Goal: Task Accomplishment & Management: Use online tool/utility

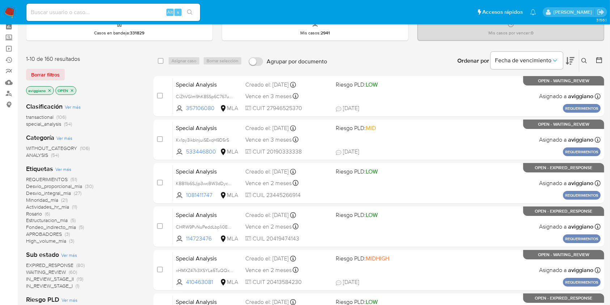
scroll to position [48, 0]
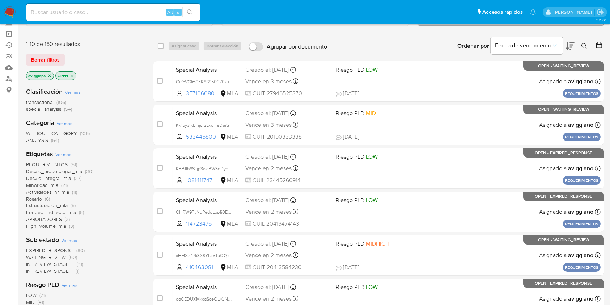
drag, startPoint x: 96, startPoint y: 8, endPoint x: 123, endPoint y: 17, distance: 28.6
click at [96, 8] on input at bounding box center [113, 12] width 174 height 9
paste input "pk8gbpzINi53psqnKvnjA5eA"
type input "pk8gbpzINi53psqnKvnjA5eA"
click at [189, 10] on icon "search-icon" at bounding box center [190, 12] width 6 height 6
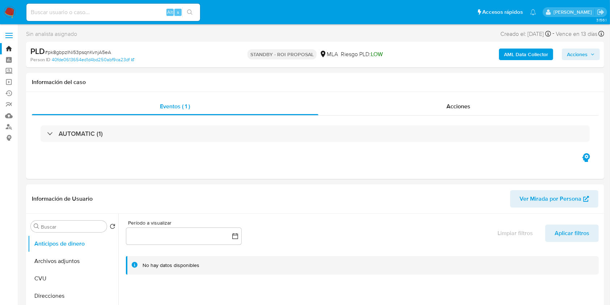
select select "10"
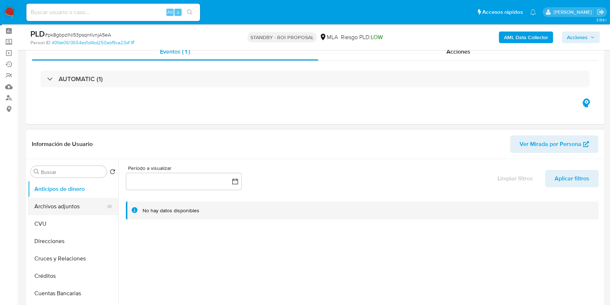
scroll to position [48, 0]
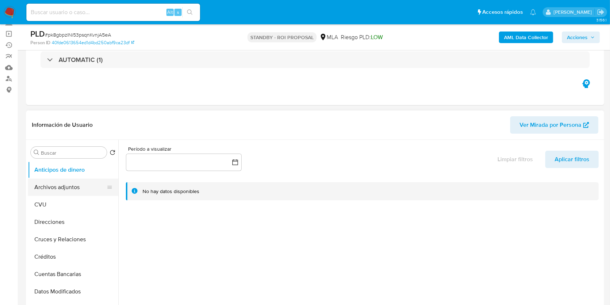
click at [74, 187] on button "Archivos adjuntos" at bounding box center [70, 186] width 85 height 17
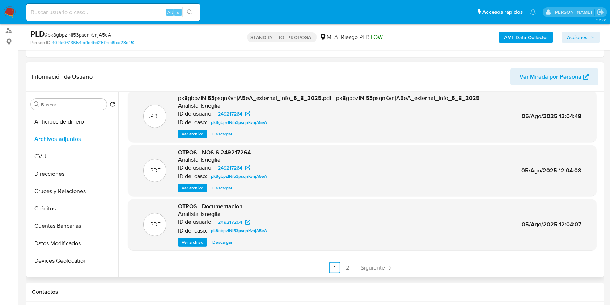
scroll to position [241, 0]
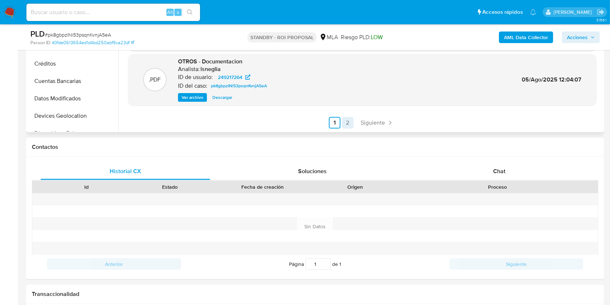
click at [346, 127] on link "2" at bounding box center [348, 123] width 12 height 12
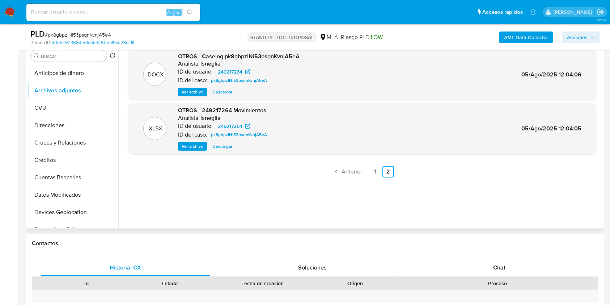
scroll to position [96, 0]
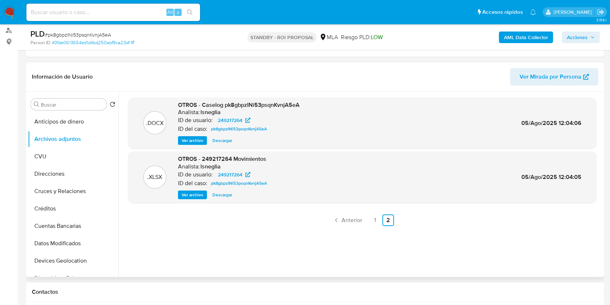
click at [220, 143] on span "Descargar" at bounding box center [223, 140] width 20 height 7
click at [89, 2] on div "Alt s" at bounding box center [113, 12] width 174 height 20
click at [87, 9] on input at bounding box center [113, 12] width 174 height 9
paste input "q3w1Jn0mbP0CPU7LErRKXj70"
type input "q3w1Jn0mbP0CPU7LErRKXj70"
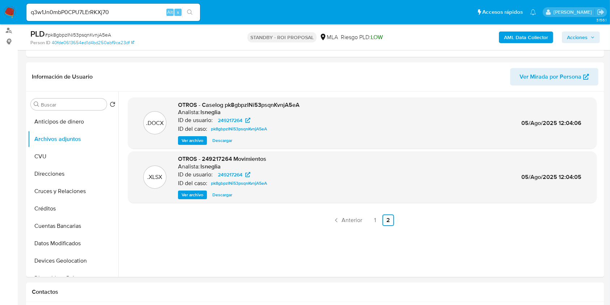
click at [184, 7] on button "search-icon" at bounding box center [189, 12] width 15 height 10
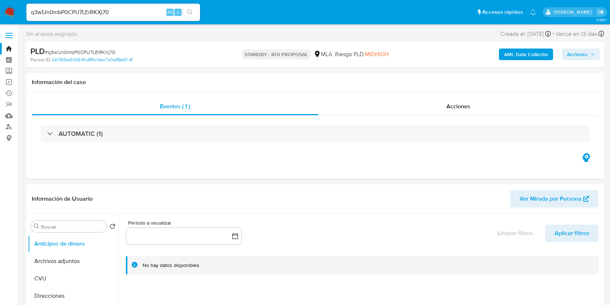
select select "10"
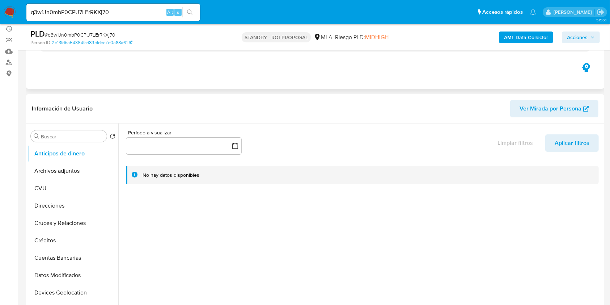
scroll to position [145, 0]
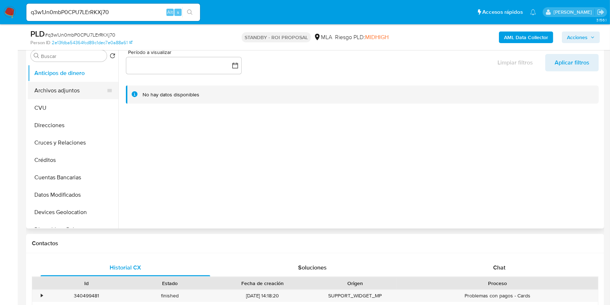
click at [88, 92] on button "Archivos adjuntos" at bounding box center [70, 90] width 85 height 17
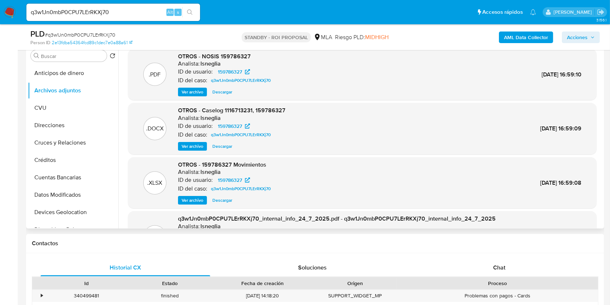
click at [221, 148] on span "Descargar" at bounding box center [223, 146] width 20 height 7
click at [84, 16] on input "q3w1Jn0mbP0CPU7LErRKXj70" at bounding box center [113, 12] width 174 height 9
paste input "IBTeLf1UYdCrpyVvRF0NXzPy"
type input "IBTeLf1UYdCrpyVvRF0NXzPy"
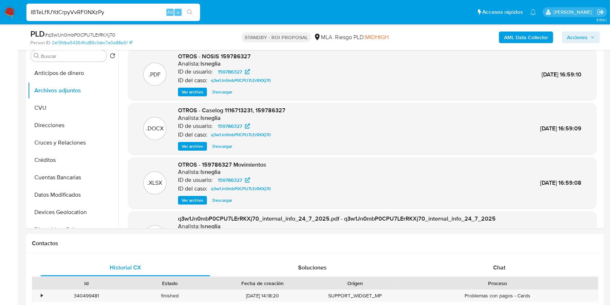
click at [194, 14] on button "search-icon" at bounding box center [189, 12] width 15 height 10
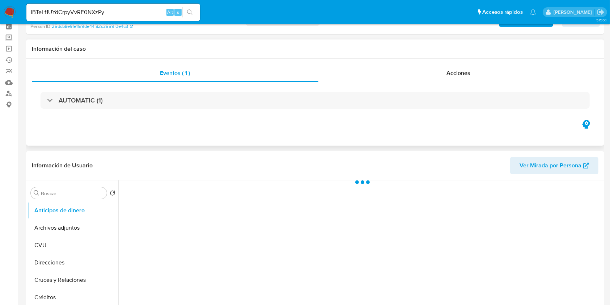
scroll to position [48, 0]
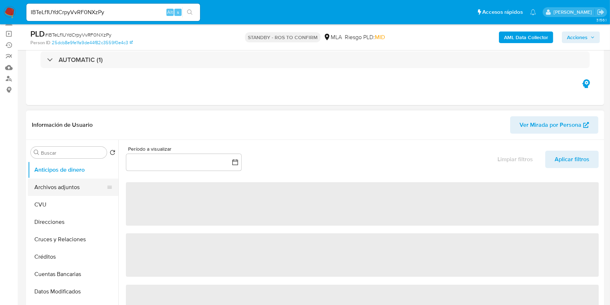
click at [72, 183] on button "Archivos adjuntos" at bounding box center [70, 186] width 85 height 17
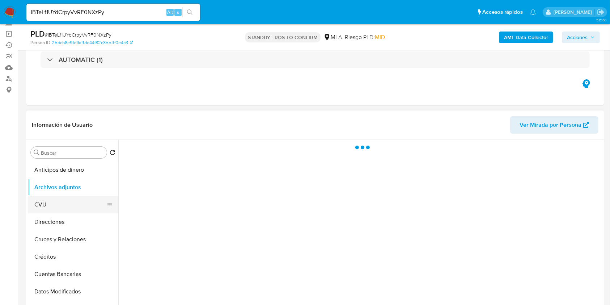
select select "10"
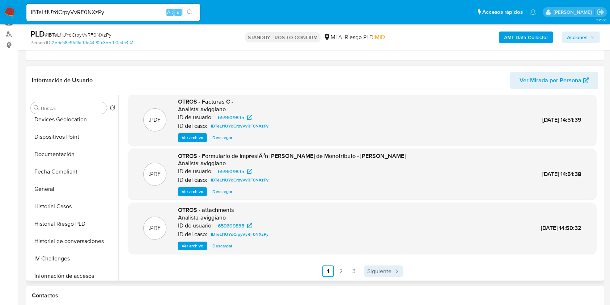
scroll to position [145, 0]
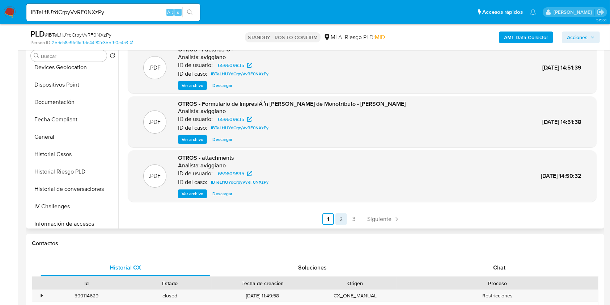
click at [343, 219] on link "2" at bounding box center [342, 219] width 12 height 12
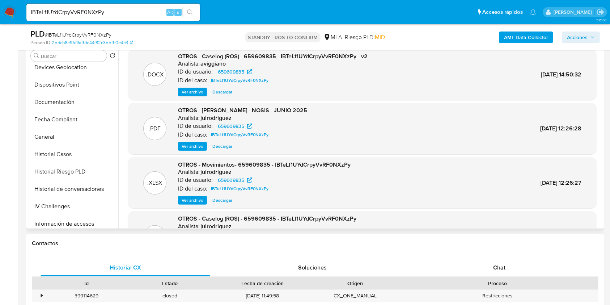
click at [212, 118] on h6 "julrodriguez" at bounding box center [216, 117] width 31 height 7
copy h6 "julrodriguez"
click at [94, 10] on input "IBTeLf1UYdCrpyVvRF0NXzPy" at bounding box center [113, 12] width 174 height 9
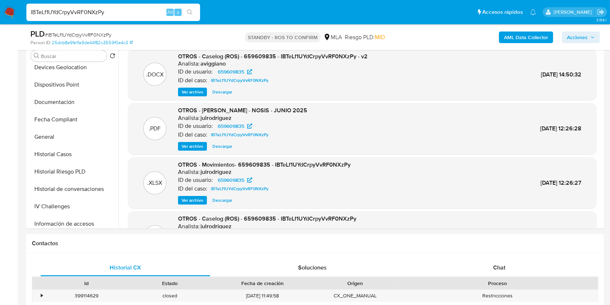
paste input "Eiwxlwa2g8541i7418zmfvET"
type input "Eiwxlwa2g8541i7418zmfvET"
click at [195, 8] on button "search-icon" at bounding box center [189, 12] width 15 height 10
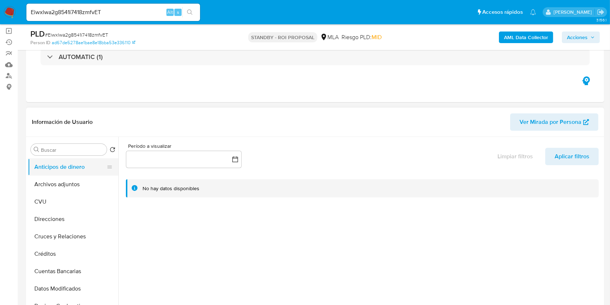
scroll to position [96, 0]
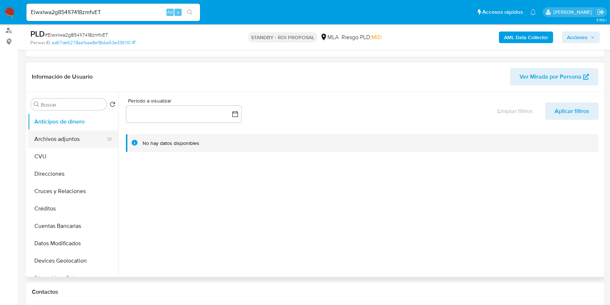
select select "10"
click at [77, 133] on button "Archivos adjuntos" at bounding box center [70, 138] width 85 height 17
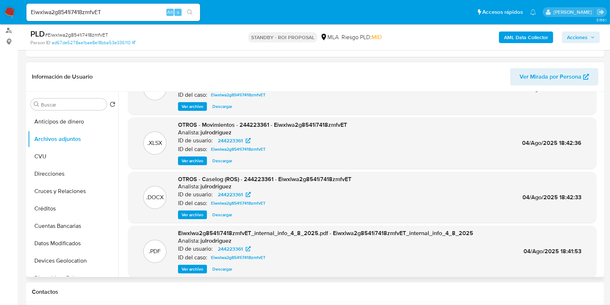
scroll to position [48, 0]
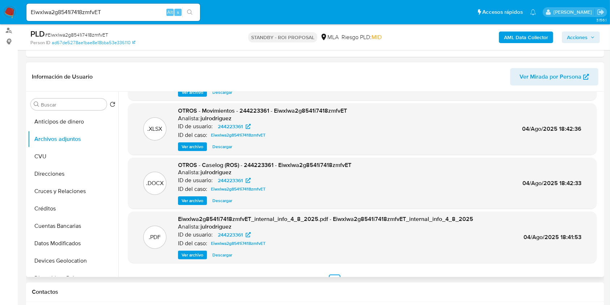
click at [215, 199] on span "Descargar" at bounding box center [223, 200] width 20 height 7
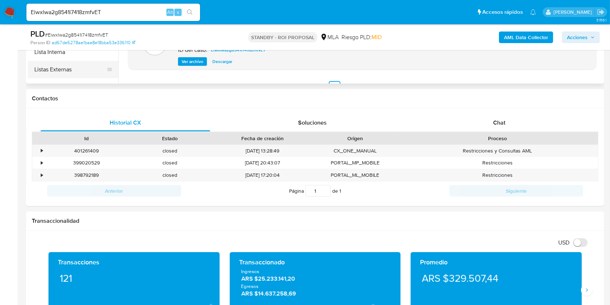
scroll to position [193, 0]
click at [49, 79] on button "KYC" at bounding box center [70, 82] width 85 height 17
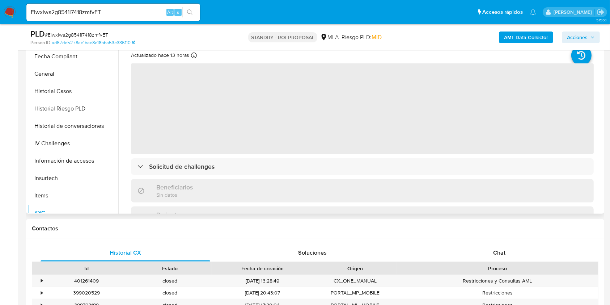
scroll to position [145, 0]
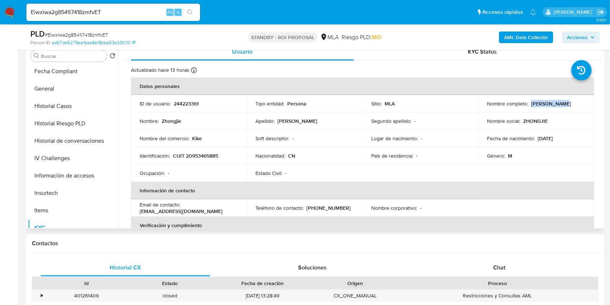
drag, startPoint x: 529, startPoint y: 102, endPoint x: 566, endPoint y: 109, distance: 37.2
click at [566, 109] on td "Nombre completo : Zhongjie Lin" at bounding box center [537, 103] width 116 height 17
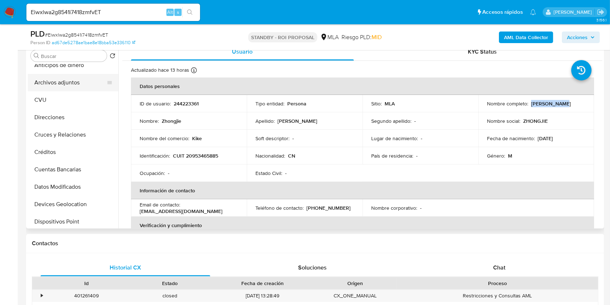
scroll to position [0, 0]
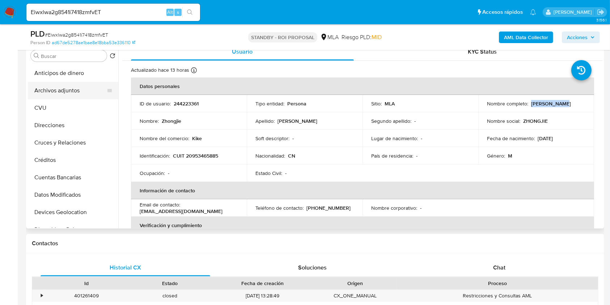
click at [76, 92] on button "Archivos adjuntos" at bounding box center [70, 90] width 85 height 17
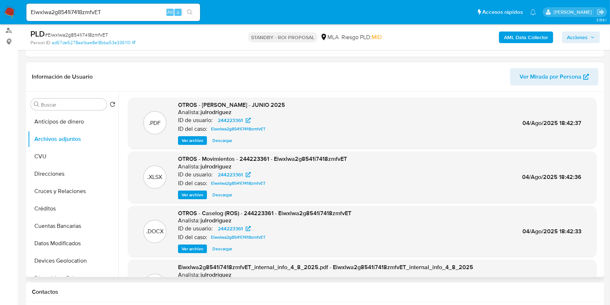
click at [188, 192] on span "Ver archivo" at bounding box center [193, 194] width 22 height 7
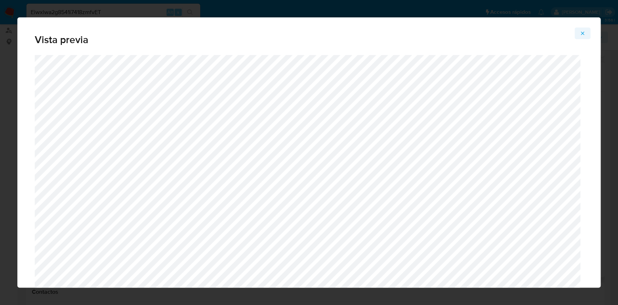
click at [581, 32] on icon "Attachment preview" at bounding box center [583, 33] width 6 height 6
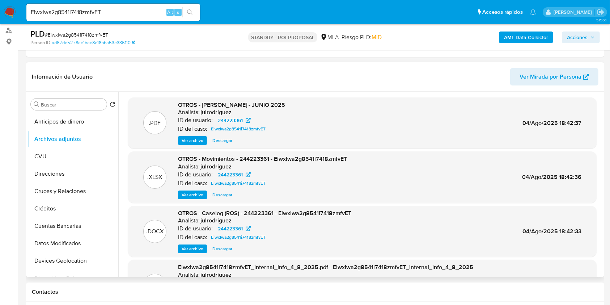
click at [220, 142] on span "Descargar" at bounding box center [223, 140] width 20 height 7
click at [217, 196] on span "Descargar" at bounding box center [223, 194] width 20 height 7
click at [63, 8] on input "Eiwxlwa2g8541i7418zmfvET" at bounding box center [113, 12] width 174 height 9
paste input "LeM2X2lbqhJwsnHPXedVWww5"
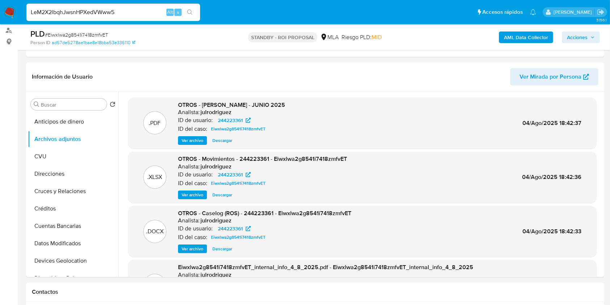
type input "LeM2X2lbqhJwsnHPXedVWww5"
click at [191, 14] on icon "search-icon" at bounding box center [190, 12] width 6 height 6
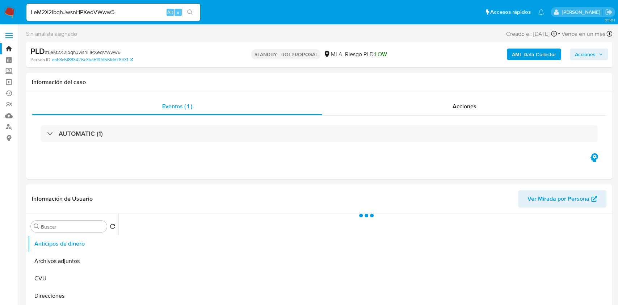
select select "10"
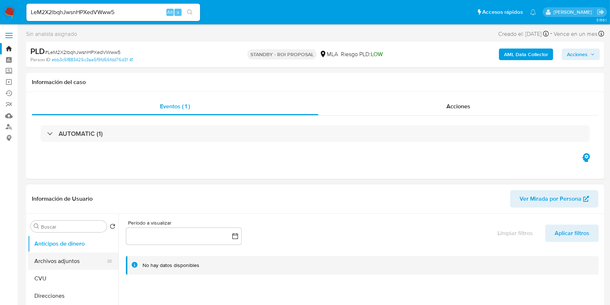
click at [41, 256] on button "Archivos adjuntos" at bounding box center [70, 260] width 85 height 17
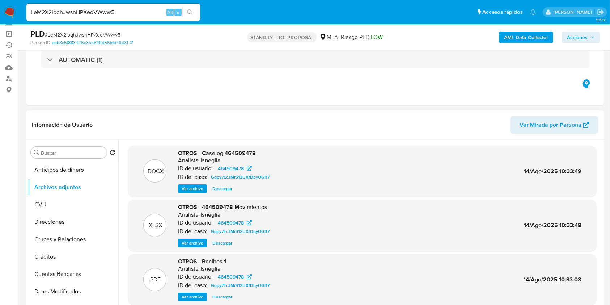
click at [227, 192] on span "Descargar" at bounding box center [223, 188] width 20 height 7
click at [73, 8] on input "LeM2X2lbqhJwsnHPXedVWww5" at bounding box center [113, 12] width 174 height 9
paste input "7pp2AVrcefviTu3yq4jyNRPa"
type input "7pp2AVrcefviTu3yq4jyNRPa"
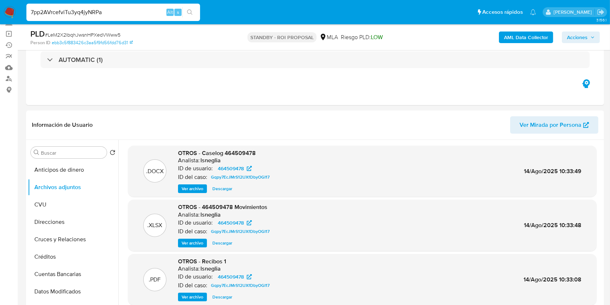
click at [184, 15] on button "search-icon" at bounding box center [189, 12] width 15 height 10
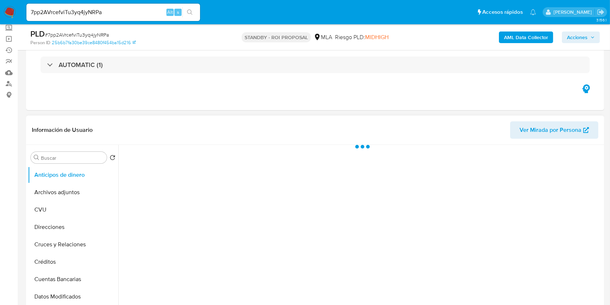
scroll to position [96, 0]
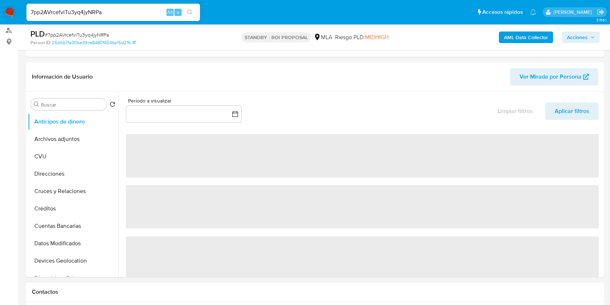
select select "10"
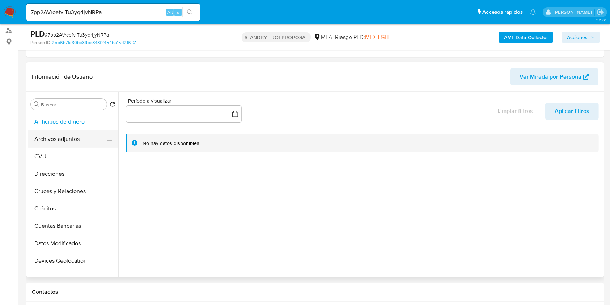
click at [64, 143] on button "Archivos adjuntos" at bounding box center [70, 138] width 85 height 17
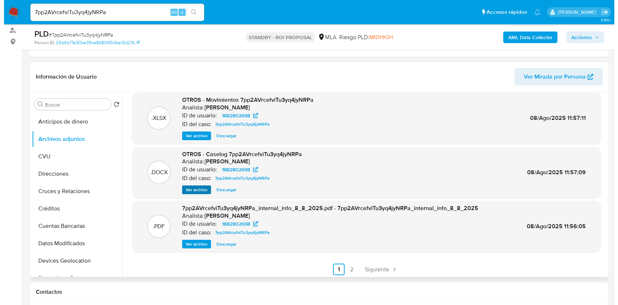
scroll to position [61, 0]
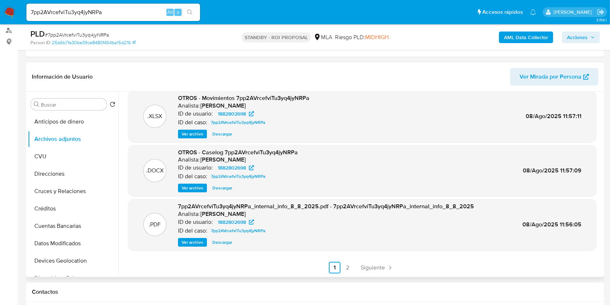
click at [195, 190] on span "Ver archivo" at bounding box center [193, 187] width 22 height 7
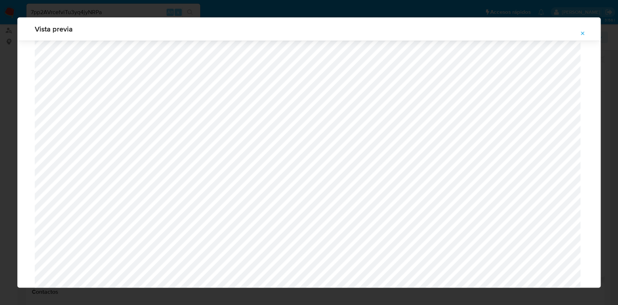
scroll to position [677, 0]
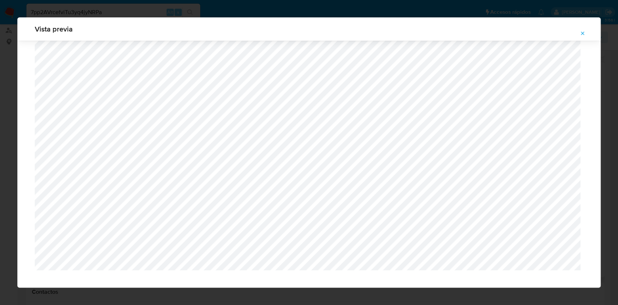
click at [588, 32] on button "Attachment preview" at bounding box center [583, 34] width 16 height 12
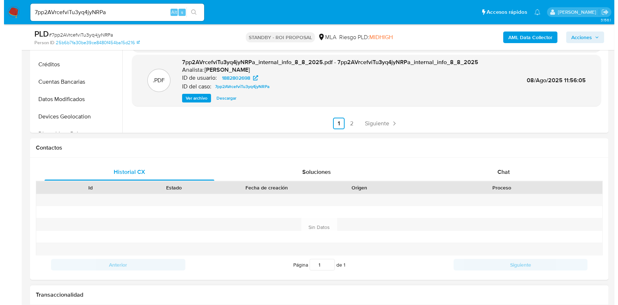
scroll to position [96, 0]
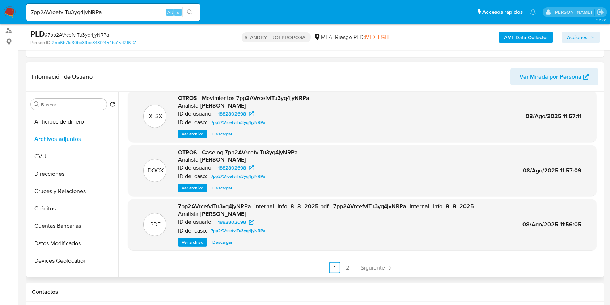
click at [191, 190] on span "Ver archivo" at bounding box center [193, 187] width 22 height 7
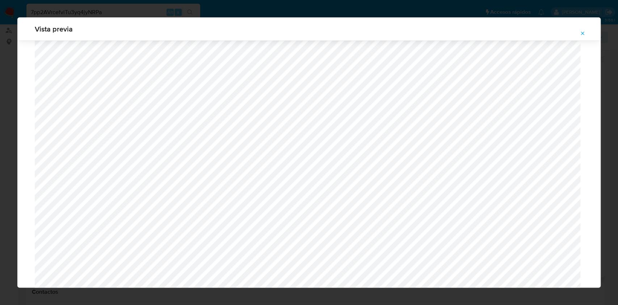
scroll to position [178, 0]
click at [588, 31] on button "Attachment preview" at bounding box center [583, 34] width 16 height 12
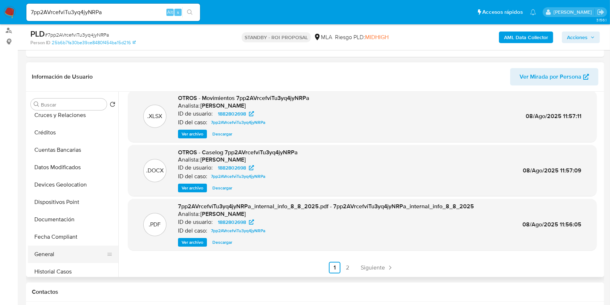
scroll to position [145, 0]
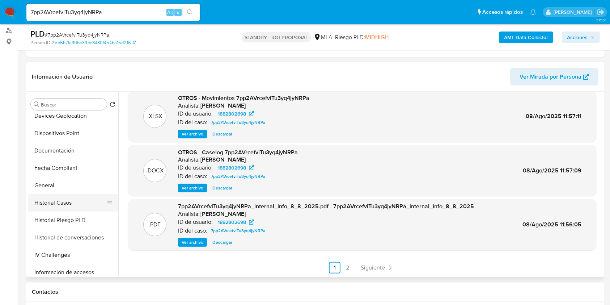
click at [71, 202] on button "Historial Casos" at bounding box center [70, 202] width 85 height 17
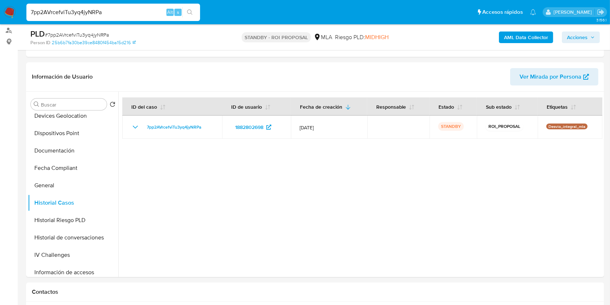
drag, startPoint x: 117, startPoint y: 15, endPoint x: 0, endPoint y: 3, distance: 117.2
click at [0, 3] on nav "Pausado Ver notificaciones 7pp2AVrcefviTu3yq4jyNRPa Alt s Accesos rápidos Presi…" at bounding box center [305, 12] width 610 height 24
paste input "UW0HzR8k7K7kZQmaEQV5FrCd"
type input "UW0HzR8k7K7kZQmaEQV5FrCd"
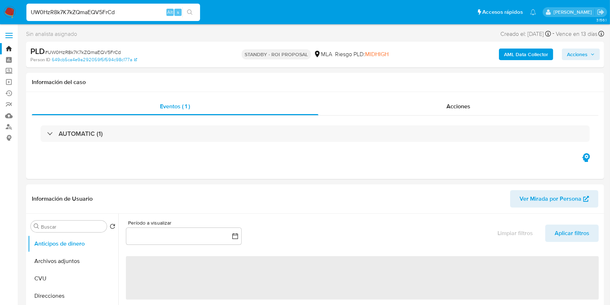
select select "10"
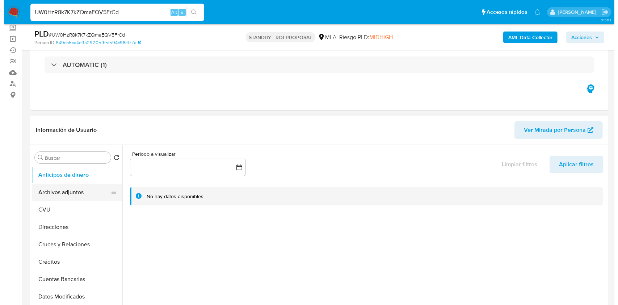
scroll to position [96, 0]
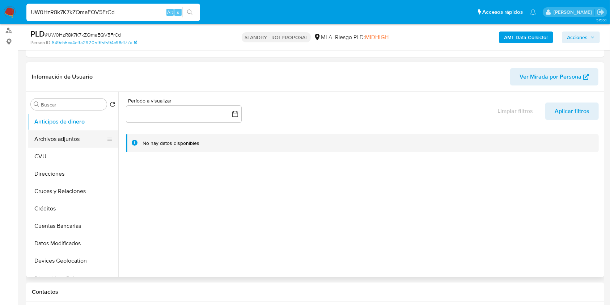
click at [75, 134] on button "Archivos adjuntos" at bounding box center [70, 138] width 85 height 17
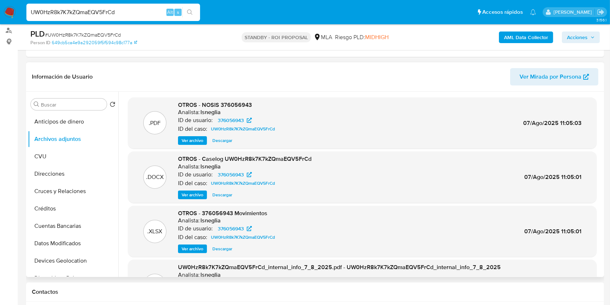
click at [198, 193] on span "Ver archivo" at bounding box center [193, 194] width 22 height 7
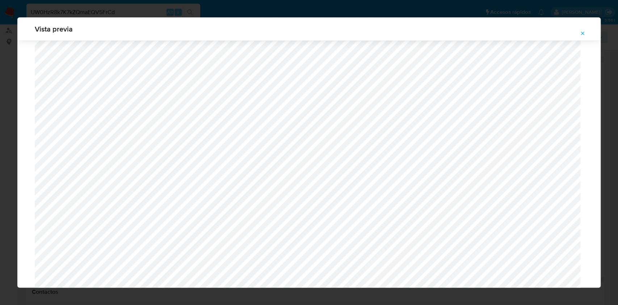
scroll to position [420, 0]
click at [586, 31] on button "Attachment preview" at bounding box center [583, 34] width 16 height 12
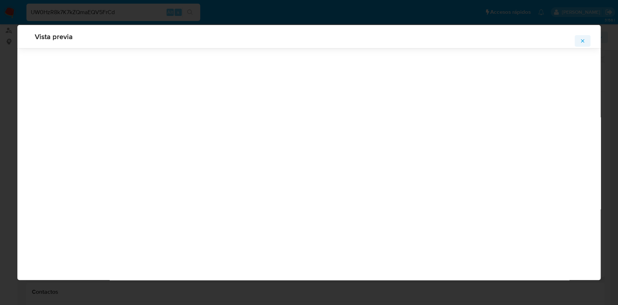
scroll to position [0, 0]
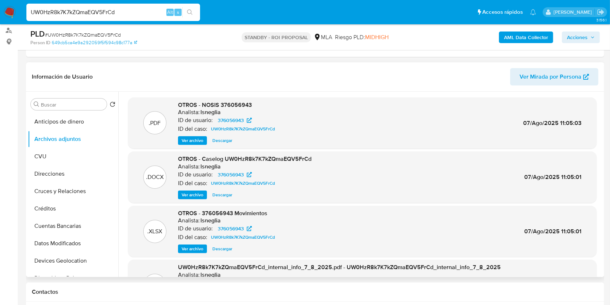
click at [198, 193] on span "Ver archivo" at bounding box center [193, 194] width 22 height 7
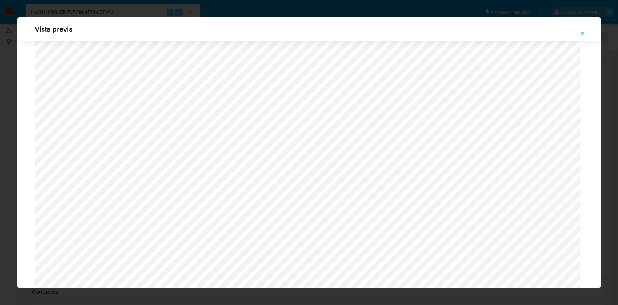
scroll to position [275, 0]
click at [581, 31] on icon "Attachment preview" at bounding box center [583, 33] width 6 height 6
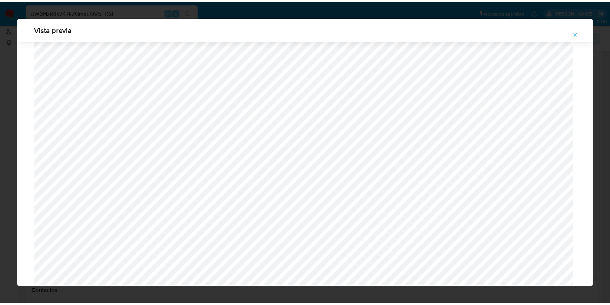
scroll to position [0, 0]
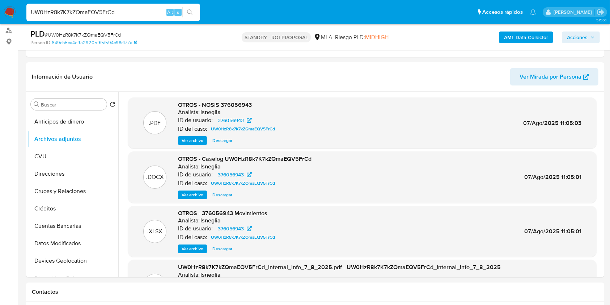
click at [136, 8] on input "UW0HzR8k7K7kZQmaEQV5FrCd" at bounding box center [113, 12] width 174 height 9
click at [135, 9] on input "UW0HzR8k7K7kZQmaEQV5FrCd" at bounding box center [113, 12] width 174 height 9
paste input "y63lva5L9Fr7URkut149eHPa"
type input "y63lva5L9Fr7URkut149eHPa"
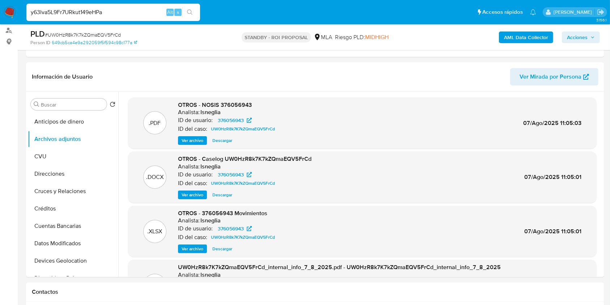
click at [190, 10] on icon "search-icon" at bounding box center [190, 12] width 6 height 6
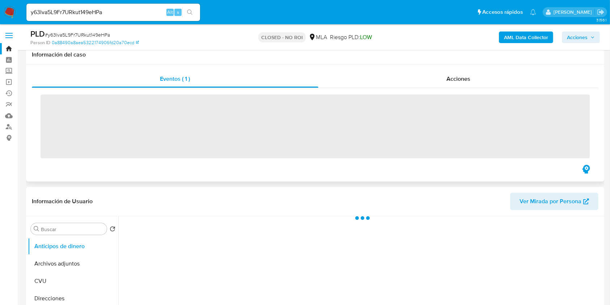
scroll to position [96, 0]
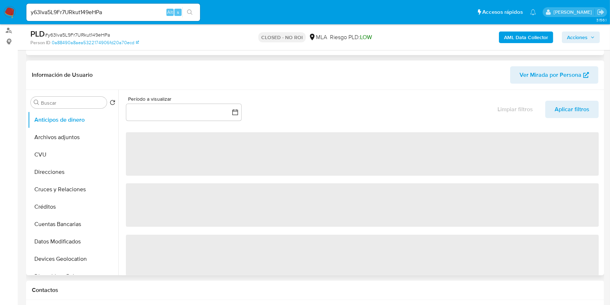
select select "10"
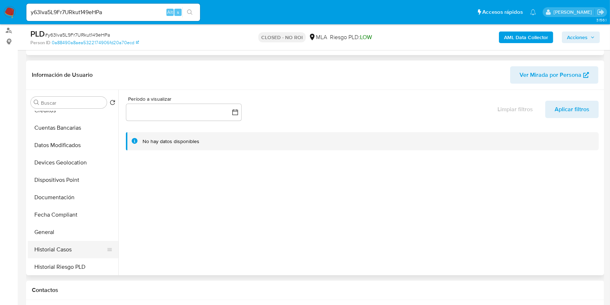
click at [57, 246] on button "Historial Casos" at bounding box center [70, 249] width 85 height 17
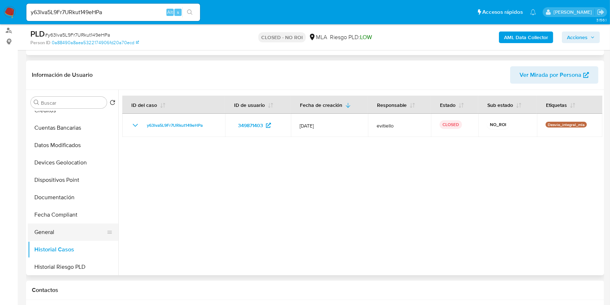
scroll to position [241, 0]
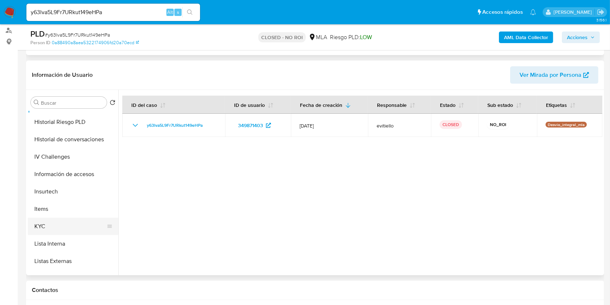
click at [45, 222] on button "KYC" at bounding box center [70, 226] width 85 height 17
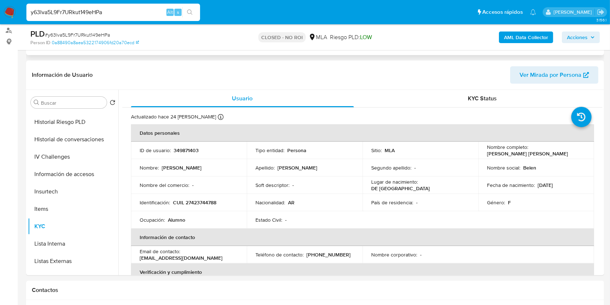
click at [114, 12] on input "y63lva5L9Fr7URkut149eHPa" at bounding box center [113, 12] width 174 height 9
paste input "0NrE3Kt275FlA1SD81nw4eaA"
type input "0NrE3Kt275FlA1SD81nw4eaA"
click at [194, 14] on button "search-icon" at bounding box center [189, 12] width 15 height 10
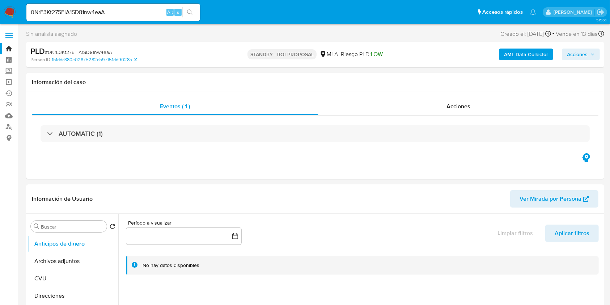
select select "10"
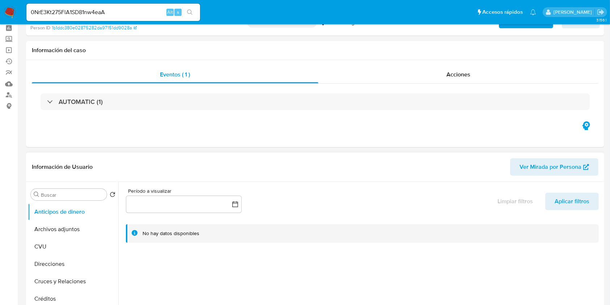
scroll to position [145, 0]
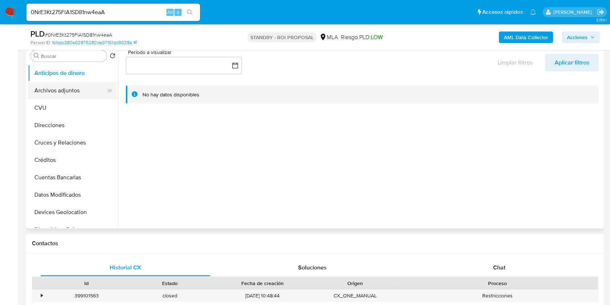
click at [50, 91] on button "Archivos adjuntos" at bounding box center [70, 90] width 85 height 17
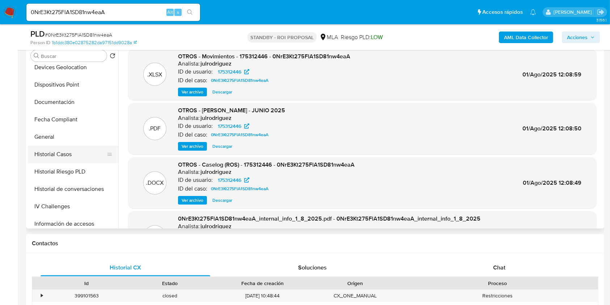
click at [59, 154] on button "Historial Casos" at bounding box center [70, 154] width 85 height 17
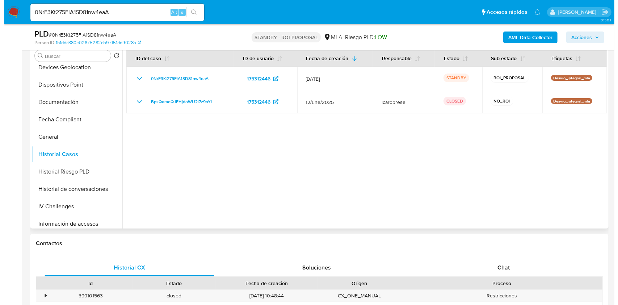
scroll to position [0, 0]
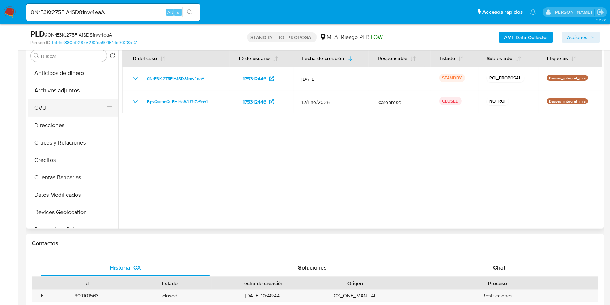
drag, startPoint x: 76, startPoint y: 91, endPoint x: 86, endPoint y: 104, distance: 17.1
click at [76, 90] on button "Archivos adjuntos" at bounding box center [73, 90] width 91 height 17
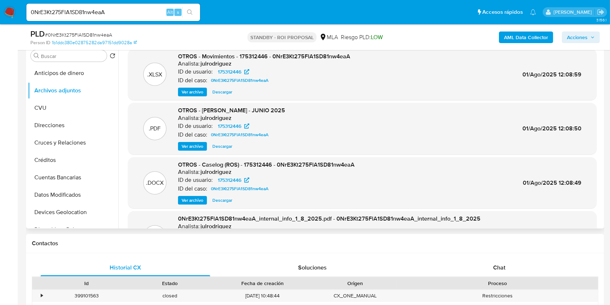
click at [189, 149] on span "Ver archivo" at bounding box center [193, 146] width 22 height 7
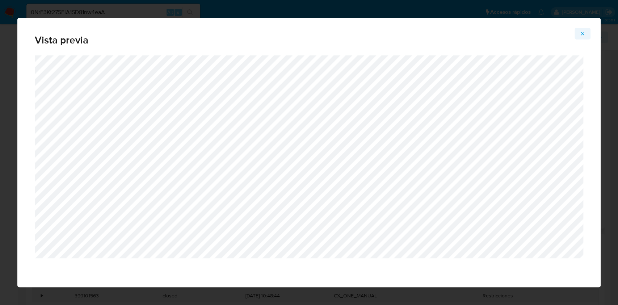
click at [588, 31] on button "Attachment preview" at bounding box center [583, 34] width 16 height 12
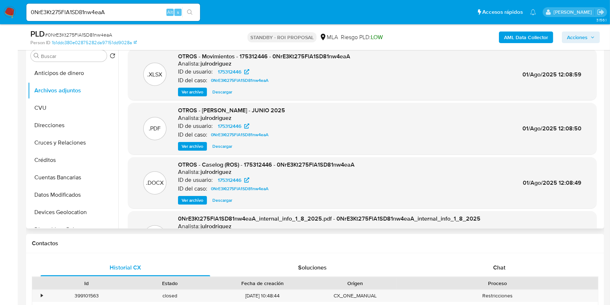
click at [188, 199] on span "Ver archivo" at bounding box center [193, 200] width 22 height 7
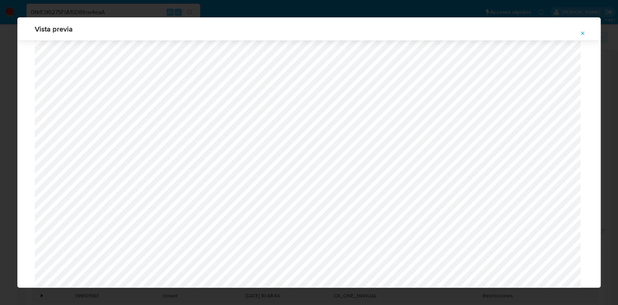
scroll to position [82, 0]
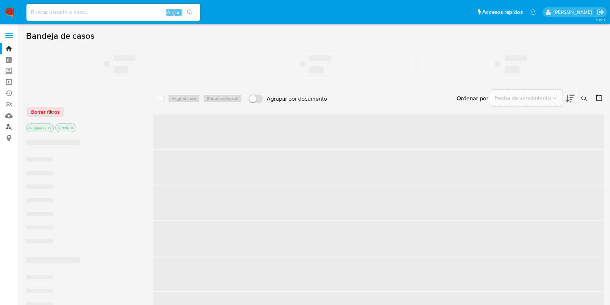
click at [8, 128] on link "Buscador de personas" at bounding box center [43, 126] width 86 height 11
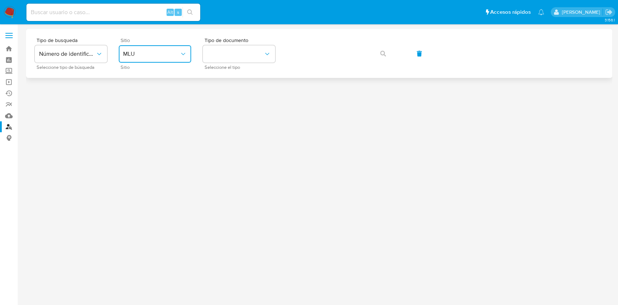
click at [169, 49] on button "MLU" at bounding box center [155, 53] width 72 height 17
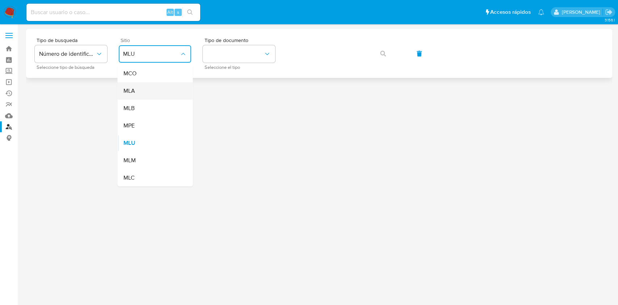
click at [151, 92] on div "MLA" at bounding box center [152, 90] width 59 height 17
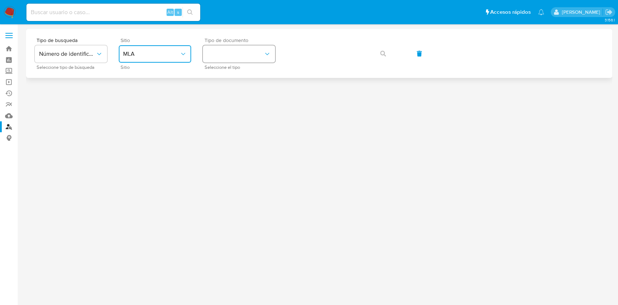
click at [209, 55] on button "identificationType" at bounding box center [239, 53] width 72 height 17
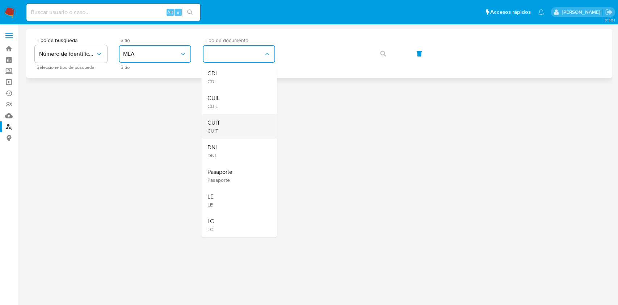
click at [211, 123] on span "CUIT" at bounding box center [213, 122] width 13 height 7
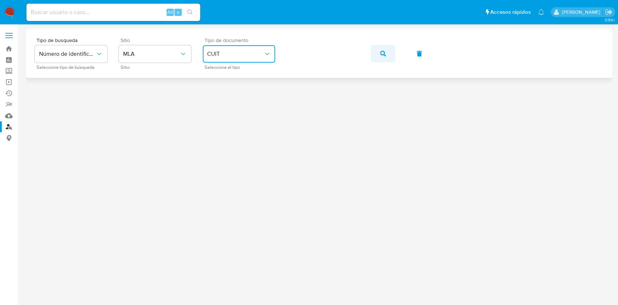
click at [380, 50] on span "button" at bounding box center [383, 54] width 6 height 16
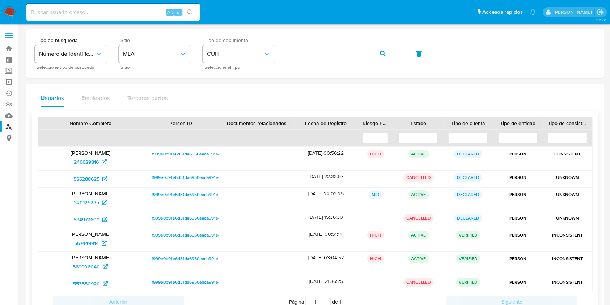
click at [88, 148] on div "Yongchao Shen 246629816" at bounding box center [90, 158] width 105 height 23
click at [86, 158] on span "246629816" at bounding box center [86, 162] width 25 height 12
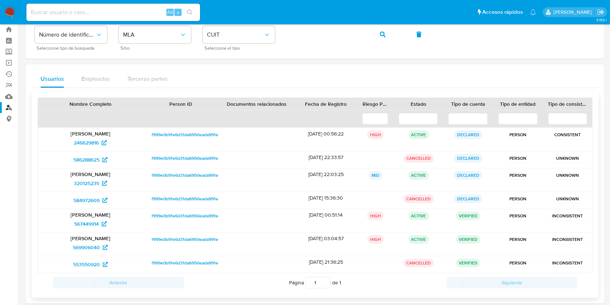
scroll to position [28, 0]
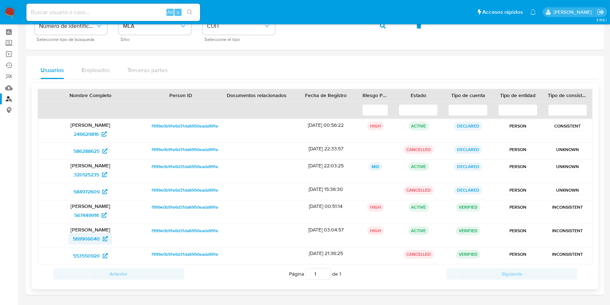
click at [90, 236] on span "569906040" at bounding box center [86, 239] width 27 height 12
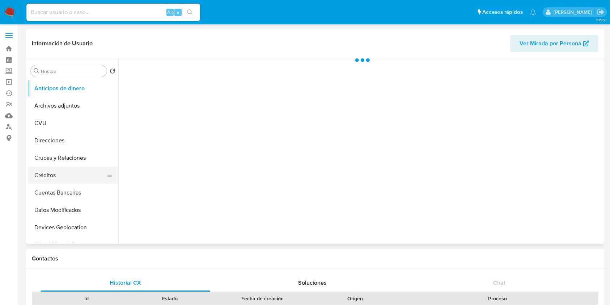
scroll to position [145, 0]
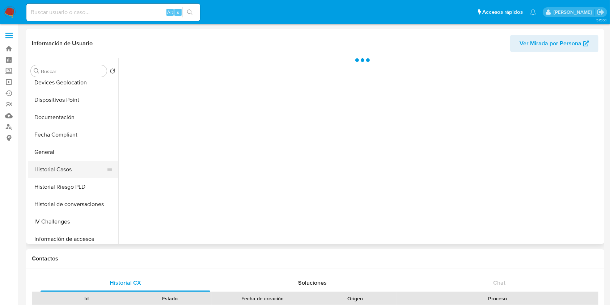
click at [57, 169] on button "Historial Casos" at bounding box center [70, 169] width 85 height 17
select select "10"
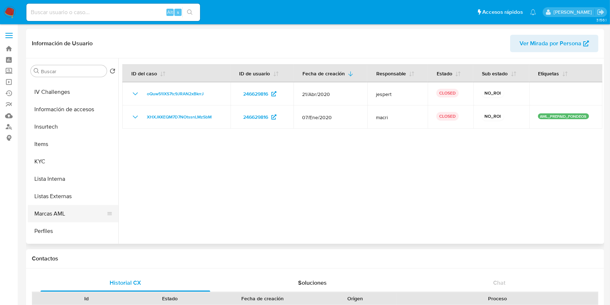
scroll to position [290, 0]
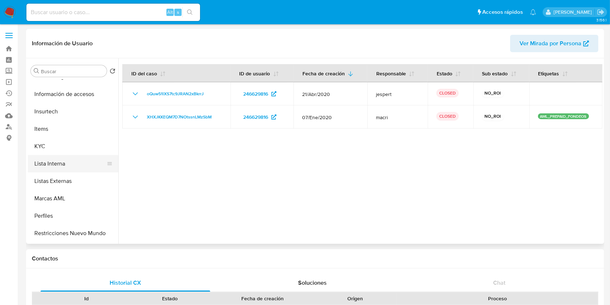
click at [66, 170] on button "Lista Interna" at bounding box center [70, 163] width 85 height 17
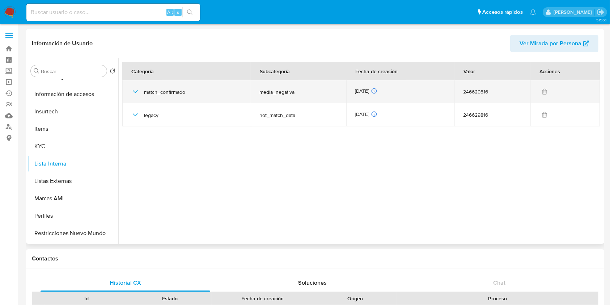
click at [137, 91] on icon "button" at bounding box center [135, 91] width 5 height 3
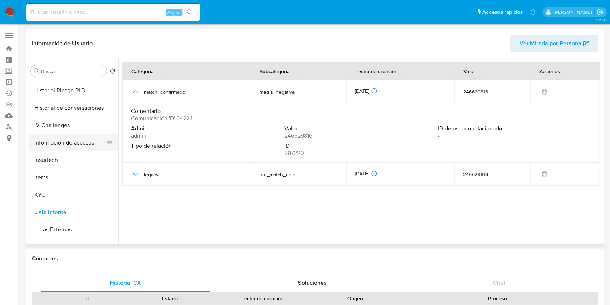
scroll to position [145, 0]
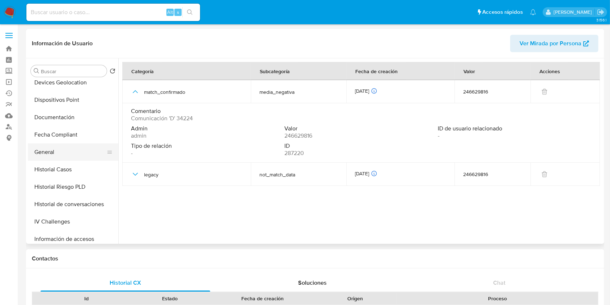
click at [54, 155] on button "General" at bounding box center [70, 151] width 85 height 17
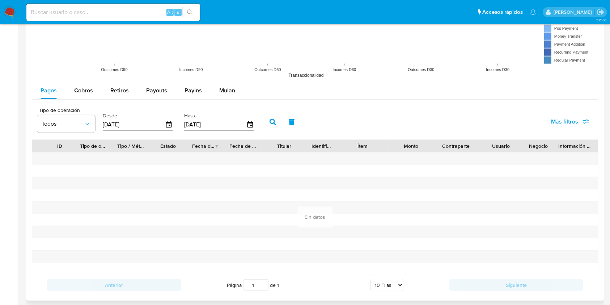
scroll to position [891, 0]
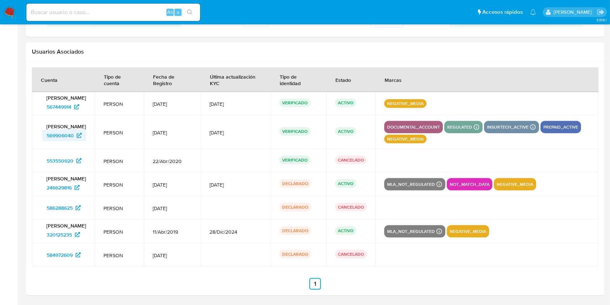
click at [64, 138] on span "569906040" at bounding box center [60, 136] width 27 height 12
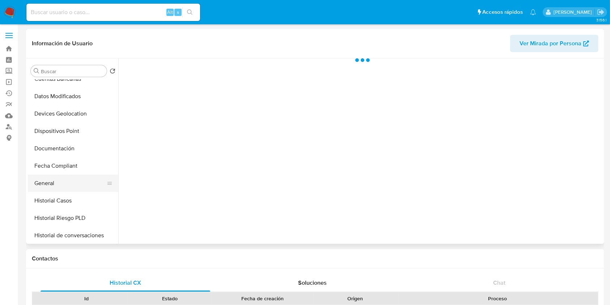
scroll to position [145, 0]
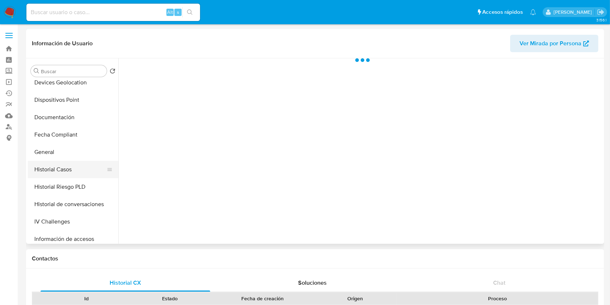
click at [70, 162] on button "Historial Casos" at bounding box center [70, 169] width 85 height 17
select select "10"
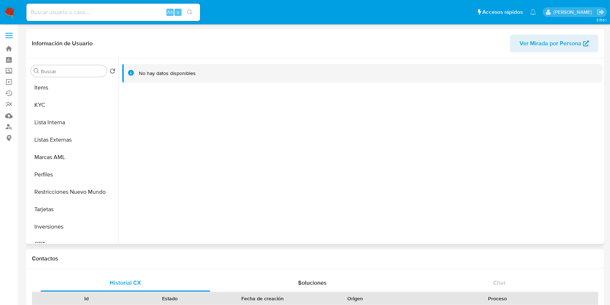
scroll to position [338, 0]
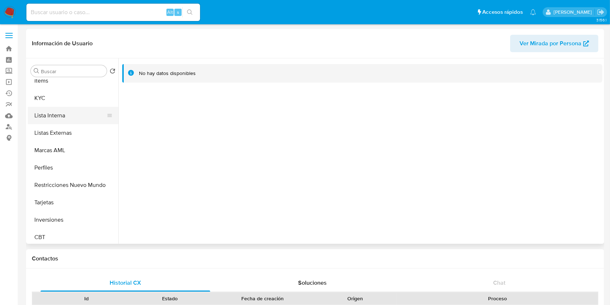
click at [64, 118] on button "Lista Interna" at bounding box center [70, 115] width 85 height 17
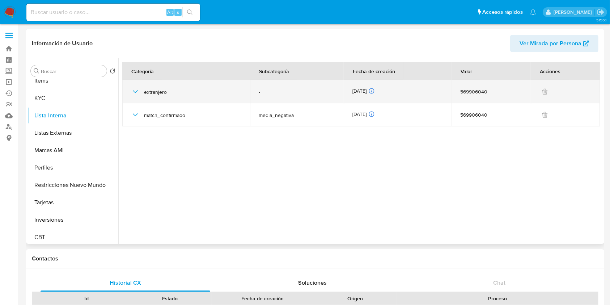
click at [140, 93] on div "extranjero" at bounding box center [186, 91] width 110 height 23
click at [139, 91] on icon "button" at bounding box center [135, 91] width 9 height 9
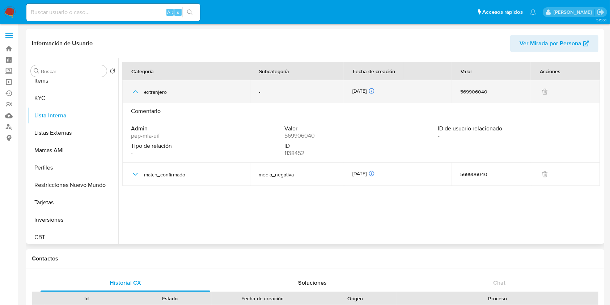
click at [139, 91] on icon "button" at bounding box center [135, 91] width 9 height 9
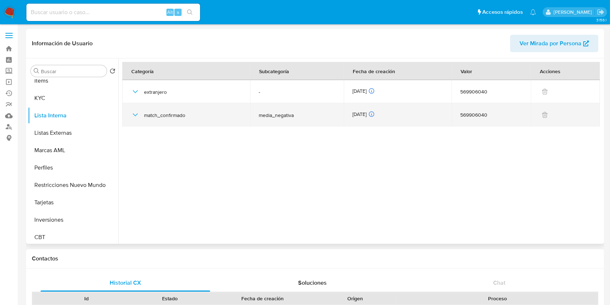
click at [144, 109] on div "match_confirmado" at bounding box center [186, 114] width 110 height 23
click at [137, 114] on icon "button" at bounding box center [135, 114] width 9 height 9
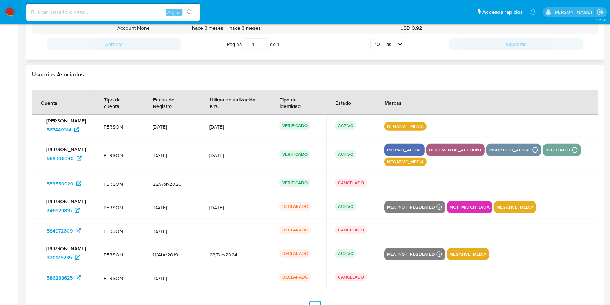
scroll to position [739, 0]
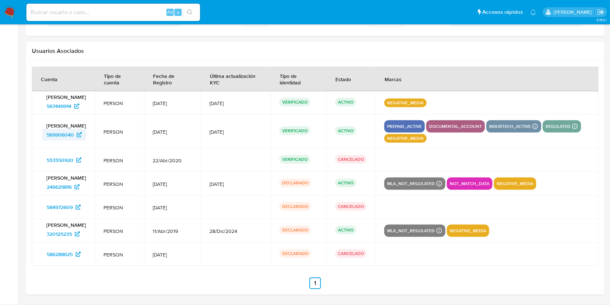
click at [58, 133] on span "569906040" at bounding box center [60, 135] width 27 height 12
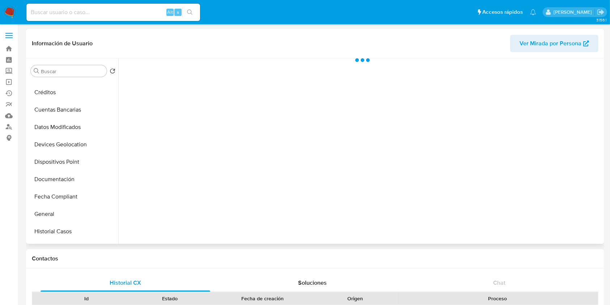
scroll to position [145, 0]
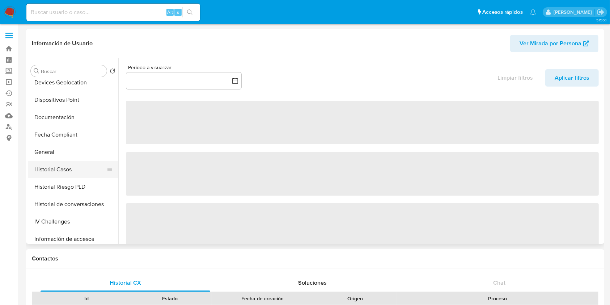
click at [67, 170] on button "Historial Casos" at bounding box center [70, 169] width 85 height 17
select select "10"
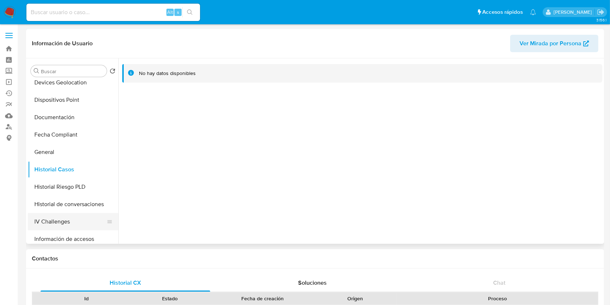
scroll to position [290, 0]
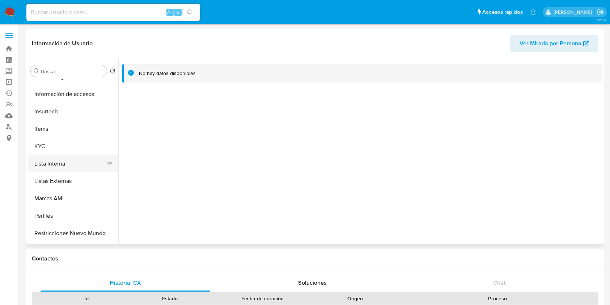
click at [55, 167] on button "Lista Interna" at bounding box center [70, 163] width 85 height 17
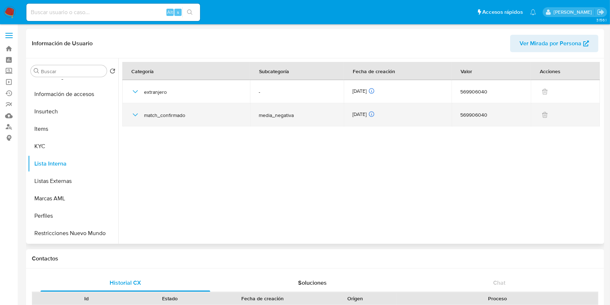
click at [131, 116] on icon "button" at bounding box center [135, 114] width 9 height 9
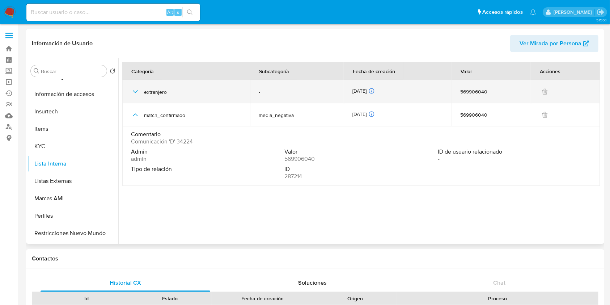
click at [129, 88] on td "extranjero" at bounding box center [186, 91] width 128 height 23
click at [134, 91] on icon "button" at bounding box center [135, 91] width 5 height 3
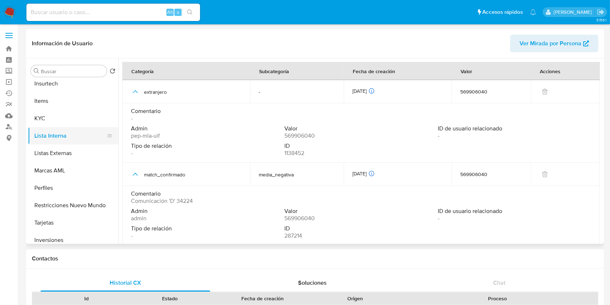
scroll to position [341, 0]
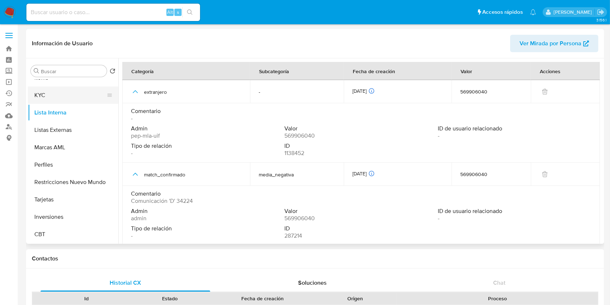
click at [41, 91] on button "KYC" at bounding box center [70, 95] width 85 height 17
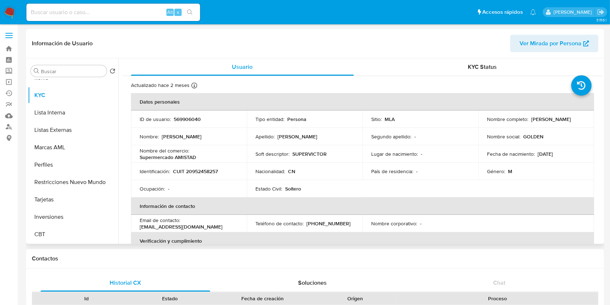
click at [203, 169] on p "CUIT 20952458257" at bounding box center [195, 171] width 45 height 7
copy p "20952458257"
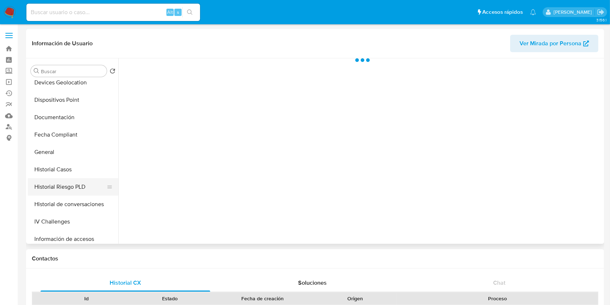
scroll to position [241, 0]
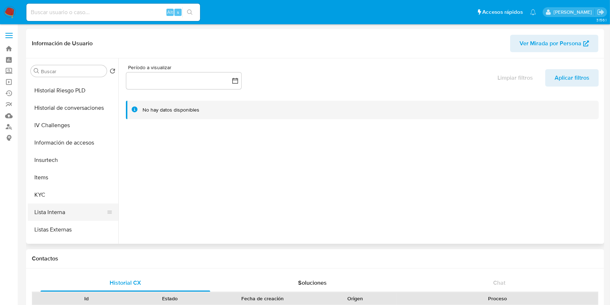
click at [43, 208] on button "Lista Interna" at bounding box center [70, 211] width 85 height 17
select select "10"
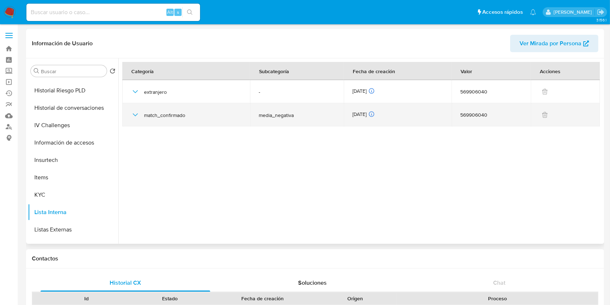
click at [127, 117] on td "match_confirmado" at bounding box center [186, 114] width 128 height 23
click at [133, 113] on icon "button" at bounding box center [135, 114] width 9 height 9
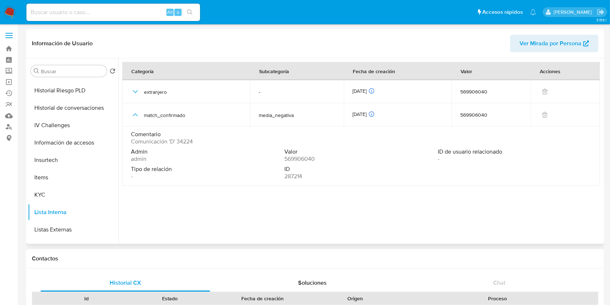
click at [185, 142] on span "Comunicación 'D' 34224" at bounding box center [162, 141] width 62 height 7
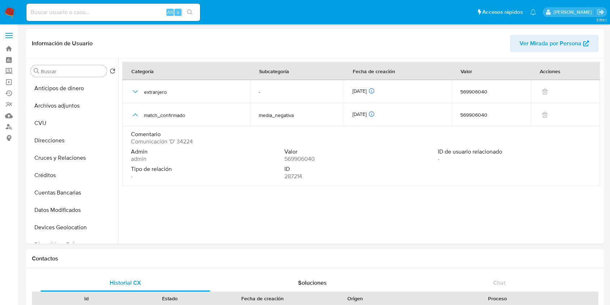
select select "10"
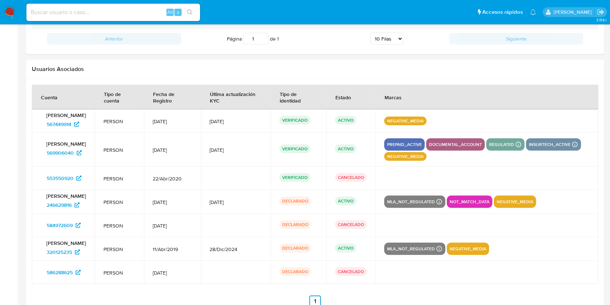
scroll to position [739, 0]
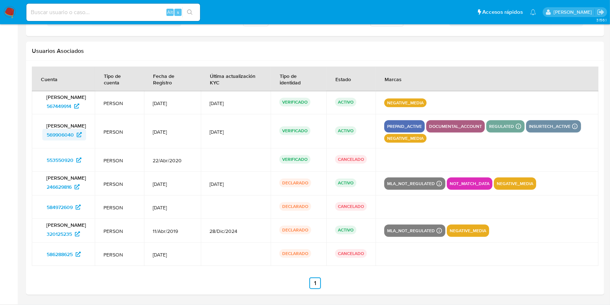
click at [57, 129] on span "569906040" at bounding box center [60, 135] width 27 height 12
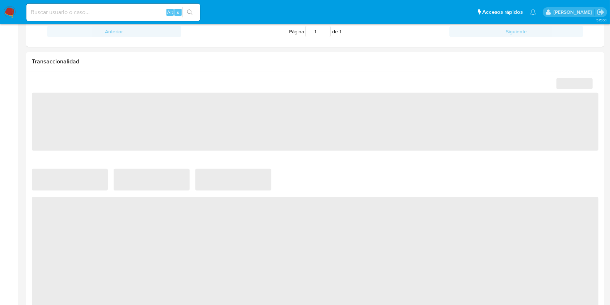
scroll to position [338, 0]
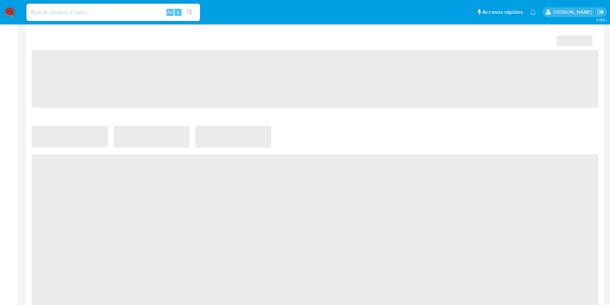
select select "10"
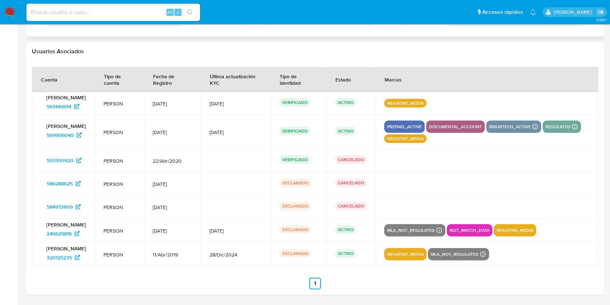
scroll to position [739, 0]
click at [307, 56] on div "Usuarios Asociados" at bounding box center [315, 51] width 579 height 19
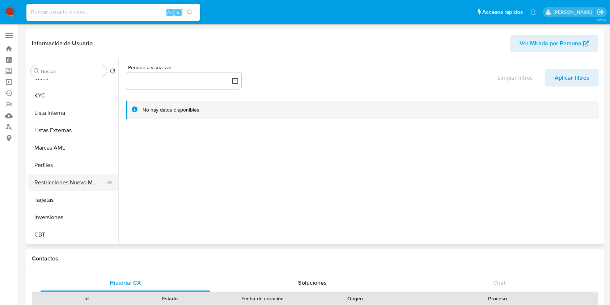
scroll to position [341, 0]
click at [71, 177] on button "Restricciones Nuevo Mundo" at bounding box center [70, 181] width 85 height 17
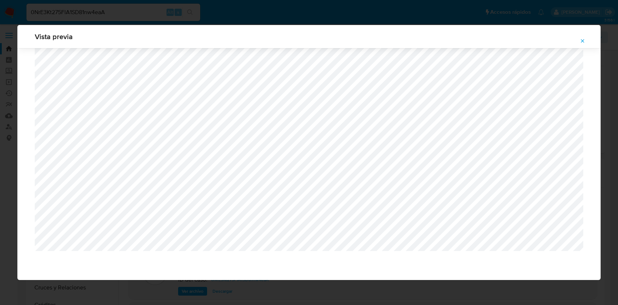
select select "10"
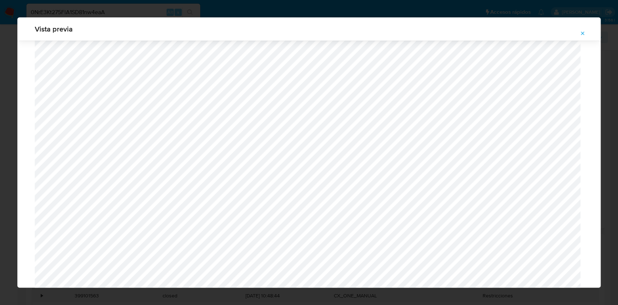
scroll to position [323, 0]
click at [583, 29] on span "Attachment preview" at bounding box center [583, 33] width 6 height 10
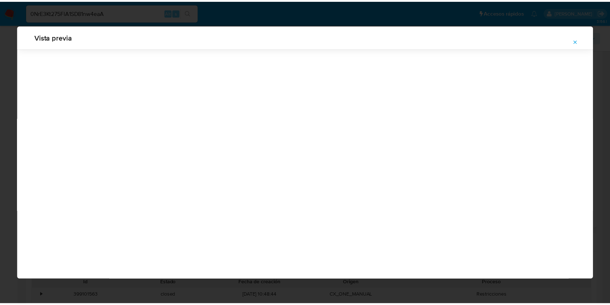
scroll to position [0, 0]
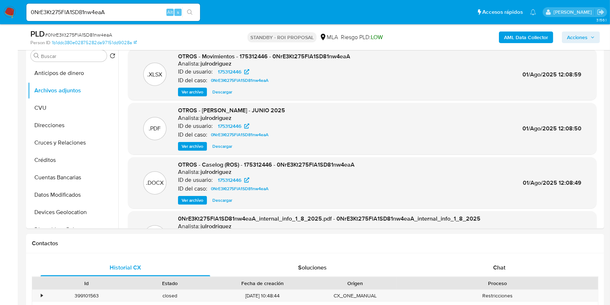
click at [136, 9] on input "0NrE3Kt275FlA1SD81nw4eaA" at bounding box center [113, 12] width 174 height 9
paste input "HSuEjf3Xh48SFYm26TjJh0P8"
click at [178, 8] on input "HSuEjf3Xh48SFYm26TjJh0P8" at bounding box center [113, 12] width 174 height 9
type input "HSuEjf3Xh48SFYm26TjJh0P8"
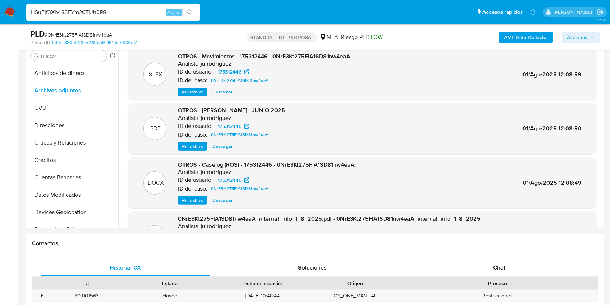
click at [185, 11] on button "search-icon" at bounding box center [189, 12] width 15 height 10
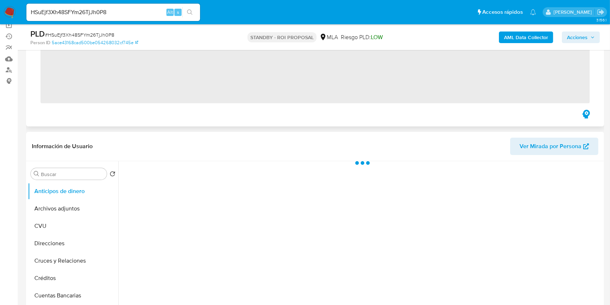
scroll to position [96, 0]
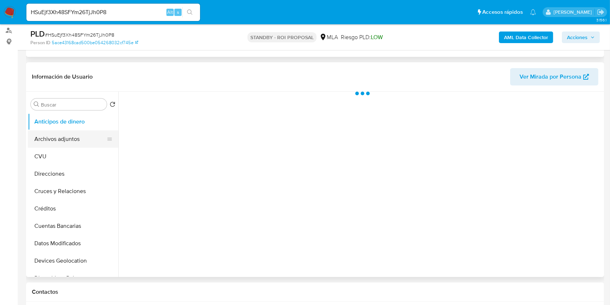
click at [64, 140] on button "Archivos adjuntos" at bounding box center [70, 138] width 85 height 17
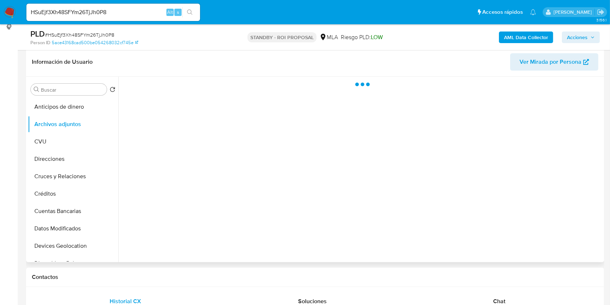
select select "10"
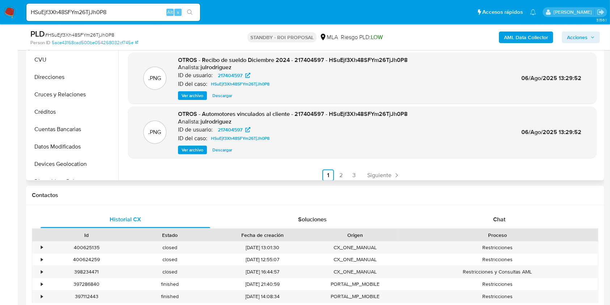
scroll to position [61, 0]
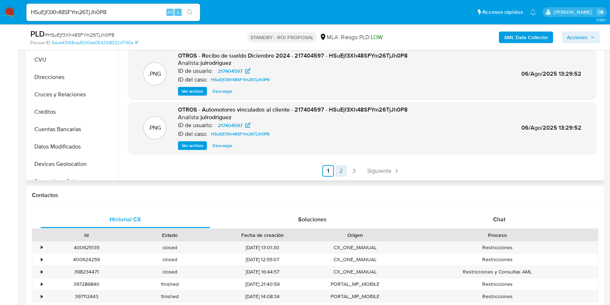
click at [344, 168] on link "2" at bounding box center [342, 171] width 12 height 12
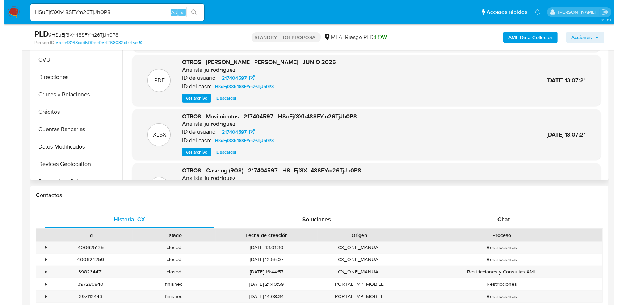
scroll to position [145, 0]
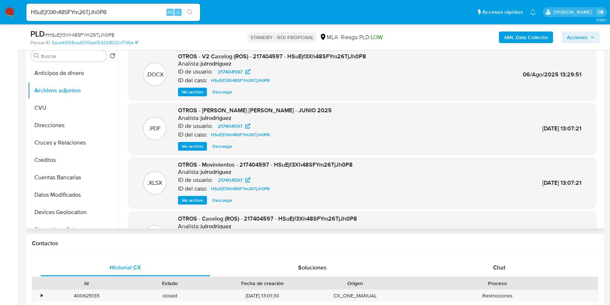
click at [196, 88] on span "Ver archivo" at bounding box center [193, 91] width 22 height 7
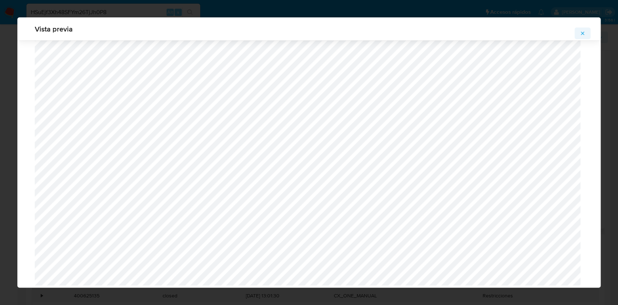
scroll to position [1240, 0]
click at [585, 32] on icon "Attachment preview" at bounding box center [583, 33] width 6 height 6
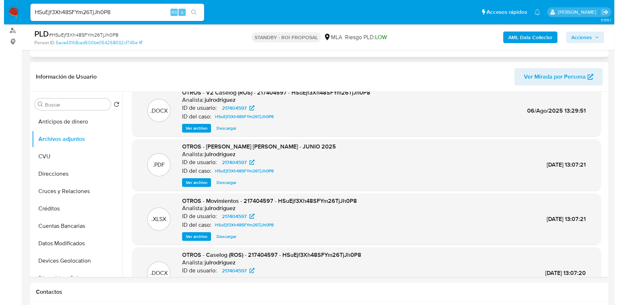
scroll to position [0, 0]
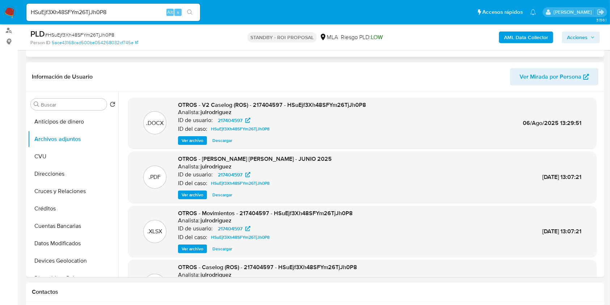
click at [200, 138] on span "Ver archivo" at bounding box center [193, 140] width 22 height 7
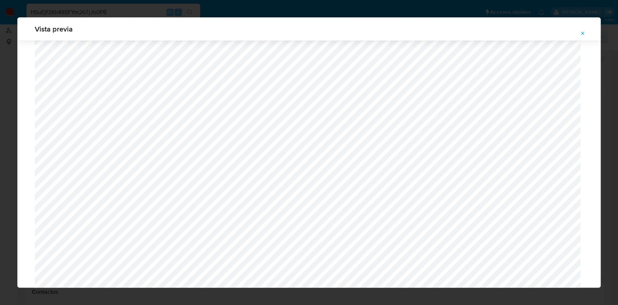
scroll to position [275, 0]
click at [580, 36] on icon "Attachment preview" at bounding box center [583, 33] width 6 height 6
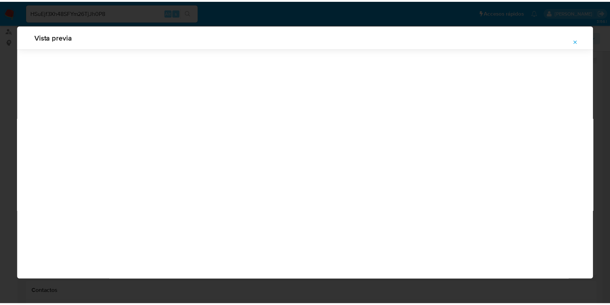
scroll to position [0, 0]
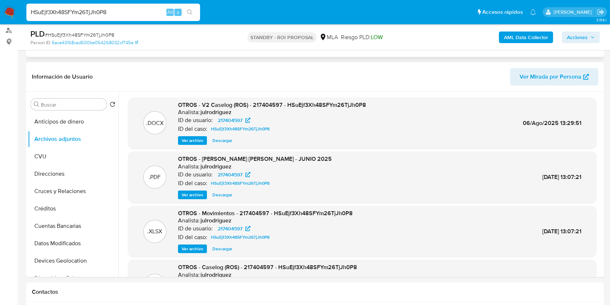
click at [134, 12] on input "HSuEjf3Xh48SFYm26TjJh0P8" at bounding box center [113, 12] width 174 height 9
drag, startPoint x: 134, startPoint y: 12, endPoint x: 161, endPoint y: 13, distance: 27.2
click at [134, 12] on input "HSuEjf3Xh48SFYm26TjJh0P8" at bounding box center [113, 12] width 174 height 9
paste input "LLdGvvAOvKk6OWnmQSdH1ggK"
type input "LLdGvvAOvKk6OWnmQSdH1ggK"
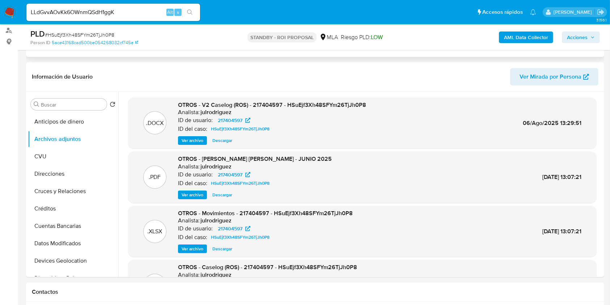
click at [188, 14] on icon "search-icon" at bounding box center [190, 12] width 6 height 6
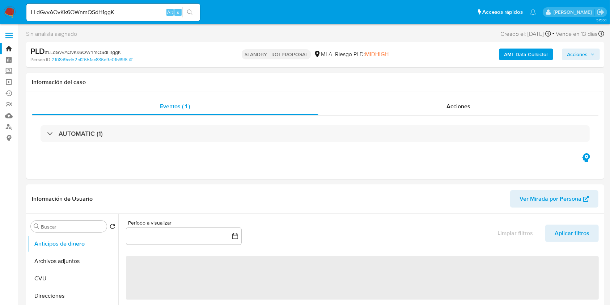
select select "10"
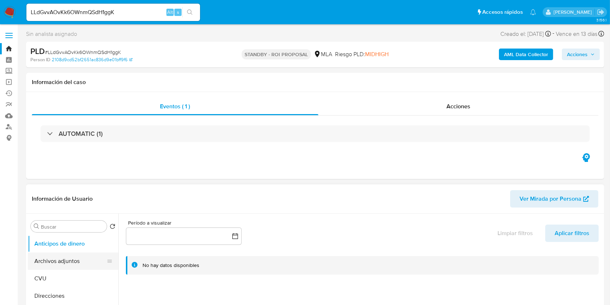
click at [60, 261] on button "Archivos adjuntos" at bounding box center [70, 260] width 85 height 17
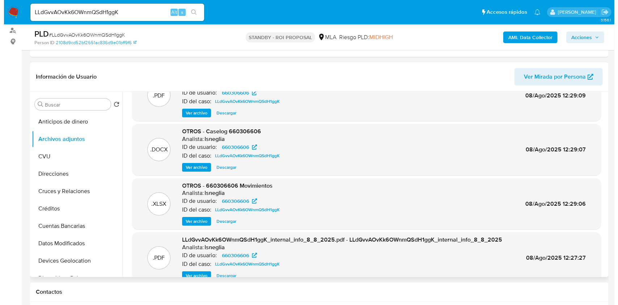
scroll to position [48, 0]
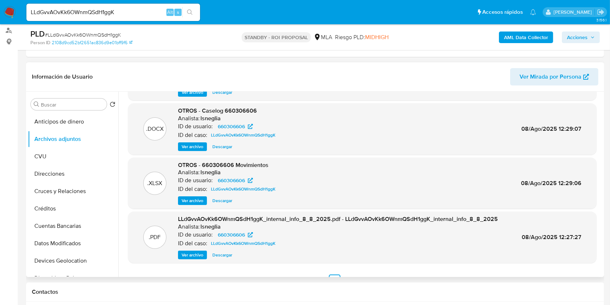
click at [189, 148] on span "Ver archivo" at bounding box center [193, 146] width 22 height 7
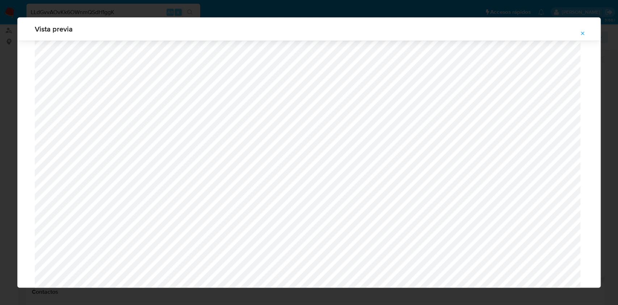
scroll to position [710, 0]
click at [584, 30] on span "Attachment preview" at bounding box center [583, 33] width 6 height 10
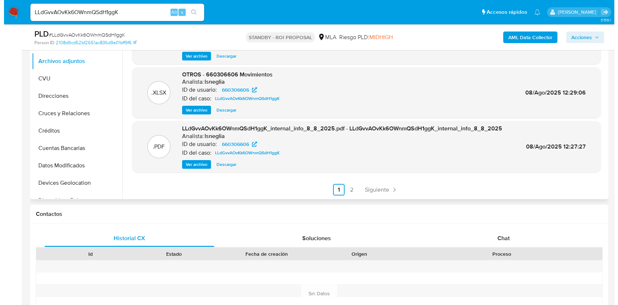
scroll to position [96, 0]
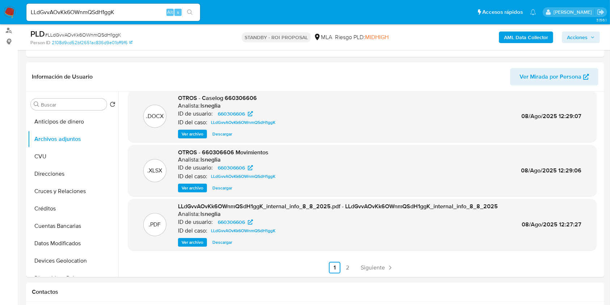
click at [194, 135] on span "Ver archivo" at bounding box center [193, 133] width 22 height 7
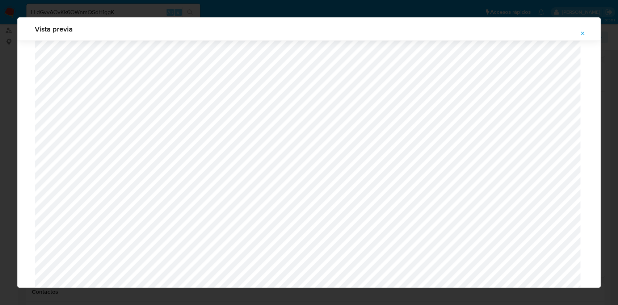
scroll to position [227, 0]
click at [581, 35] on span "Attachment preview" at bounding box center [583, 33] width 6 height 10
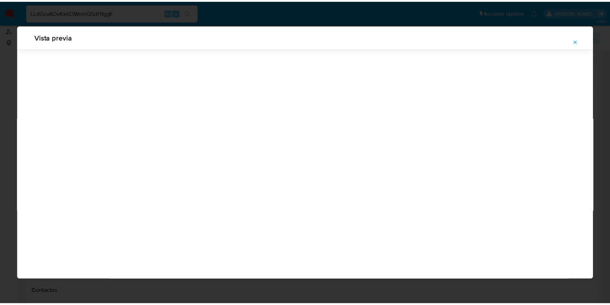
scroll to position [0, 0]
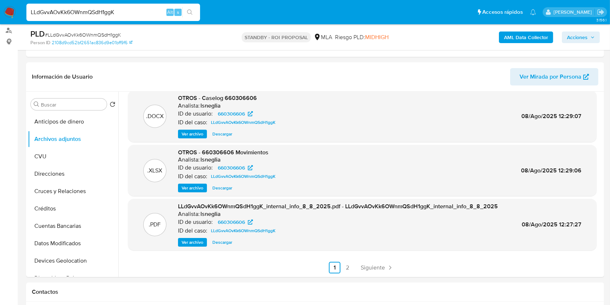
click at [116, 14] on input "LLdGvvAOvKk6OWnmQSdH1ggK" at bounding box center [113, 12] width 174 height 9
click at [115, 15] on input "LLdGvvAOvKk6OWnmQSdH1ggK" at bounding box center [113, 12] width 174 height 9
paste input "cGa8rzEsiloZjErVrUkUH2f6"
type input "cGa8rzEsiloZjErVrUkUH2f6"
click at [193, 14] on button "search-icon" at bounding box center [189, 12] width 15 height 10
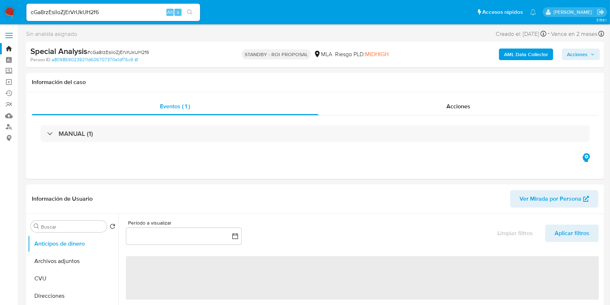
select select "10"
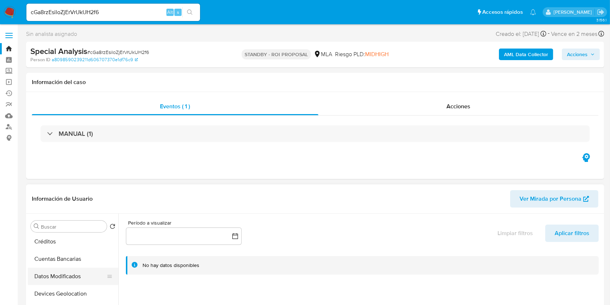
scroll to position [145, 0]
click at [75, 284] on button "Fecha Compliant" at bounding box center [70, 289] width 85 height 17
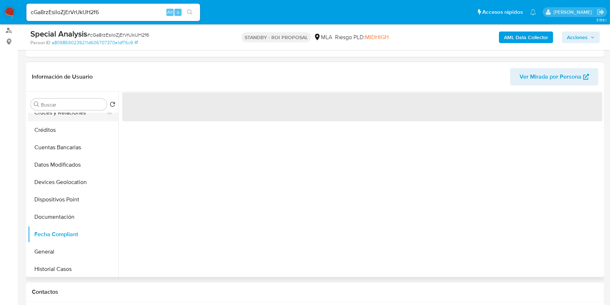
scroll to position [0, 0]
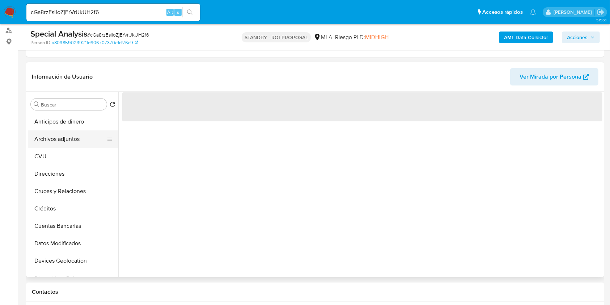
click at [60, 139] on button "Archivos adjuntos" at bounding box center [70, 138] width 85 height 17
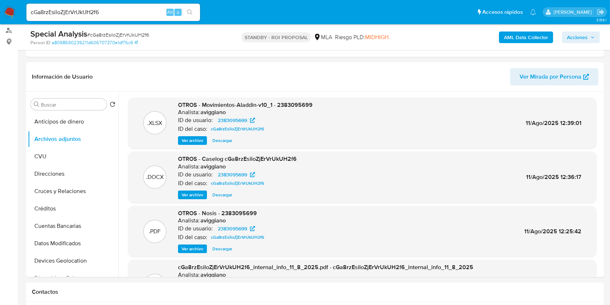
click at [110, 13] on input "cGa8rzEsiloZjErVrUkUH2f6" at bounding box center [113, 12] width 174 height 9
paste input "WAu6VQfOiys5HwbUhWpeoyxG"
type input "WAu6VQfOiys5HwbUhWpeoyxG"
click at [189, 13] on icon "search-icon" at bounding box center [190, 12] width 6 height 6
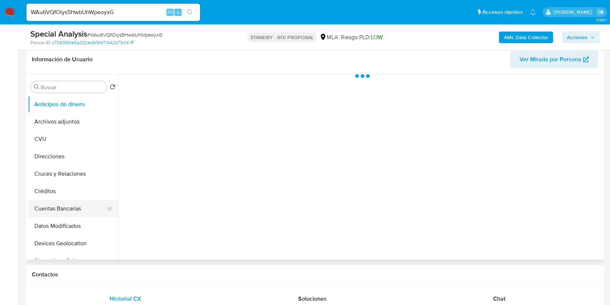
scroll to position [145, 0]
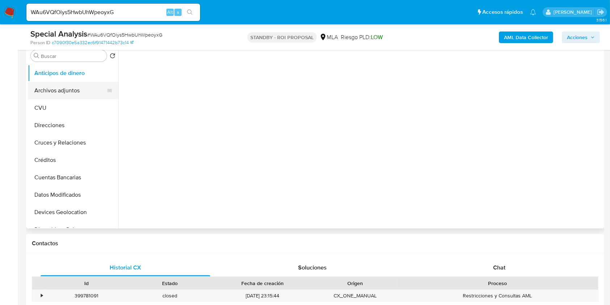
click at [71, 88] on button "Archivos adjuntos" at bounding box center [70, 90] width 85 height 17
select select "10"
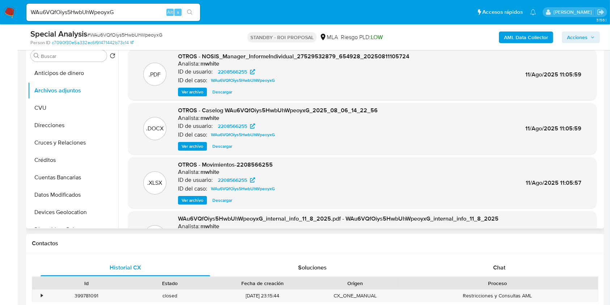
click at [203, 65] on h6 "mwhite" at bounding box center [210, 63] width 19 height 7
copy h6 "mwhite"
click at [107, 15] on input "WAu6VQfOiys5HwbUhWpeoyxG" at bounding box center [113, 12] width 174 height 9
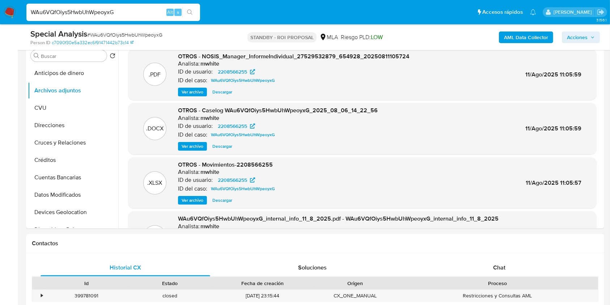
paste input "5Qs7E7PFP1EZxC2MoFui8Fnu"
type input "5Qs7E7PFP1EZxC2MoFui8Fnu"
click at [189, 10] on icon "search-icon" at bounding box center [190, 12] width 6 height 6
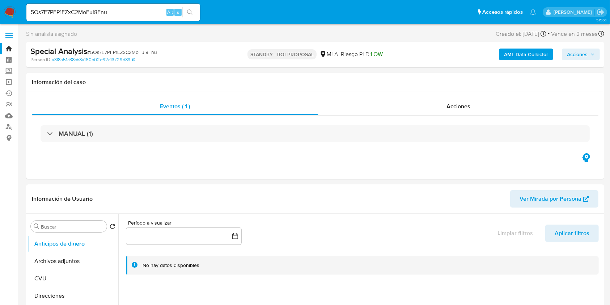
select select "10"
click at [77, 267] on button "Archivos adjuntos" at bounding box center [70, 260] width 85 height 17
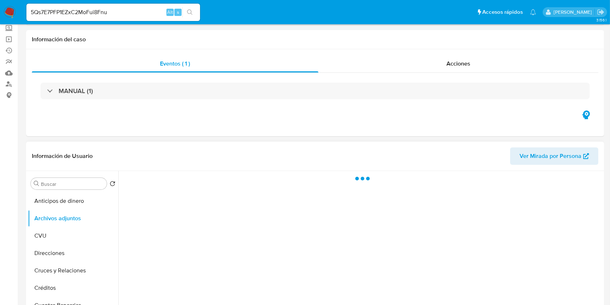
scroll to position [96, 0]
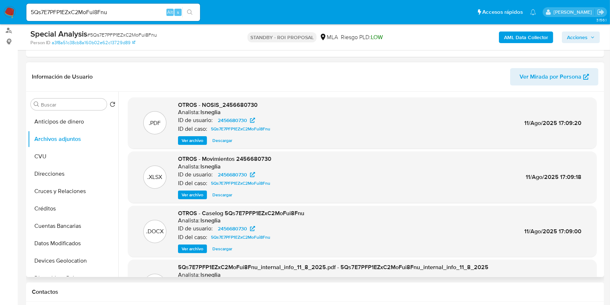
click at [206, 111] on h6 "lsneglia" at bounding box center [211, 112] width 20 height 7
copy h6 "lsneglia"
click at [89, 9] on input "5Qs7E7PFP1EZxC2MoFui8Fnu" at bounding box center [113, 12] width 174 height 9
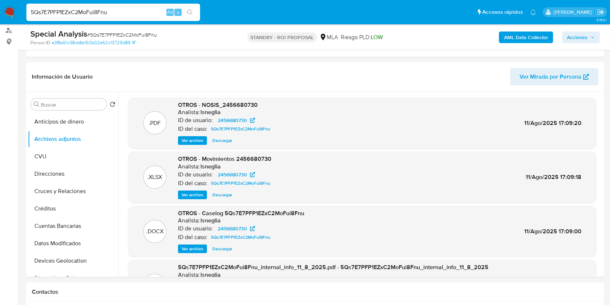
paste input "WHM8vE9gIignWeLIYLfgHUrq"
type input "WHM8vE9gIignWeLIYLfgHUrq"
click at [190, 9] on icon "search-icon" at bounding box center [190, 12] width 6 height 6
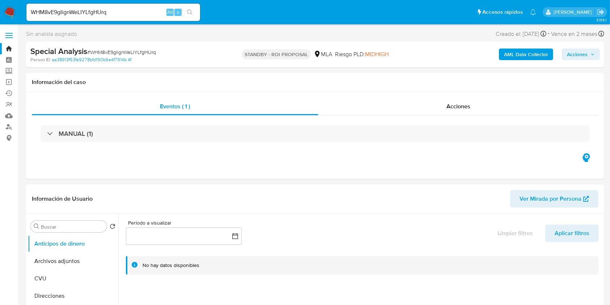
select select "10"
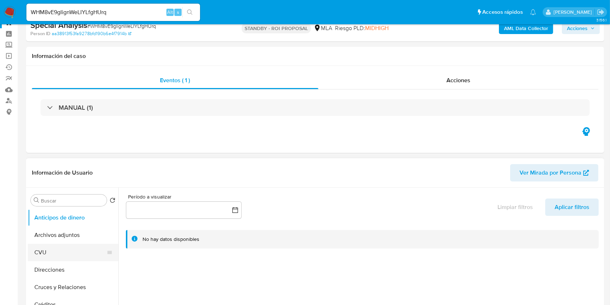
scroll to position [48, 0]
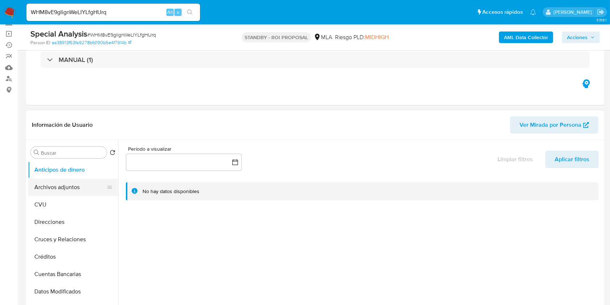
click at [73, 184] on button "Archivos adjuntos" at bounding box center [70, 186] width 85 height 17
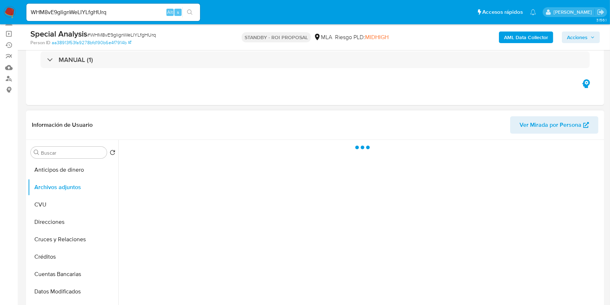
scroll to position [96, 0]
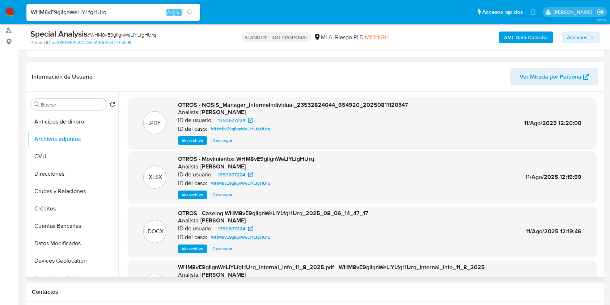
click at [211, 112] on h6 "[PERSON_NAME]" at bounding box center [223, 112] width 45 height 7
copy h6 "[PERSON_NAME]"
click at [80, 10] on input "WHM8vE9gIignWeLIYLfgHUrq" at bounding box center [113, 12] width 174 height 9
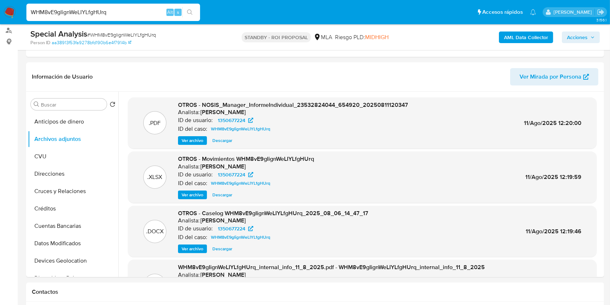
paste input "SkrymCd54Go2tuCiAAO41Yr4"
type input "SkrymCd54Go2tuCiAAO41Yr4"
click at [195, 8] on button "search-icon" at bounding box center [189, 12] width 15 height 10
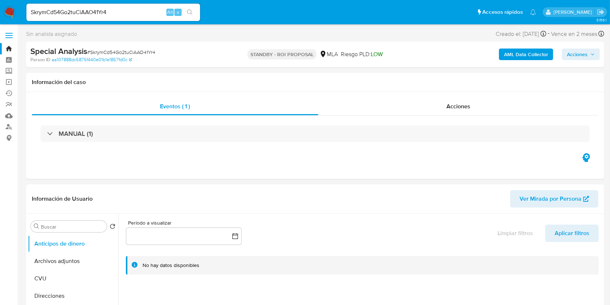
select select "10"
click at [39, 273] on button "CVU" at bounding box center [70, 278] width 85 height 17
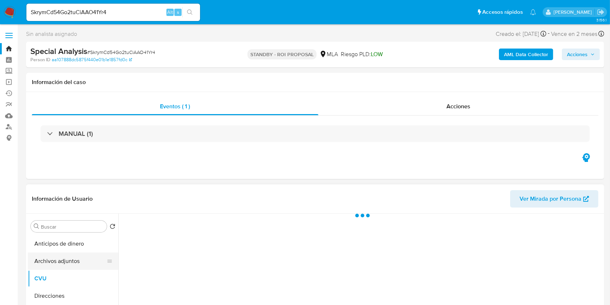
click at [41, 266] on button "Archivos adjuntos" at bounding box center [70, 260] width 85 height 17
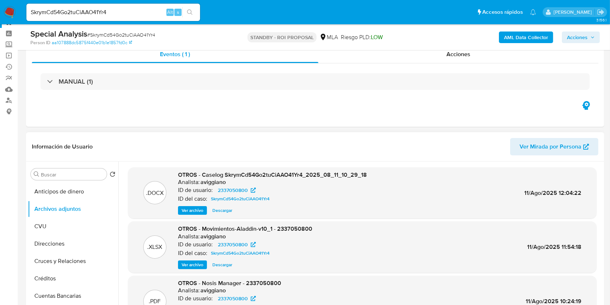
scroll to position [48, 0]
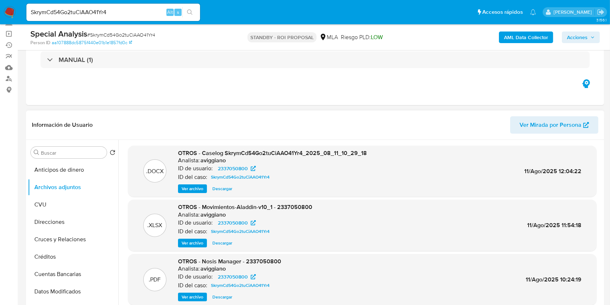
click at [214, 159] on h6 "aviggiano" at bounding box center [213, 160] width 25 height 7
click at [90, 14] on input "SkrymCd54Go2tuCiAAO41Yr4" at bounding box center [113, 12] width 174 height 9
paste input "fQqsFELY6Oy7iMEJFz2X3cgn"
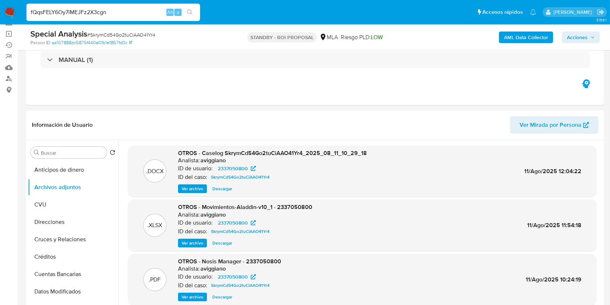
type input "fQqsFELY6Oy7iMEJFz2X3cgn"
click at [187, 17] on button "search-icon" at bounding box center [189, 12] width 15 height 10
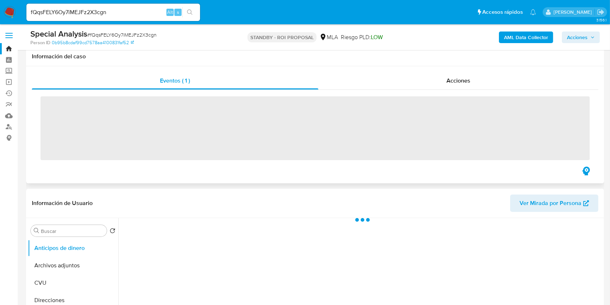
scroll to position [145, 0]
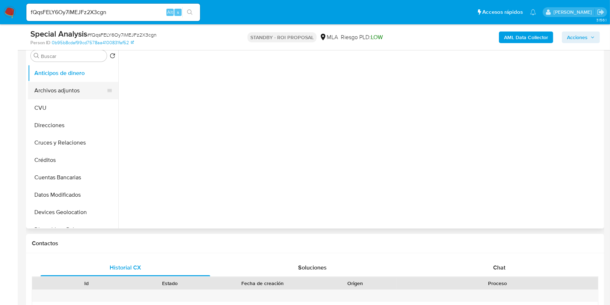
click at [77, 92] on button "Archivos adjuntos" at bounding box center [70, 90] width 85 height 17
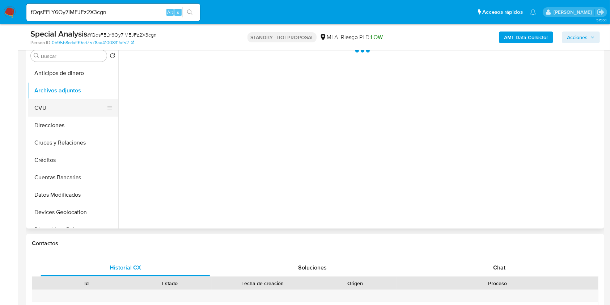
select select "10"
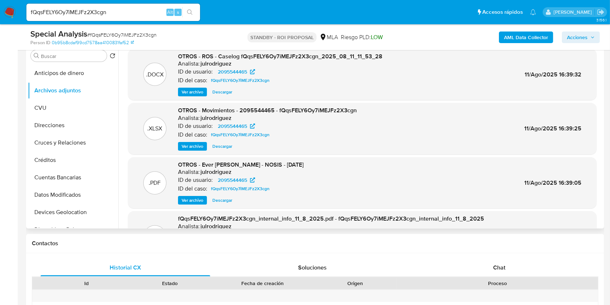
click at [207, 68] on p "ID de usuario:" at bounding box center [195, 71] width 35 height 7
click at [79, 12] on input "fQqsFELY6Oy7iMEJFz2X3cgn" at bounding box center [113, 12] width 174 height 9
paste input "cduEbTU7oP7DNwWrCYciioET"
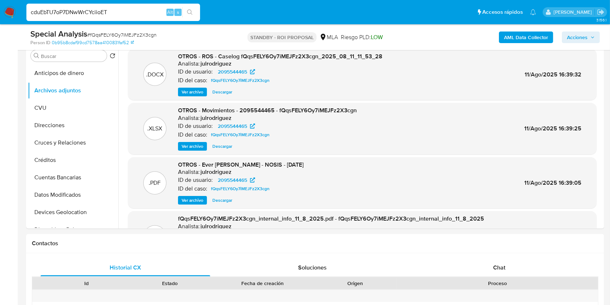
type input "cduEbTU7oP7DNwWrCYciioET"
click at [190, 13] on icon "search-icon" at bounding box center [190, 12] width 6 height 6
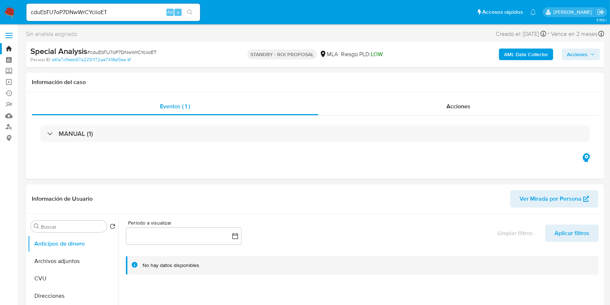
select select "10"
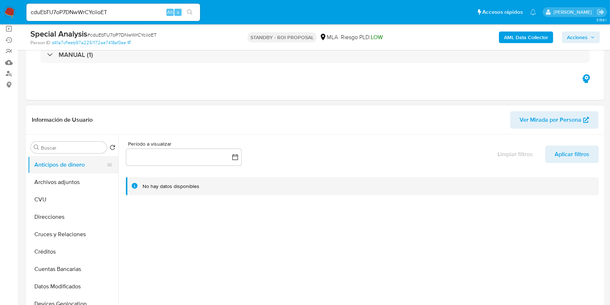
scroll to position [96, 0]
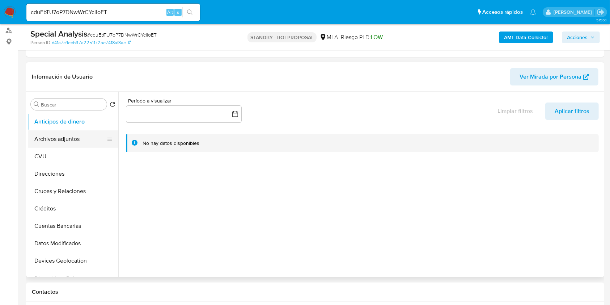
click at [72, 138] on button "Archivos adjuntos" at bounding box center [70, 138] width 85 height 17
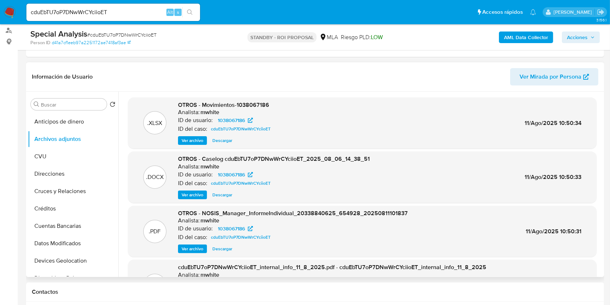
click at [207, 109] on h6 "mwhite" at bounding box center [210, 112] width 19 height 7
copy h6 "mwhite"
click at [118, 9] on input "cduEbTU7oP7DNwWrCYciioET" at bounding box center [113, 12] width 174 height 9
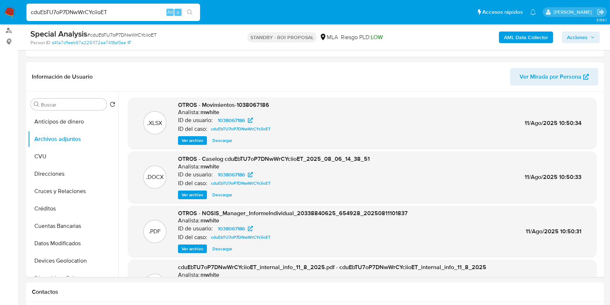
paste input "vFiqx6DvttmrjCq4uEdv16Po"
type input "vFiqx6DvttmrjCq4uEdv16Po"
click at [190, 14] on icon "search-icon" at bounding box center [190, 12] width 6 height 6
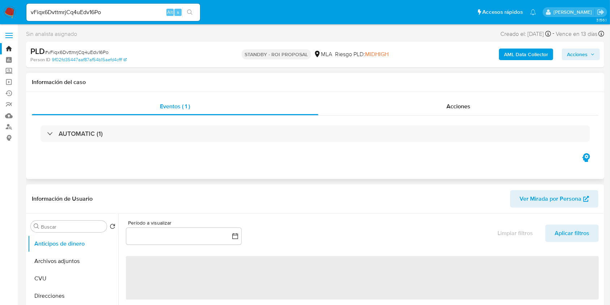
select select "10"
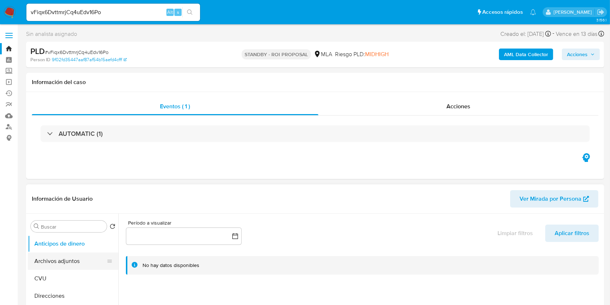
click at [61, 259] on button "Archivos adjuntos" at bounding box center [70, 260] width 85 height 17
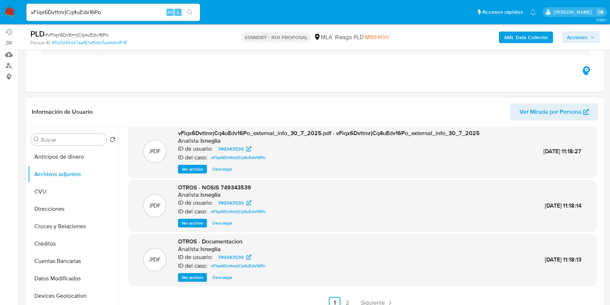
scroll to position [193, 0]
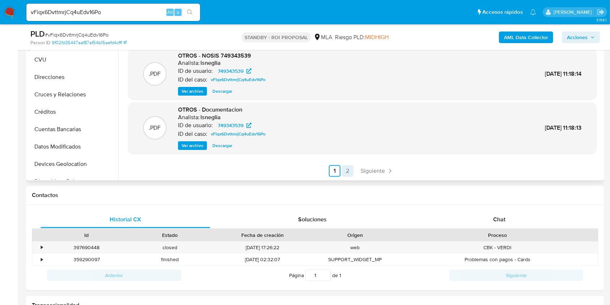
click at [345, 169] on link "2" at bounding box center [348, 171] width 12 height 12
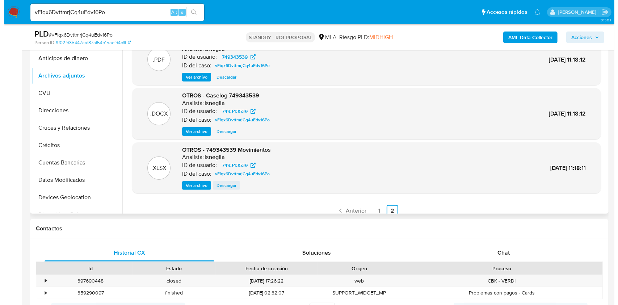
scroll to position [145, 0]
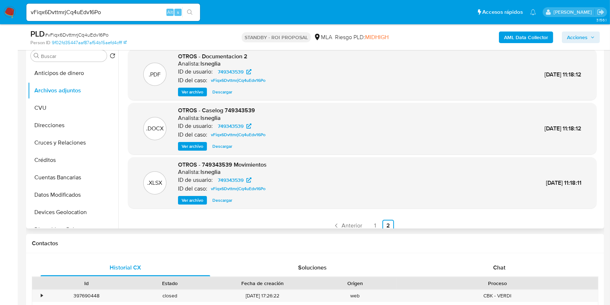
click at [192, 143] on span "Ver archivo" at bounding box center [193, 146] width 22 height 7
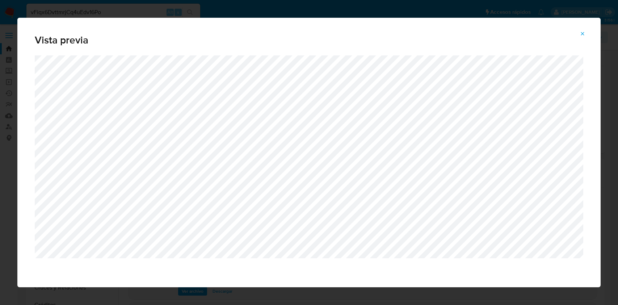
select select "10"
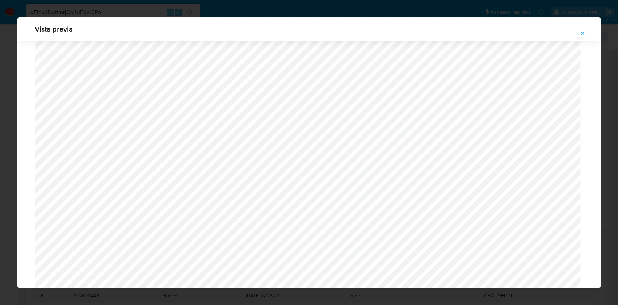
scroll to position [275, 0]
click at [578, 33] on button "Attachment preview" at bounding box center [583, 34] width 16 height 12
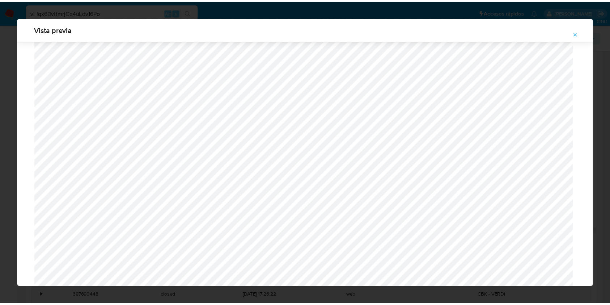
scroll to position [0, 0]
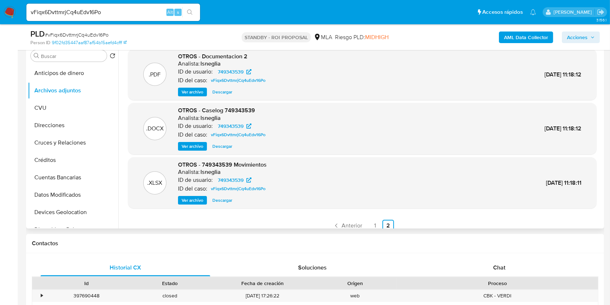
click at [124, 13] on input "vFiqx6DvttmrjCq4uEdv16Po" at bounding box center [113, 12] width 174 height 9
paste input "uCOTneCQn1kCTthELOw9o1ku"
type input "uCOTneCQn1kCTthELOw9o1ku"
click at [187, 11] on button "search-icon" at bounding box center [189, 12] width 15 height 10
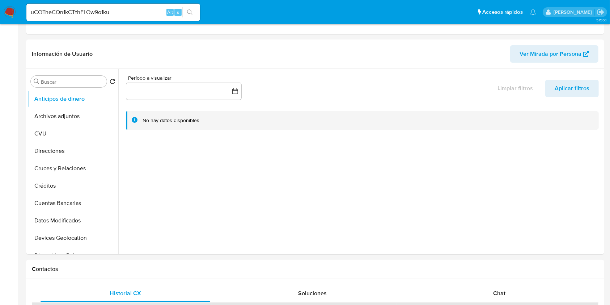
select select "10"
click at [77, 115] on button "Archivos adjuntos" at bounding box center [70, 116] width 85 height 17
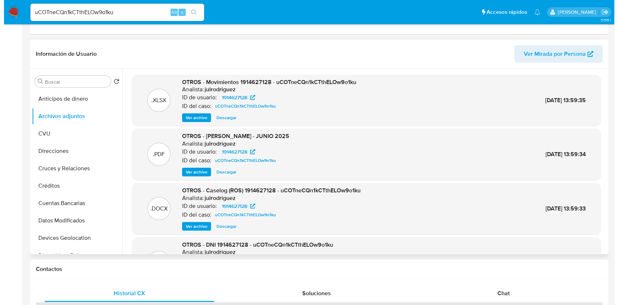
scroll to position [48, 0]
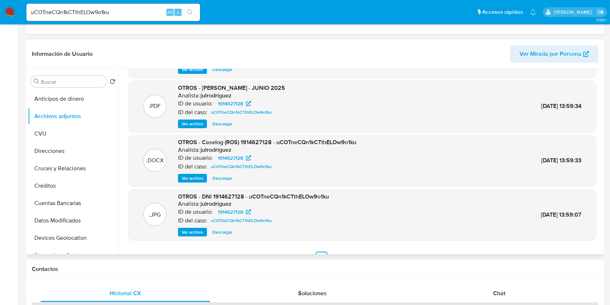
click at [191, 180] on span "Ver archivo" at bounding box center [193, 178] width 22 height 7
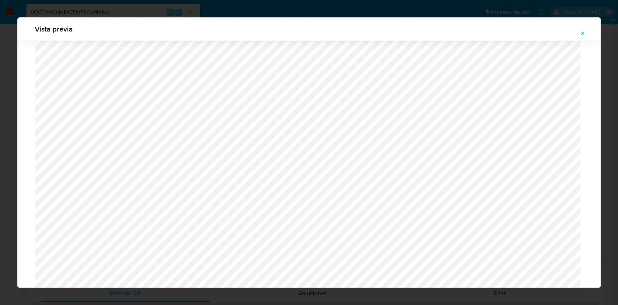
scroll to position [917, 0]
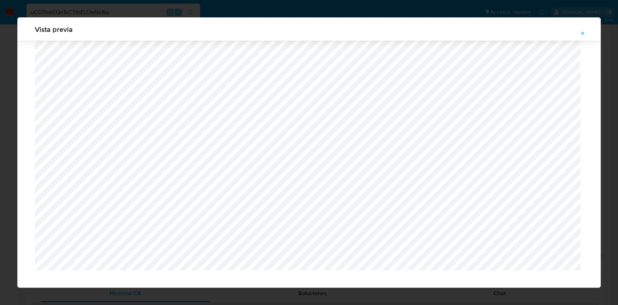
click at [587, 30] on button "Attachment preview" at bounding box center [583, 34] width 16 height 12
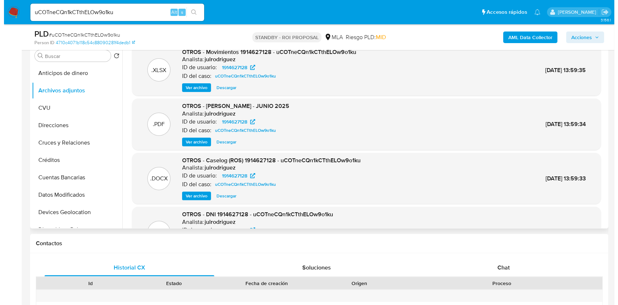
scroll to position [0, 0]
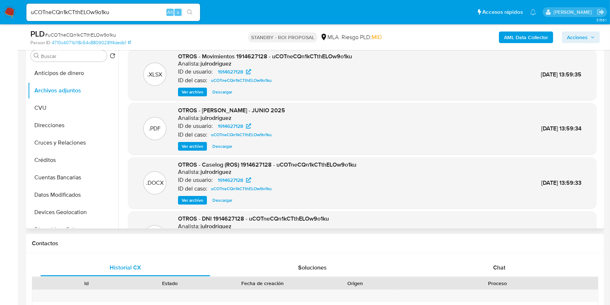
click at [196, 203] on span "Ver archivo" at bounding box center [193, 200] width 22 height 7
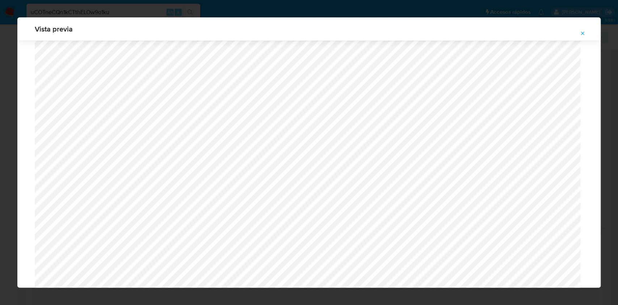
scroll to position [309, 0]
click at [584, 33] on icon "Attachment preview" at bounding box center [583, 33] width 6 height 6
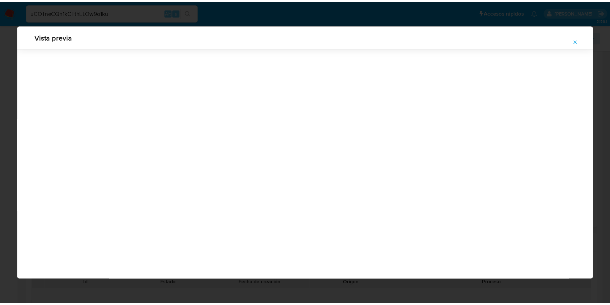
scroll to position [0, 0]
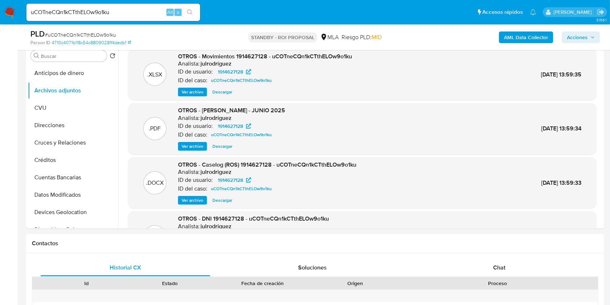
click at [122, 10] on input "uCOTneCQn1kCTthELOw9o1ku" at bounding box center [113, 12] width 174 height 9
paste input "WAu6VQfOiys5HwbUhWpeoyxG"
type input "WAu6VQfOiys5HwbUhWpeoyxG"
click at [192, 14] on icon "search-icon" at bounding box center [190, 12] width 6 height 6
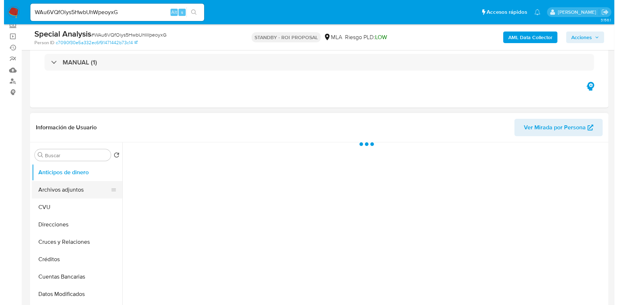
scroll to position [96, 0]
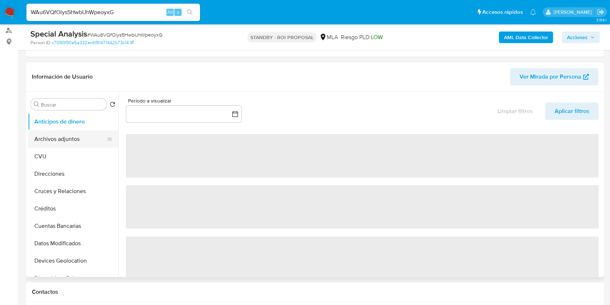
click at [84, 141] on button "Archivos adjuntos" at bounding box center [70, 138] width 85 height 17
select select "10"
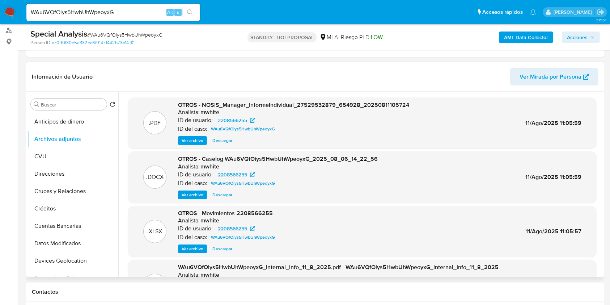
click at [197, 193] on span "Ver archivo" at bounding box center [193, 194] width 22 height 7
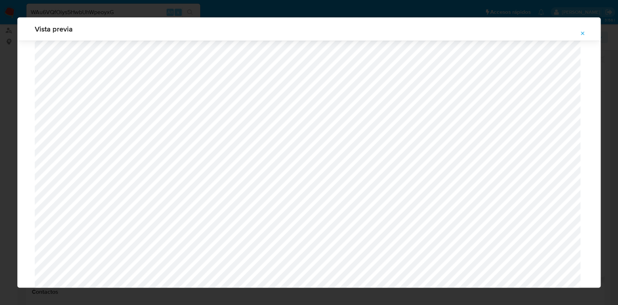
scroll to position [371, 0]
click at [582, 34] on icon "Attachment preview" at bounding box center [583, 33] width 6 height 6
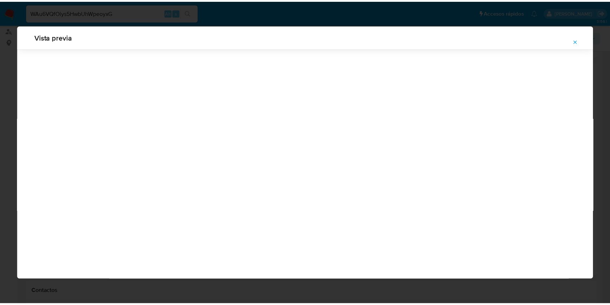
scroll to position [0, 0]
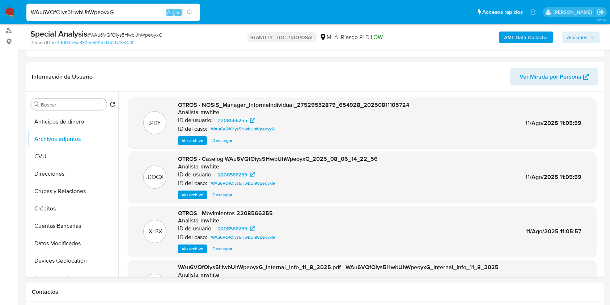
click at [153, 13] on input "WAu6VQfOiys5HwbUhWpeoyxG" at bounding box center [113, 12] width 174 height 9
paste input "5Qs7E7PFP1EZxC2MoFui8Fnu"
type input "5Qs7E7PFP1EZxC2MoFui8Fnu"
click at [193, 11] on icon "search-icon" at bounding box center [190, 12] width 6 height 6
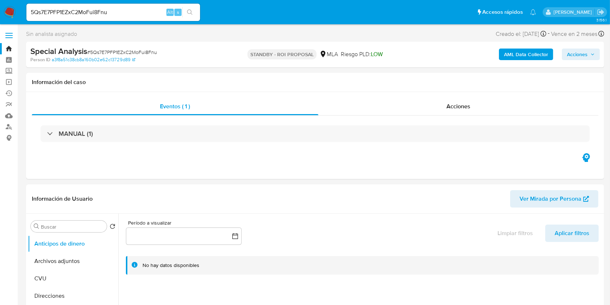
select select "10"
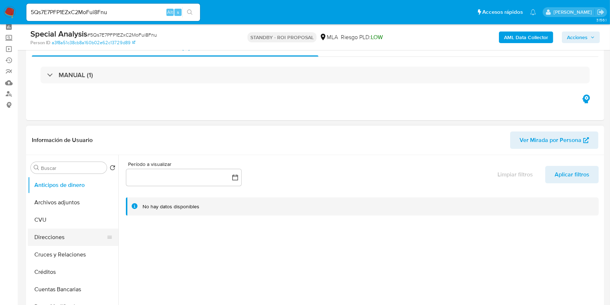
scroll to position [48, 0]
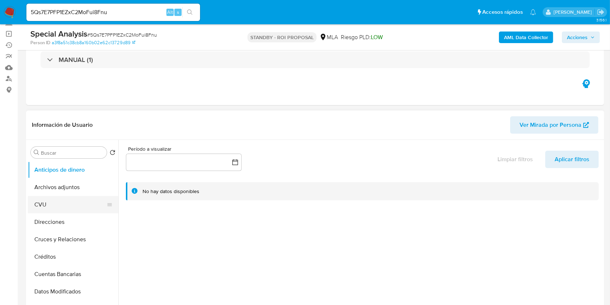
click at [69, 198] on button "CVU" at bounding box center [70, 204] width 85 height 17
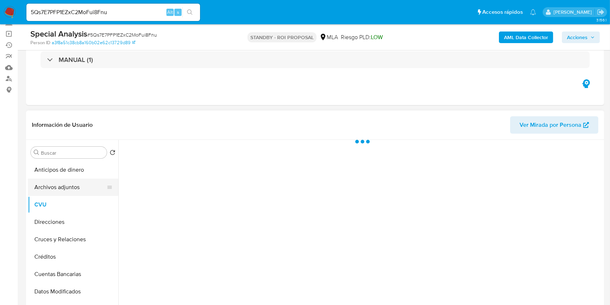
click at [65, 186] on button "Archivos adjuntos" at bounding box center [70, 186] width 85 height 17
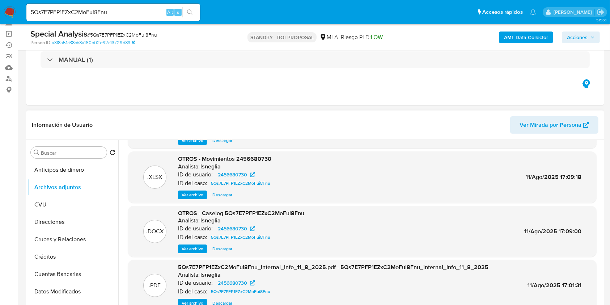
click at [201, 248] on span "Ver archivo" at bounding box center [193, 248] width 22 height 7
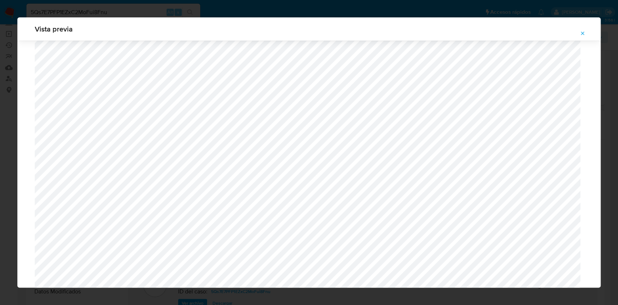
scroll to position [227, 0]
click at [581, 34] on icon "Attachment preview" at bounding box center [583, 33] width 6 height 6
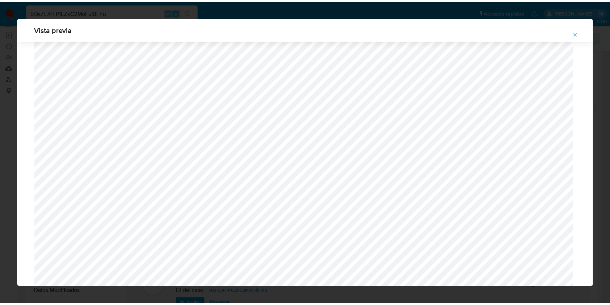
scroll to position [0, 0]
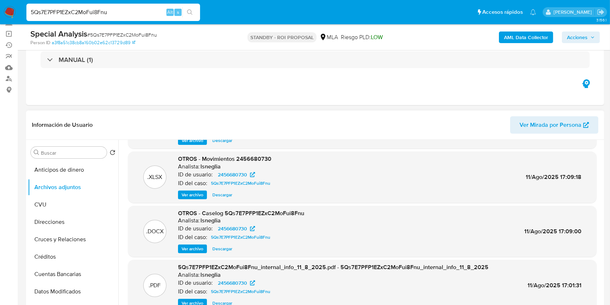
click at [123, 14] on input "5Qs7E7PFP1EZxC2MoFui8Fnu" at bounding box center [113, 12] width 174 height 9
paste input "cduEbTU7oP7DNwWrCYciioET"
type input "cduEbTU7oP7DNwWrCYciioET"
click at [194, 10] on button "search-icon" at bounding box center [189, 12] width 15 height 10
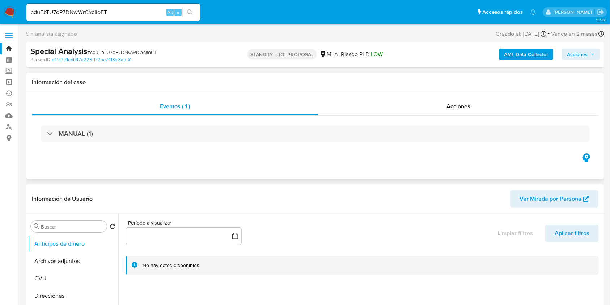
select select "10"
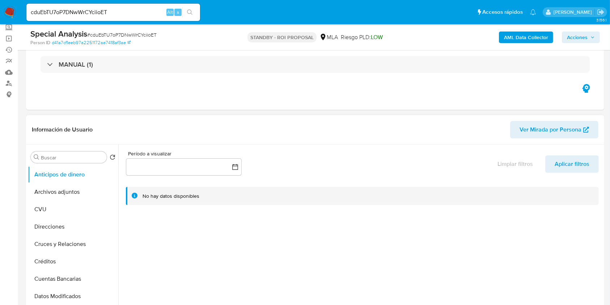
scroll to position [96, 0]
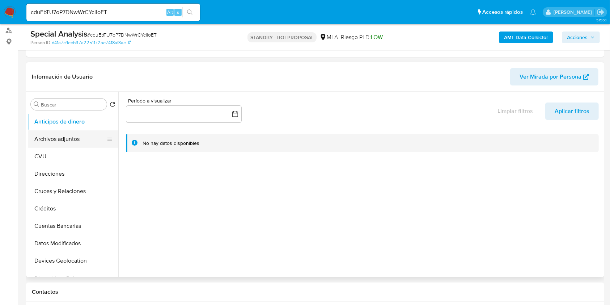
click at [79, 136] on button "Archivos adjuntos" at bounding box center [70, 138] width 85 height 17
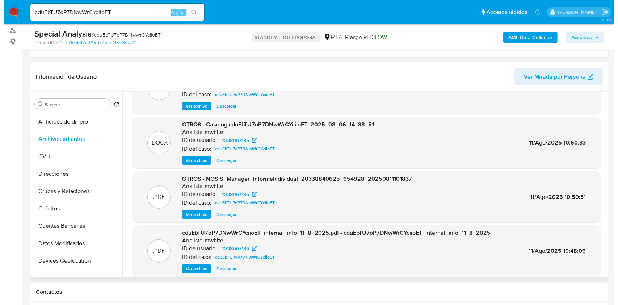
scroll to position [48, 0]
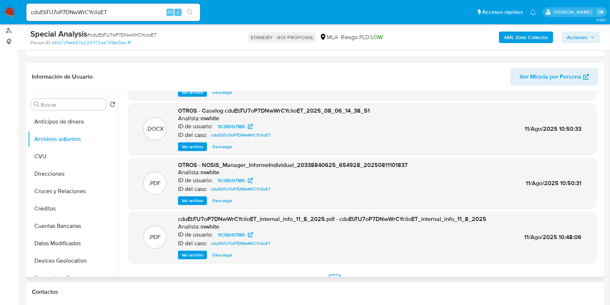
click at [184, 150] on span "Ver archivo" at bounding box center [193, 146] width 22 height 7
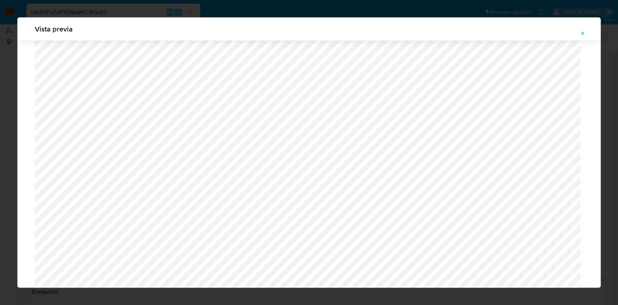
scroll to position [323, 0]
click at [583, 29] on span "Attachment preview" at bounding box center [583, 33] width 6 height 10
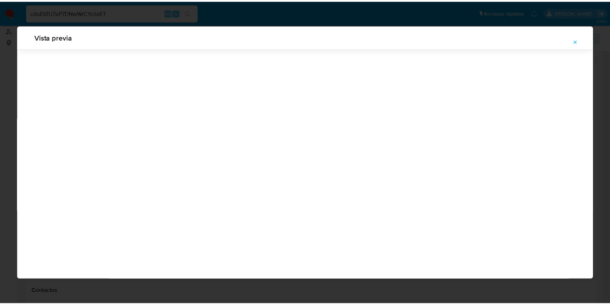
scroll to position [0, 0]
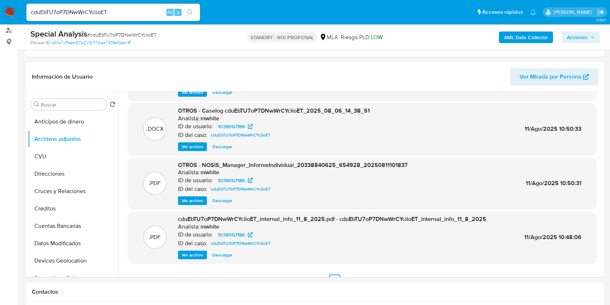
click at [111, 11] on input "cduEbTU7oP7DNwWrCYciioET" at bounding box center [113, 12] width 174 height 9
paste input "Ga8rzEsiloZjErVrUkUH2f6"
type input "cGa8rzEsiloZjErVrUkUH2f6"
click at [192, 15] on button "search-icon" at bounding box center [189, 12] width 15 height 10
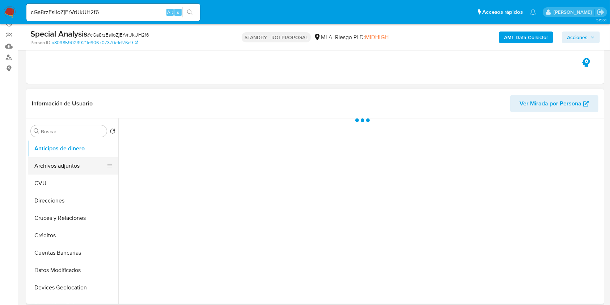
scroll to position [96, 0]
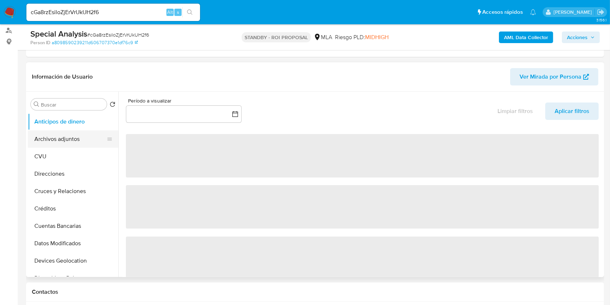
click at [73, 135] on button "Archivos adjuntos" at bounding box center [70, 138] width 85 height 17
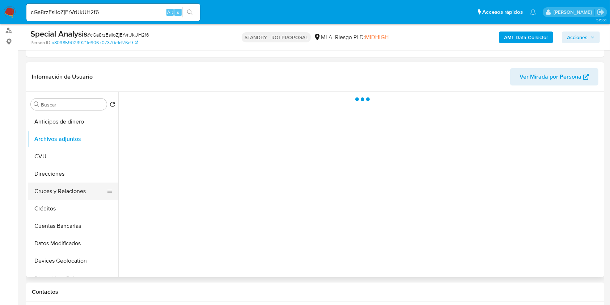
select select "10"
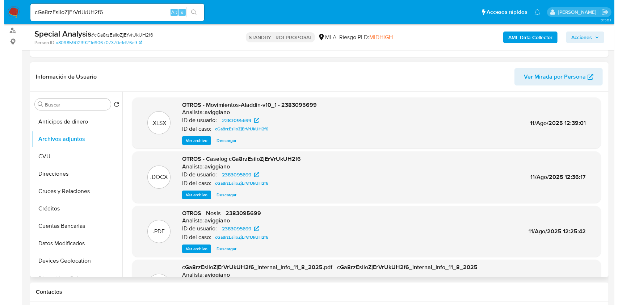
scroll to position [48, 0]
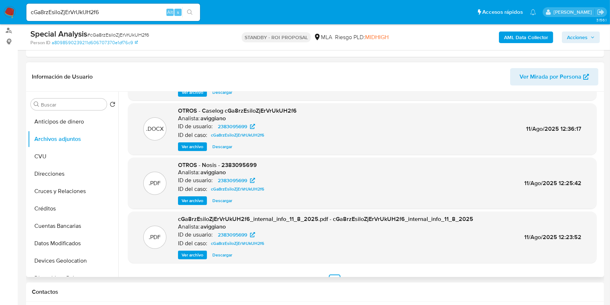
click at [186, 148] on span "Ver archivo" at bounding box center [193, 146] width 22 height 7
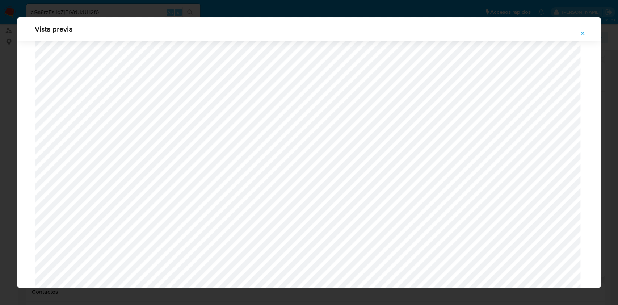
scroll to position [323, 0]
click at [584, 33] on icon "Attachment preview" at bounding box center [583, 33] width 6 height 6
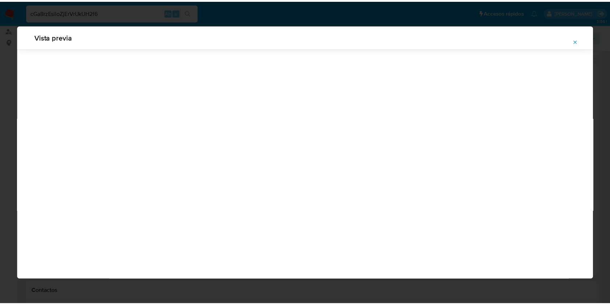
scroll to position [0, 0]
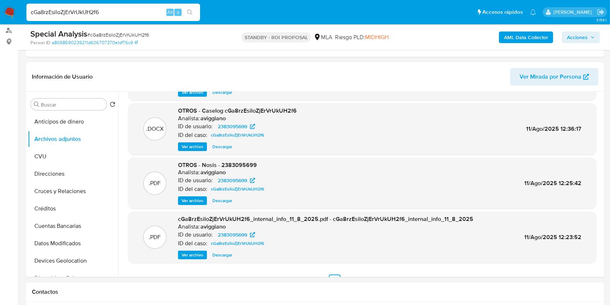
click at [139, 8] on input "cGa8rzEsiloZjErVrUkUH2f6" at bounding box center [113, 12] width 174 height 9
paste input "WHM8vE9gIignWeLIYLfgHUrq"
type input "WHM8vE9gIignWeLIYLfgHUrq"
click at [184, 11] on button "search-icon" at bounding box center [189, 12] width 15 height 10
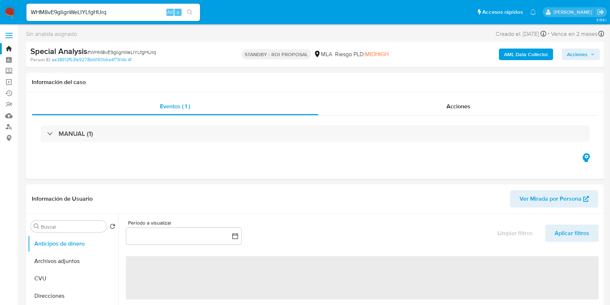
select select "10"
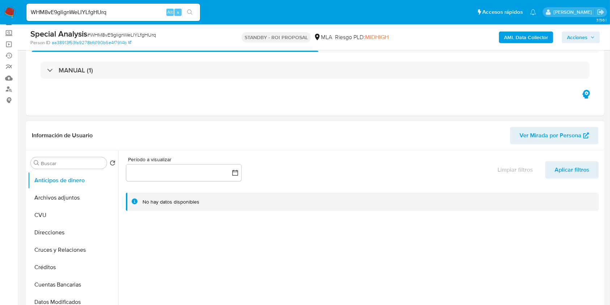
scroll to position [48, 0]
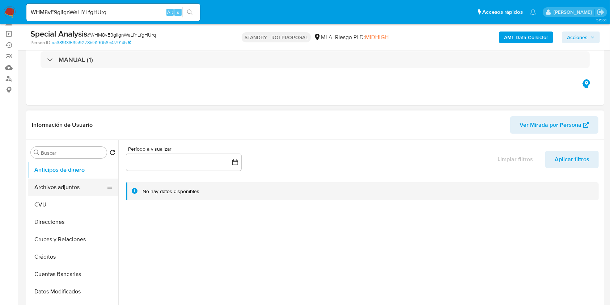
click at [51, 178] on button "Archivos adjuntos" at bounding box center [70, 186] width 85 height 17
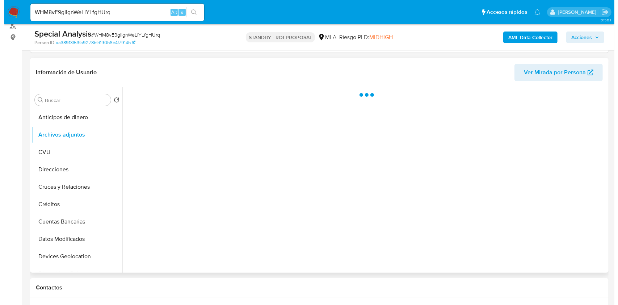
scroll to position [145, 0]
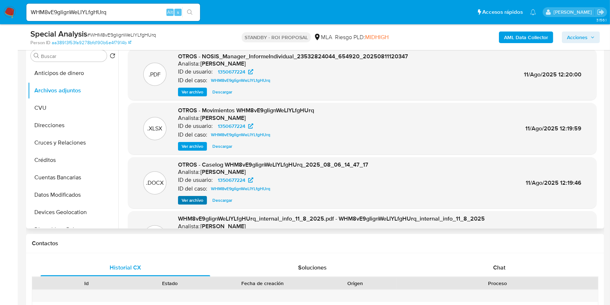
click at [190, 204] on div ".DOCX OTROS - Caselog WHM8vE9gIignWeLIYLfgHUrq_2025_08_06_14_47_17 Analista: am…" at bounding box center [362, 182] width 469 height 51
click at [192, 201] on span "Ver archivo" at bounding box center [193, 200] width 22 height 7
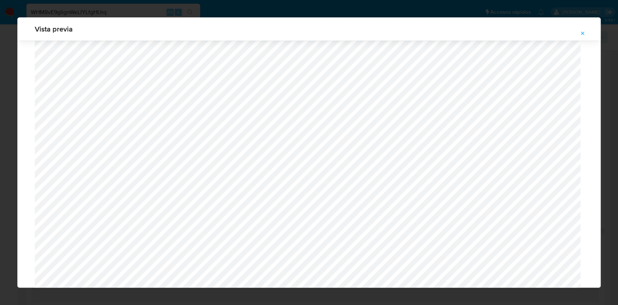
scroll to position [420, 0]
click at [581, 32] on icon "Attachment preview" at bounding box center [583, 33] width 6 height 6
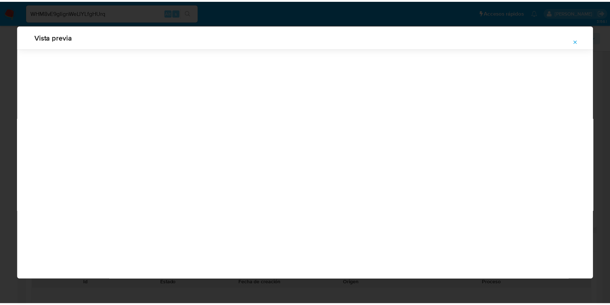
scroll to position [0, 0]
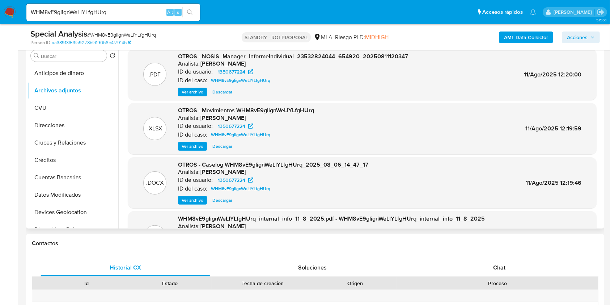
click at [140, 12] on input "WHM8vE9gIignWeLIYLfgHUrq" at bounding box center [113, 12] width 174 height 9
paste input "fQqsFELY6Oy7iMEJFz2X3cgn"
type input "fQqsFELY6Oy7iMEJFz2X3cgn"
click at [193, 10] on icon "search-icon" at bounding box center [190, 12] width 6 height 6
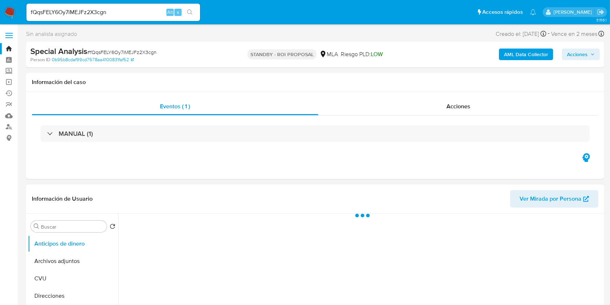
select select "10"
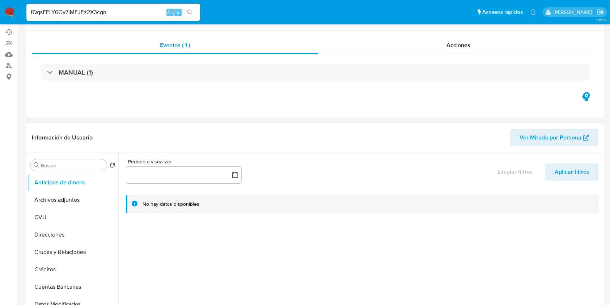
scroll to position [96, 0]
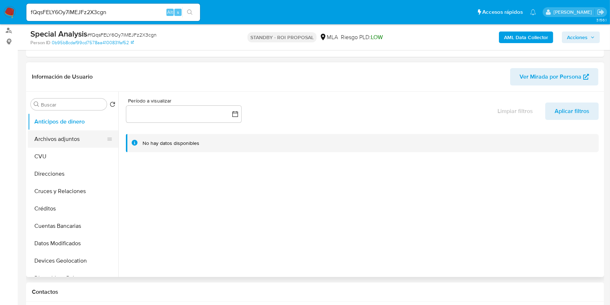
click at [54, 146] on button "Archivos adjuntos" at bounding box center [70, 138] width 85 height 17
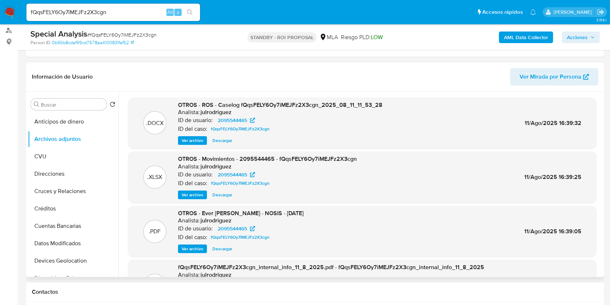
click at [191, 143] on span "Ver archivo" at bounding box center [193, 140] width 22 height 7
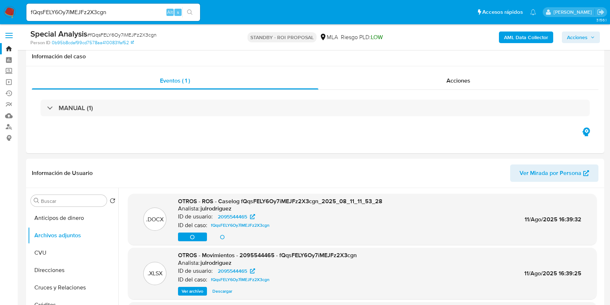
select select "10"
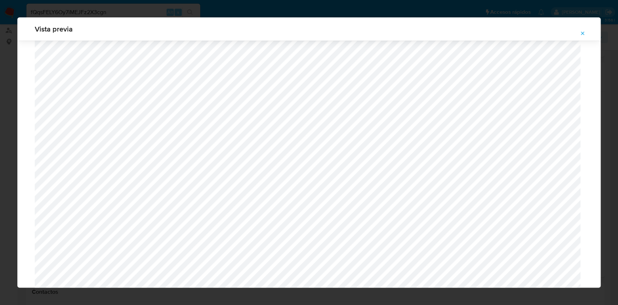
scroll to position [282, 0]
click at [585, 33] on button "Attachment preview" at bounding box center [583, 34] width 16 height 12
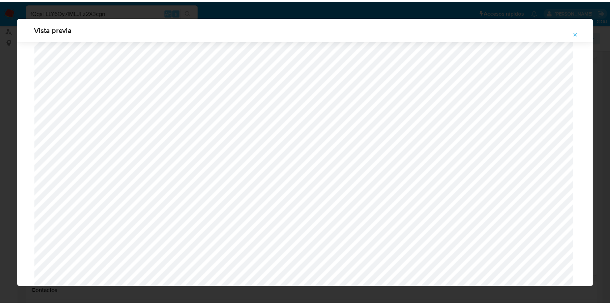
scroll to position [0, 0]
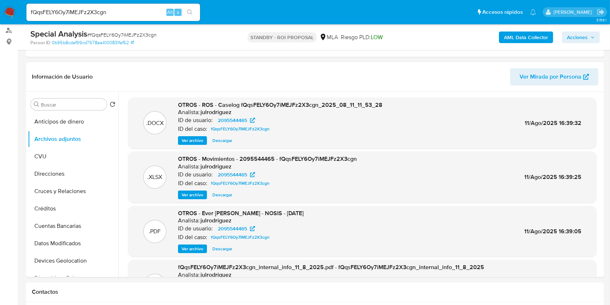
click at [154, 5] on div "fQqsFELY6Oy7iMEJFz2X3cgn Alt s" at bounding box center [113, 12] width 174 height 17
click at [146, 10] on input "fQqsFELY6Oy7iMEJFz2X3cgn" at bounding box center [113, 12] width 174 height 9
paste input "8uBO6BbV4mKirhyc4J2DxUTa"
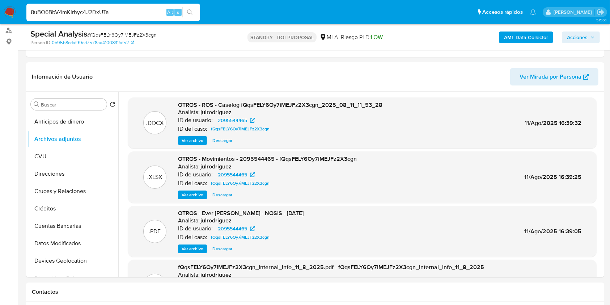
click at [198, 12] on input "8uBO6BbV4mKirhyc4J2DxUTa" at bounding box center [113, 12] width 174 height 9
type input "8uBO6BbV4mKirhyc4J2DxUTa"
click at [193, 10] on button "search-icon" at bounding box center [189, 12] width 15 height 10
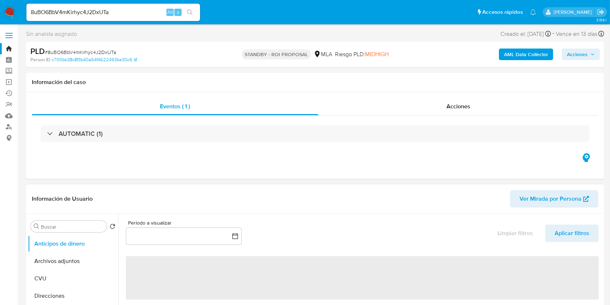
select select "10"
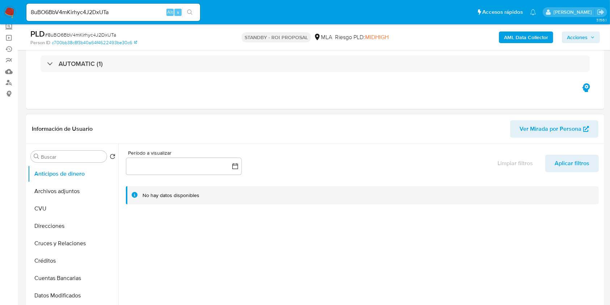
scroll to position [96, 0]
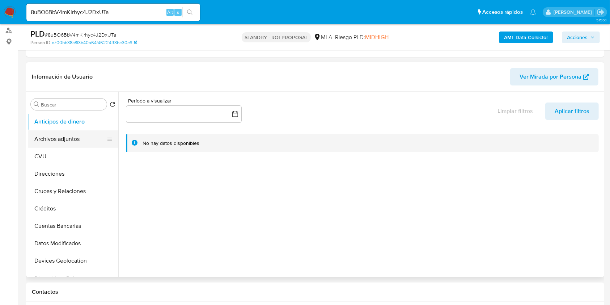
click at [73, 142] on button "Archivos adjuntos" at bounding box center [70, 138] width 85 height 17
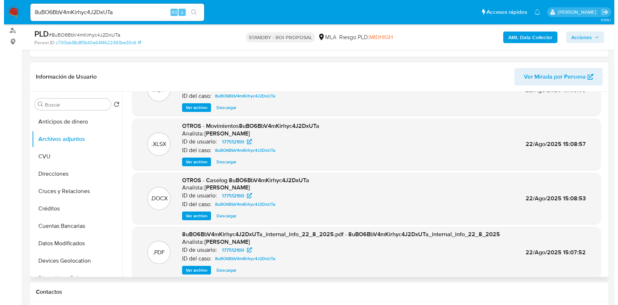
scroll to position [61, 0]
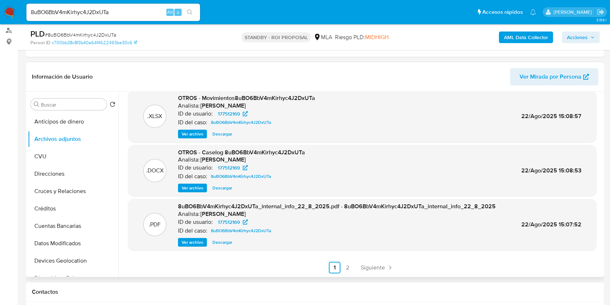
click at [194, 188] on span "Ver archivo" at bounding box center [193, 187] width 22 height 7
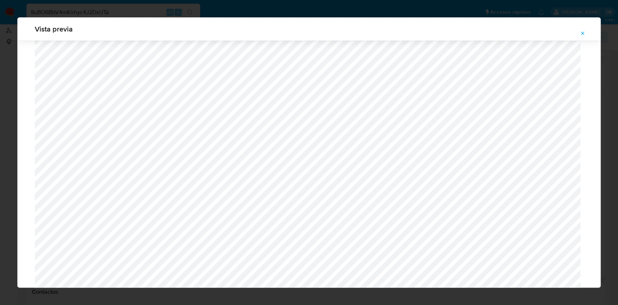
scroll to position [613, 0]
click at [585, 36] on button "Attachment preview" at bounding box center [583, 34] width 16 height 12
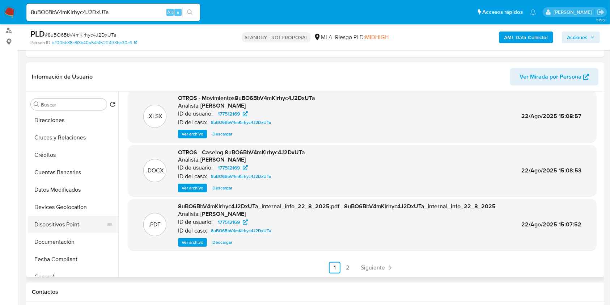
scroll to position [96, 0]
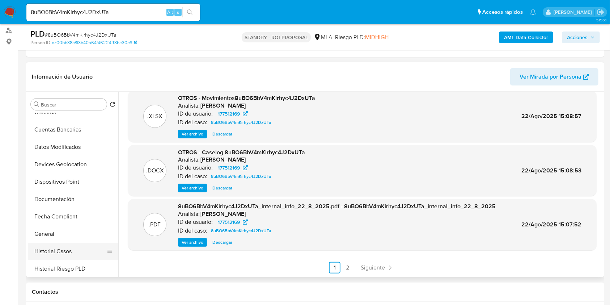
click at [71, 256] on button "Historial Casos" at bounding box center [70, 251] width 85 height 17
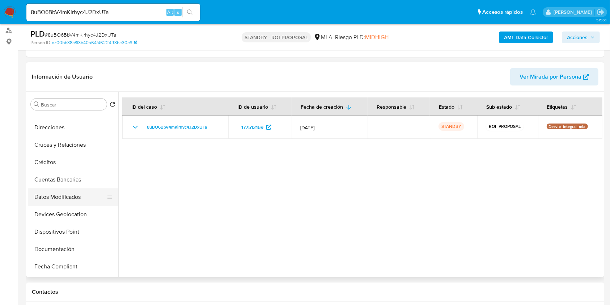
scroll to position [0, 0]
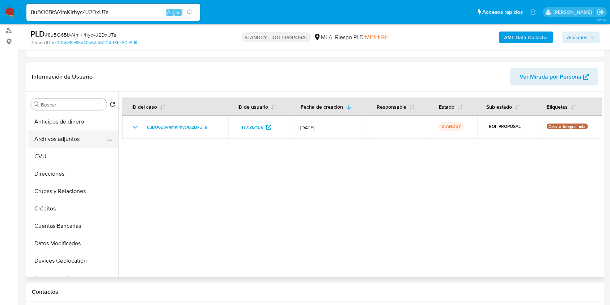
click at [84, 137] on button "Archivos adjuntos" at bounding box center [70, 138] width 85 height 17
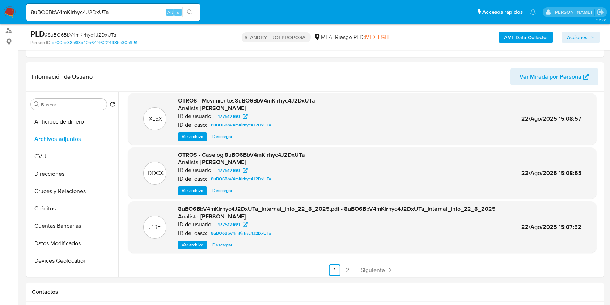
scroll to position [61, 0]
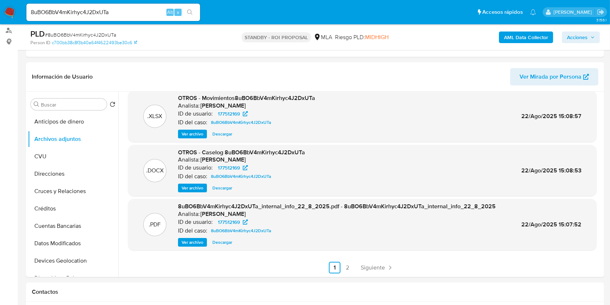
click at [219, 186] on span "Descargar" at bounding box center [223, 187] width 20 height 7
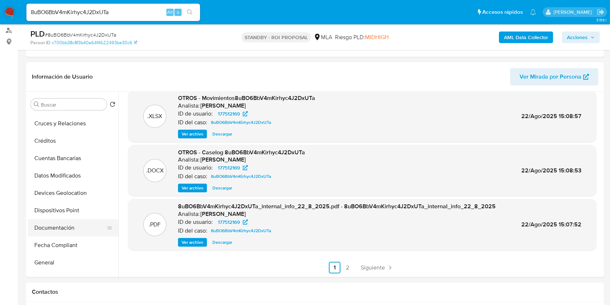
scroll to position [96, 0]
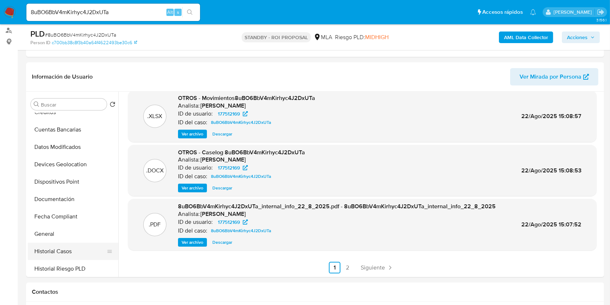
click at [61, 248] on button "Historial Casos" at bounding box center [70, 251] width 85 height 17
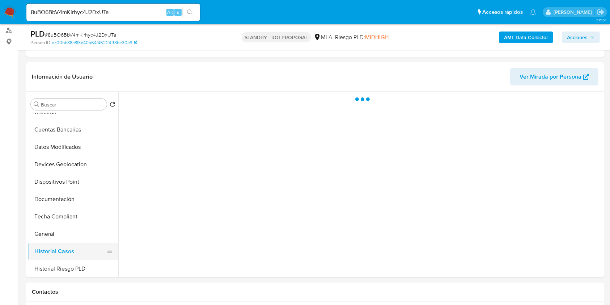
scroll to position [0, 0]
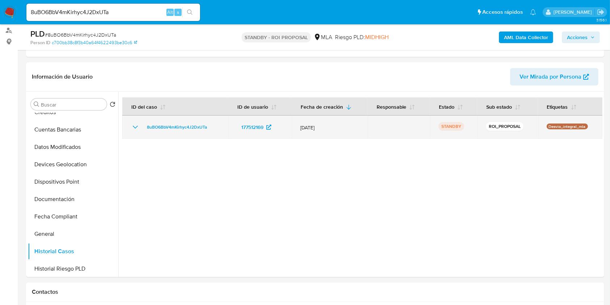
drag, startPoint x: 211, startPoint y: 126, endPoint x: 151, endPoint y: 115, distance: 61.9
click at [151, 115] on td "8uBO6BbV4mKirhyc4J2DxUTa" at bounding box center [175, 126] width 106 height 23
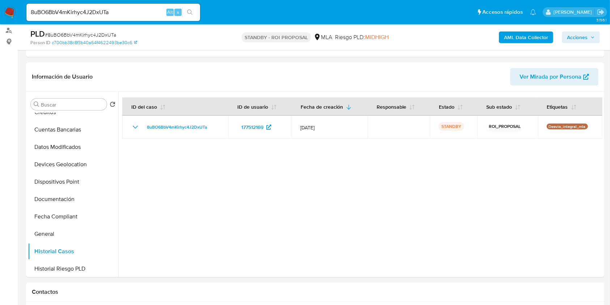
click at [345, 244] on div at bounding box center [360, 184] width 484 height 185
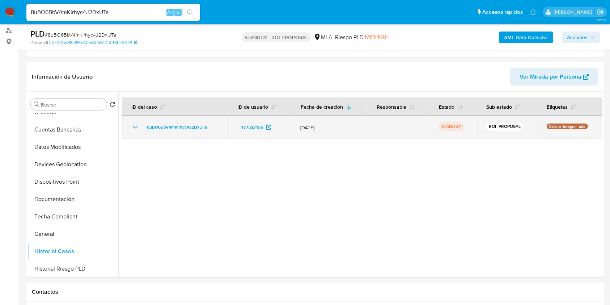
drag, startPoint x: 218, startPoint y: 123, endPoint x: 142, endPoint y: 126, distance: 76.4
click at [142, 126] on td "8uBO6BbV4mKirhyc4J2DxUTa" at bounding box center [175, 126] width 106 height 23
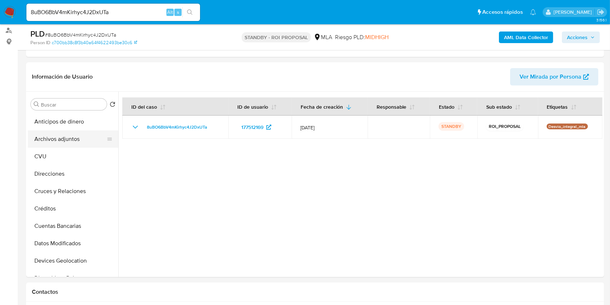
click at [79, 136] on button "Archivos adjuntos" at bounding box center [70, 138] width 85 height 17
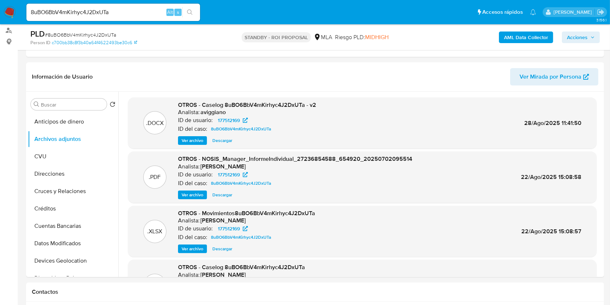
click at [189, 139] on span "Ver archivo" at bounding box center [193, 140] width 22 height 7
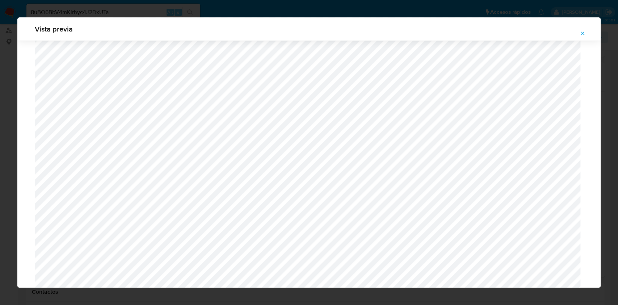
scroll to position [323, 0]
click at [587, 36] on button "Attachment preview" at bounding box center [583, 34] width 16 height 12
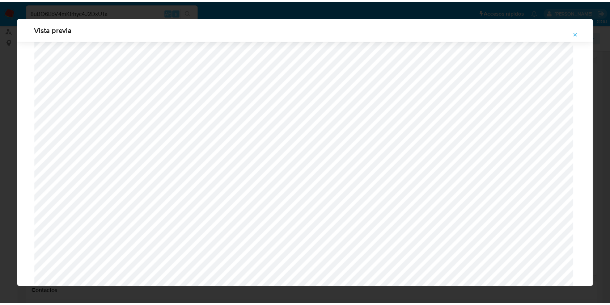
scroll to position [0, 0]
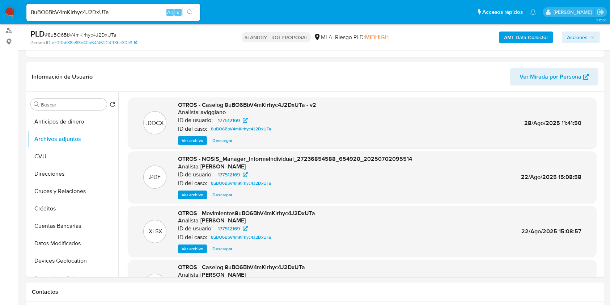
click at [151, 12] on input "8uBO6BbV4mKirhyc4J2DxUTa" at bounding box center [113, 12] width 174 height 9
paste input "nAyl8fK5qcJti85MmevRUWNJ"
type input "nAyl8fK5qcJti85MmevRUWNJ"
click at [190, 9] on icon "search-icon" at bounding box center [190, 12] width 6 height 6
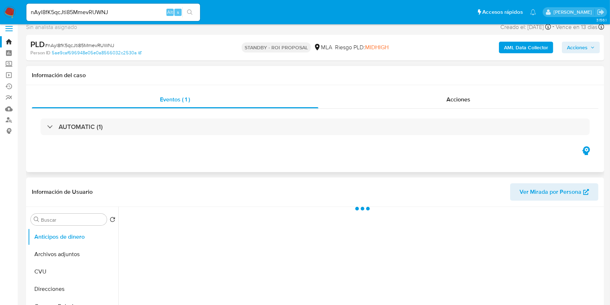
scroll to position [96, 0]
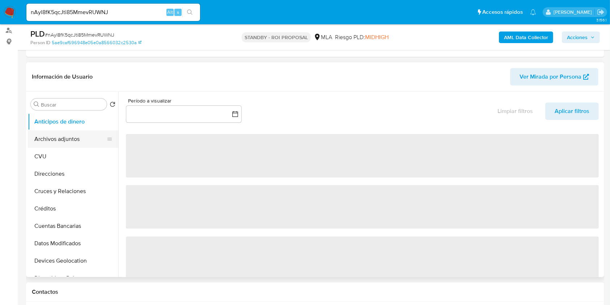
click at [41, 141] on button "Archivos adjuntos" at bounding box center [70, 138] width 85 height 17
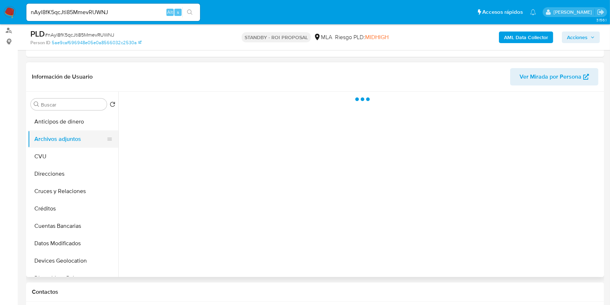
select select "10"
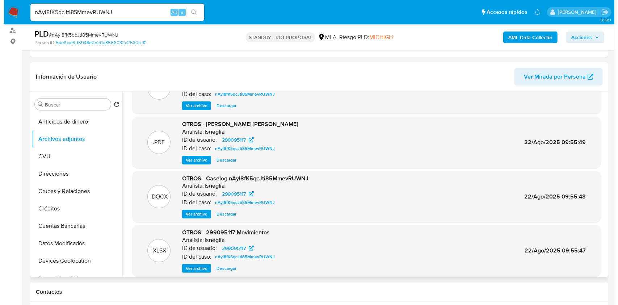
scroll to position [48, 0]
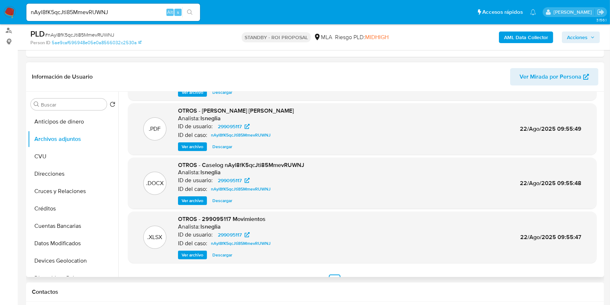
click at [201, 204] on span "Ver archivo" at bounding box center [193, 200] width 22 height 7
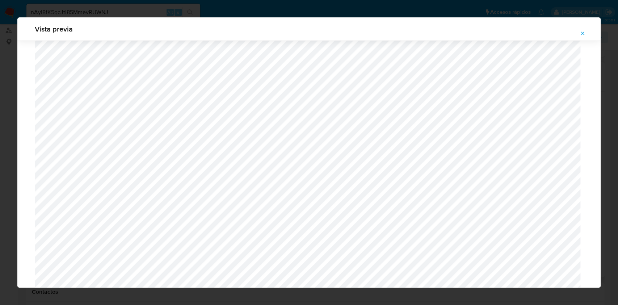
scroll to position [227, 0]
click at [584, 33] on icon "Attachment preview" at bounding box center [583, 33] width 6 height 6
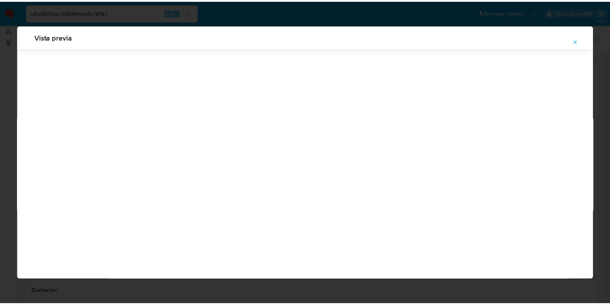
scroll to position [0, 0]
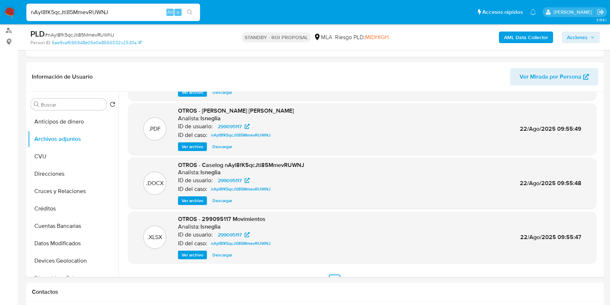
click at [97, 16] on input "nAyl8fK5qcJti85MmevRUWNJ" at bounding box center [113, 12] width 174 height 9
paste input "cGa8rzEsiloZjErVrUkUH2f6"
type input "cGa8rzEsiloZjErVrUkUH2f6"
click at [194, 12] on button "search-icon" at bounding box center [189, 12] width 15 height 10
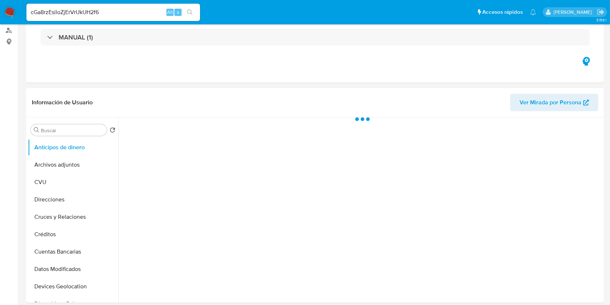
select select "10"
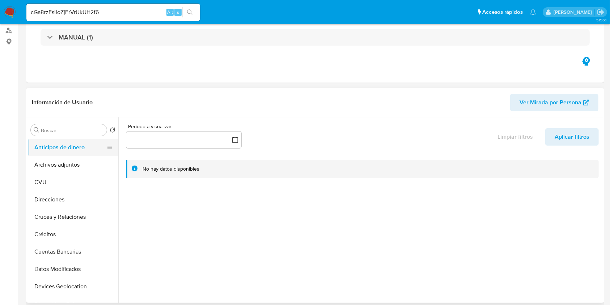
click at [62, 155] on button "Anticipos de dinero" at bounding box center [70, 147] width 85 height 17
click at [66, 160] on button "Archivos adjuntos" at bounding box center [70, 164] width 85 height 17
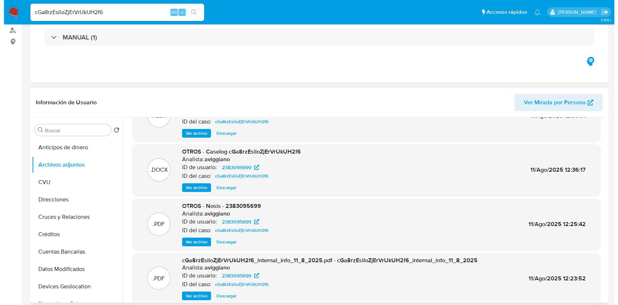
scroll to position [48, 0]
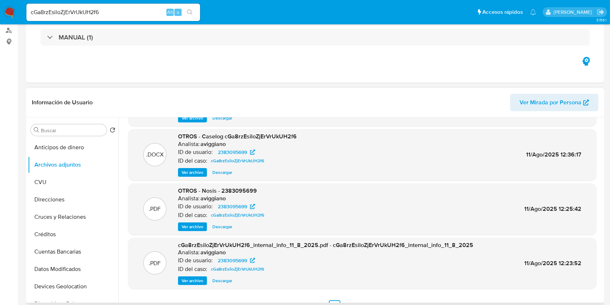
click at [185, 173] on span "Ver archivo" at bounding box center [193, 172] width 22 height 7
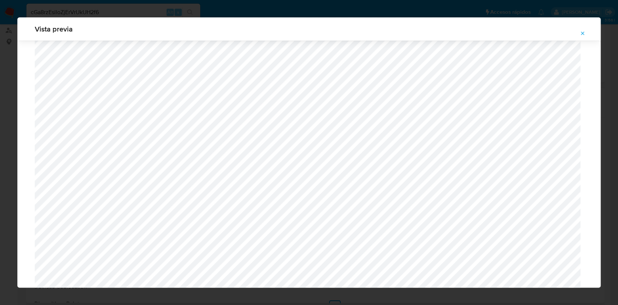
scroll to position [697, 0]
click at [582, 33] on icon "Attachment preview" at bounding box center [583, 33] width 6 height 6
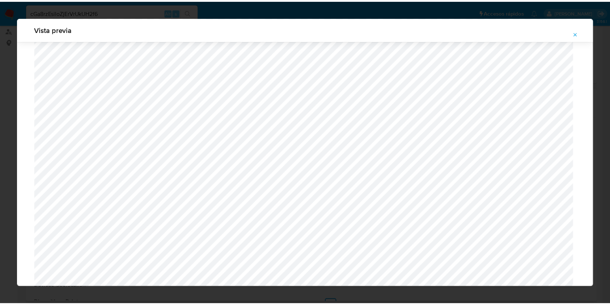
scroll to position [0, 0]
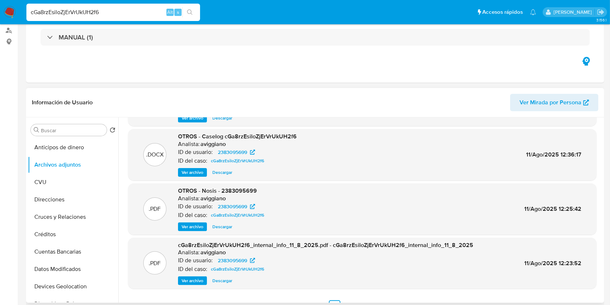
click at [130, 11] on input "cGa8rzEsiloZjErVrUkUH2f6" at bounding box center [113, 12] width 174 height 9
paste input "SkrymCd54Go2tuCiAAO41Yr4"
type input "SkrymCd54Go2tuCiAAO41Yr4"
click at [190, 15] on button "search-icon" at bounding box center [189, 12] width 15 height 10
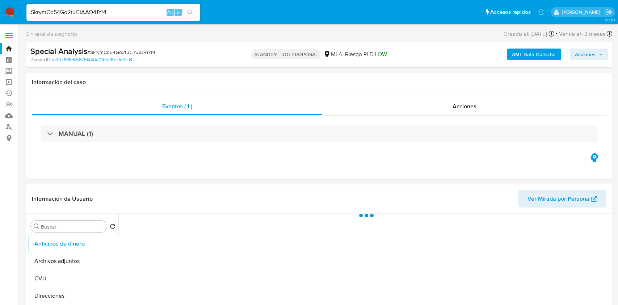
select select "10"
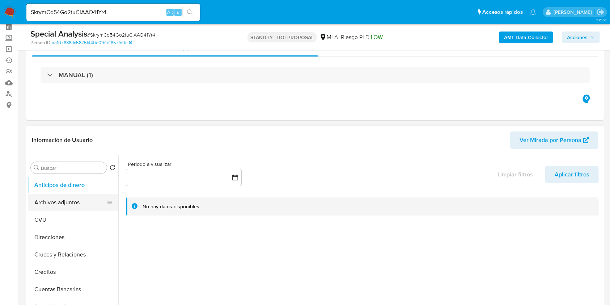
scroll to position [48, 0]
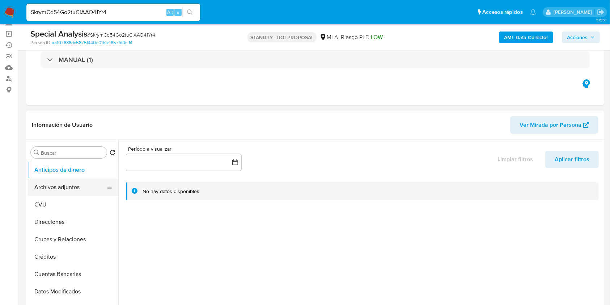
click at [77, 184] on button "Archivos adjuntos" at bounding box center [70, 186] width 85 height 17
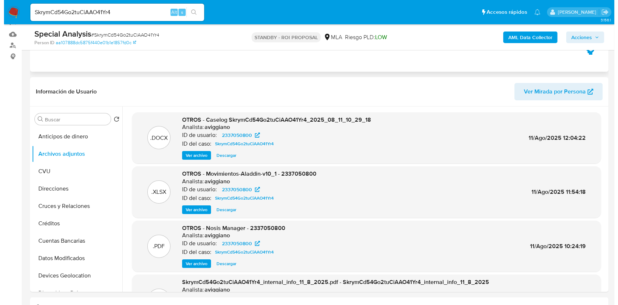
scroll to position [96, 0]
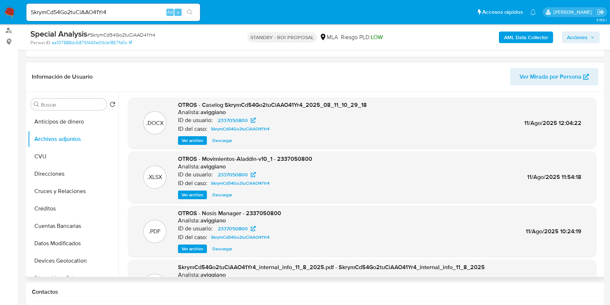
click at [202, 140] on span "Ver archivo" at bounding box center [193, 140] width 22 height 7
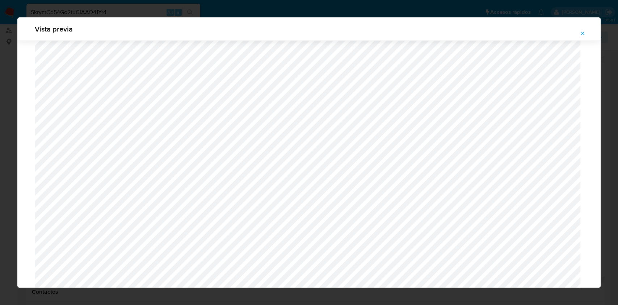
scroll to position [34, 0]
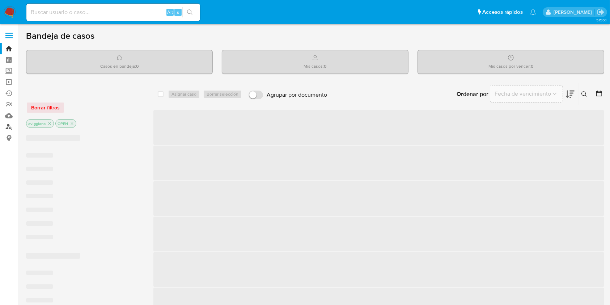
click at [9, 128] on link "Buscador de personas" at bounding box center [43, 126] width 86 height 11
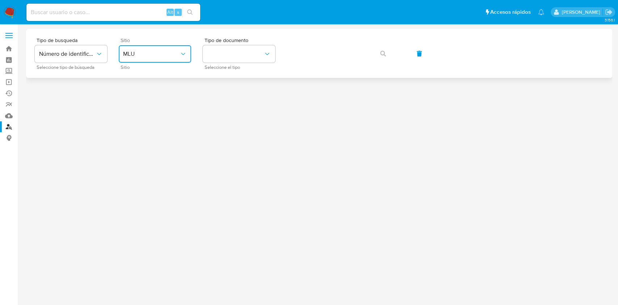
click at [151, 58] on button "MLU" at bounding box center [155, 53] width 72 height 17
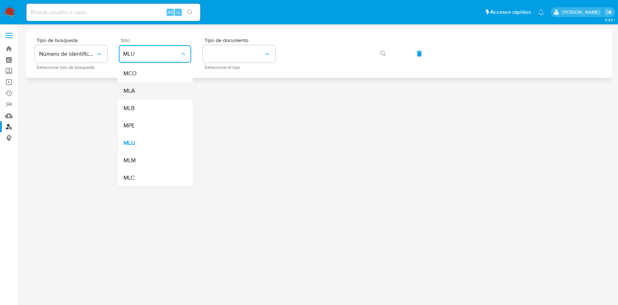
click at [147, 87] on div "MLA" at bounding box center [152, 90] width 59 height 17
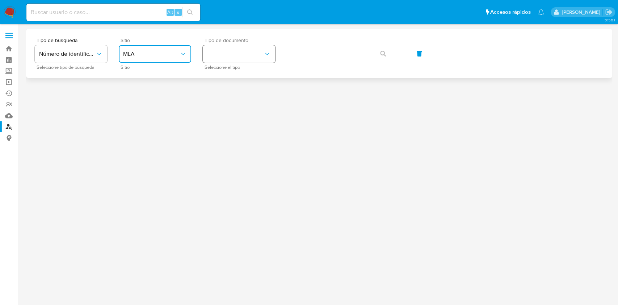
click at [235, 62] on button "identificationType" at bounding box center [239, 53] width 72 height 17
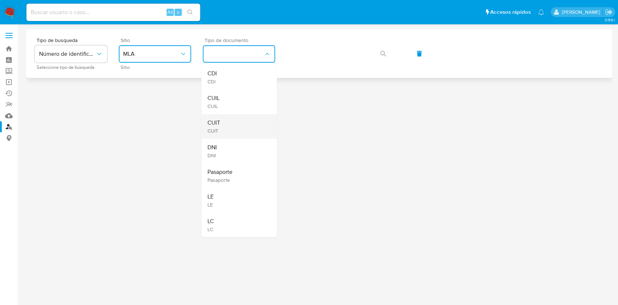
click at [217, 121] on span "CUIT" at bounding box center [213, 122] width 13 height 7
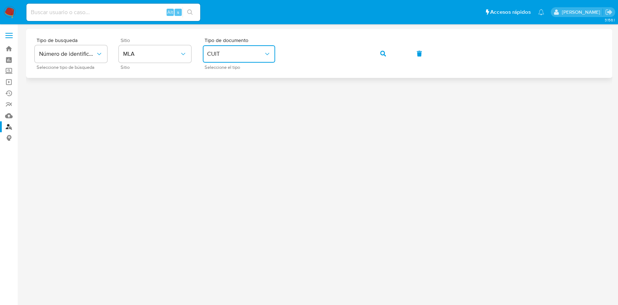
click at [367, 54] on div "Tipo de busqueda Número de identificación Seleccione tipo de búsqueda Sitio MLA…" at bounding box center [319, 53] width 569 height 31
click at [373, 55] on button "button" at bounding box center [383, 53] width 25 height 17
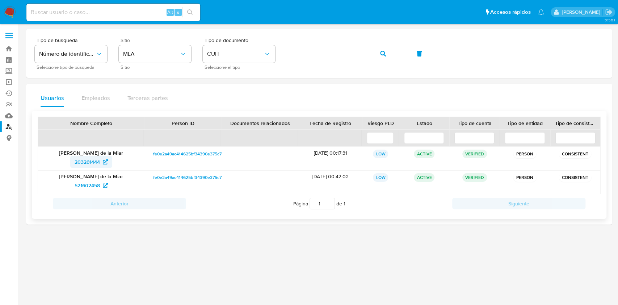
click at [73, 164] on link "203261444" at bounding box center [91, 162] width 42 height 12
click at [11, 49] on link "Bandeja" at bounding box center [43, 48] width 86 height 11
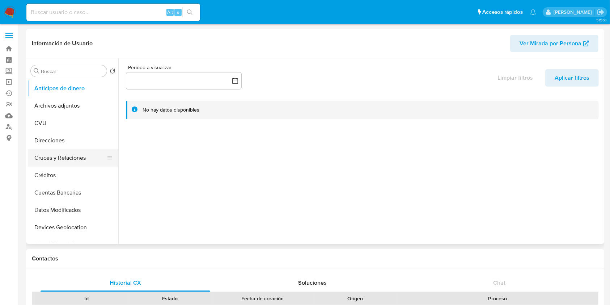
select select "10"
click at [62, 106] on button "Archivos adjuntos" at bounding box center [70, 105] width 85 height 17
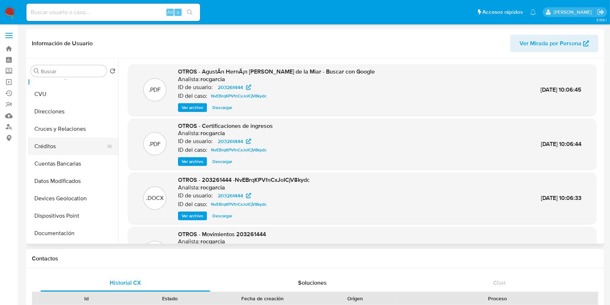
scroll to position [96, 0]
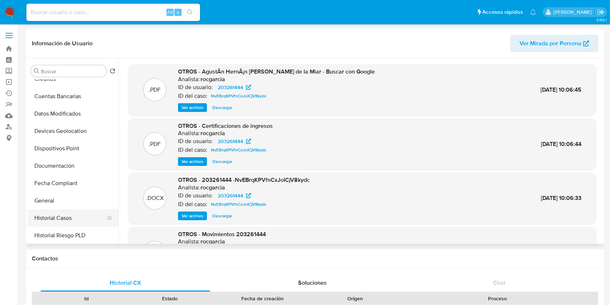
click at [66, 211] on button "Historial Casos" at bounding box center [70, 217] width 85 height 17
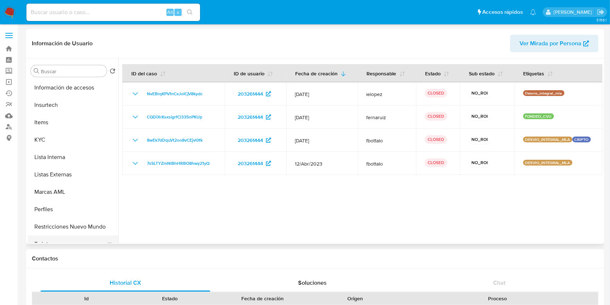
scroll to position [338, 0]
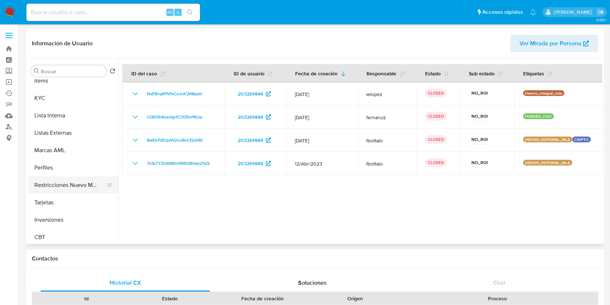
click at [81, 187] on button "Restricciones Nuevo Mundo" at bounding box center [70, 184] width 85 height 17
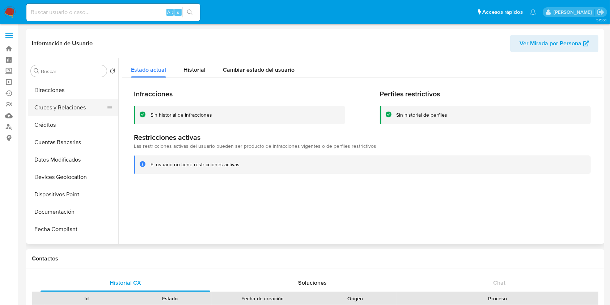
scroll to position [48, 0]
click at [66, 104] on button "Cruces y Relaciones" at bounding box center [70, 109] width 85 height 17
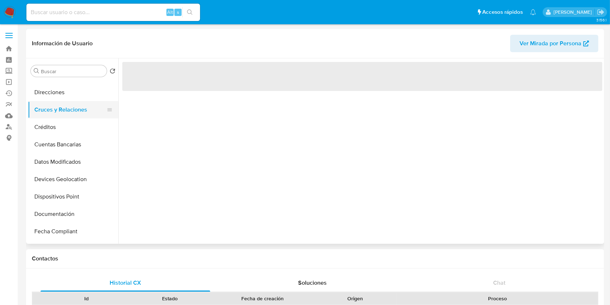
scroll to position [0, 0]
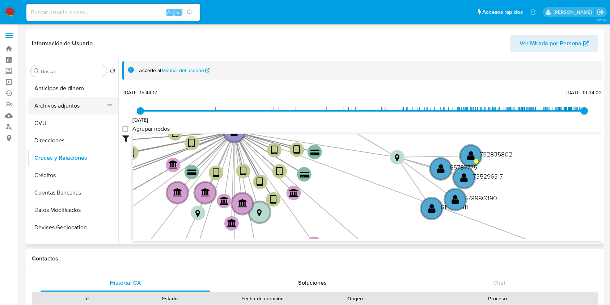
click at [75, 106] on button "Archivos adjuntos" at bounding box center [70, 105] width 85 height 17
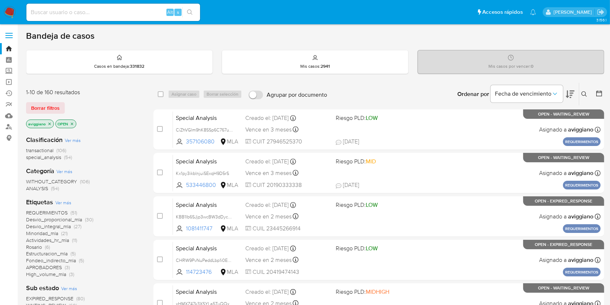
click at [585, 94] on icon at bounding box center [585, 94] width 6 height 6
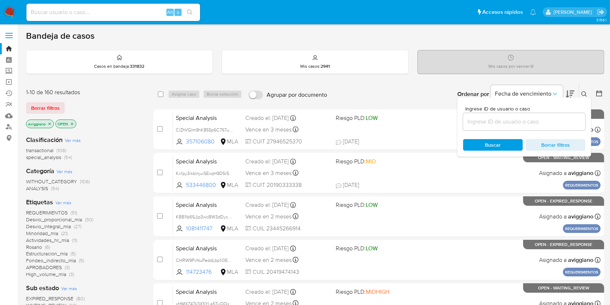
click at [535, 118] on input at bounding box center [524, 121] width 122 height 9
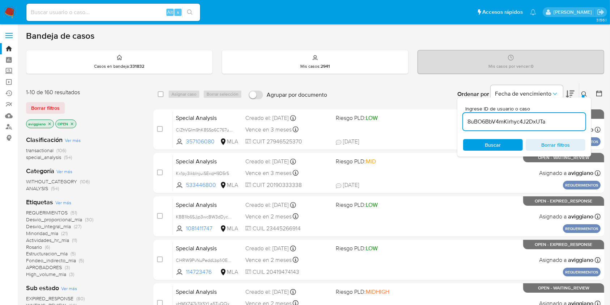
type input "8uBO6BbV4mKirhyc4J2DxUTa"
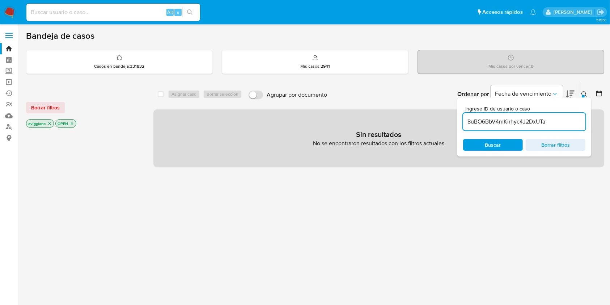
click at [46, 125] on p "aviggiano" at bounding box center [39, 123] width 27 height 8
click at [49, 122] on icon "close-filter" at bounding box center [50, 123] width 3 height 3
click at [43, 123] on icon "close-filter" at bounding box center [43, 123] width 3 height 3
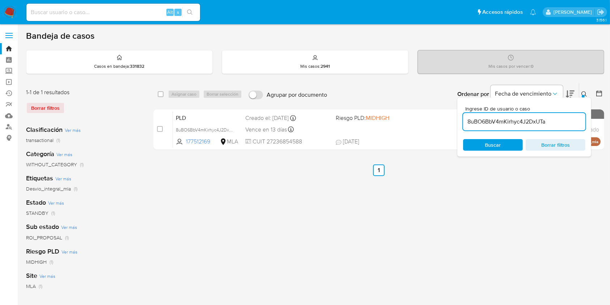
click at [161, 97] on div "select-all-cases-checkbox" at bounding box center [161, 94] width 6 height 7
click at [161, 94] on input "checkbox" at bounding box center [161, 94] width 6 height 6
checkbox input "true"
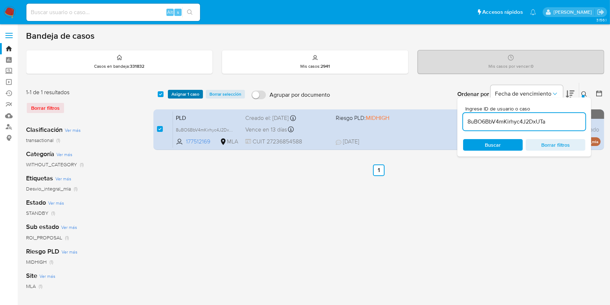
click at [173, 96] on span "Asignar 1 caso" at bounding box center [186, 94] width 28 height 7
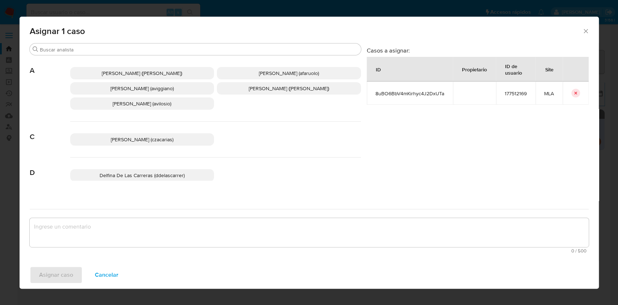
click at [166, 92] on span "[PERSON_NAME] (aviggiano)" at bounding box center [141, 88] width 63 height 7
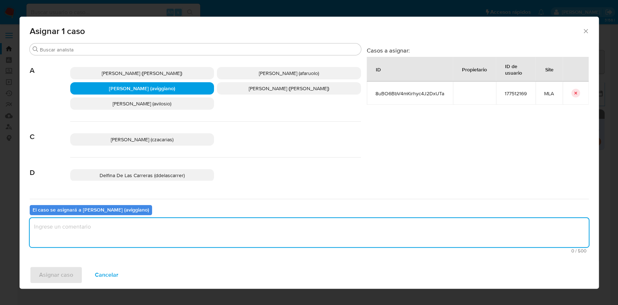
drag, startPoint x: 144, startPoint y: 223, endPoint x: 93, endPoint y: 241, distance: 53.8
click at [143, 223] on textarea "assign-modal" at bounding box center [309, 232] width 559 height 29
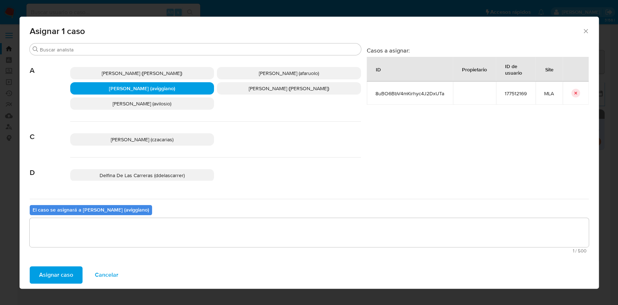
click at [55, 269] on span "Asignar caso" at bounding box center [56, 275] width 34 height 16
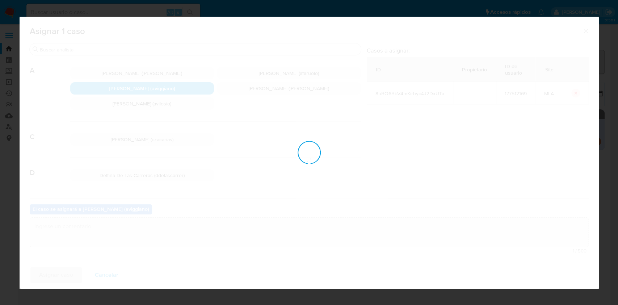
checkbox input "false"
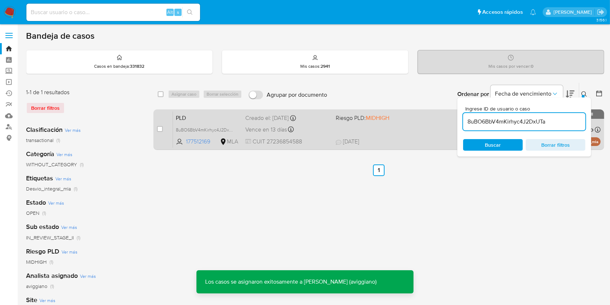
click at [331, 127] on div "PLD 8uBO6BbV4mKirhyc4J2DxUTa 177512169 MLA Riesgo PLD: MIDHIGH Creado el: [DATE…" at bounding box center [387, 129] width 428 height 37
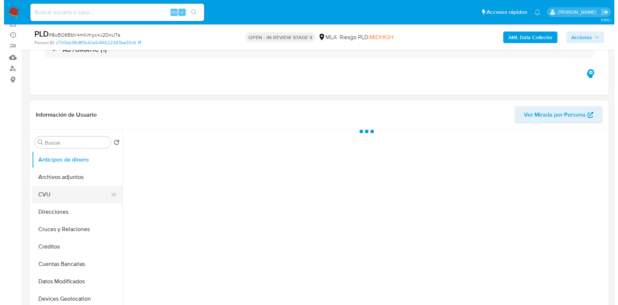
scroll to position [96, 0]
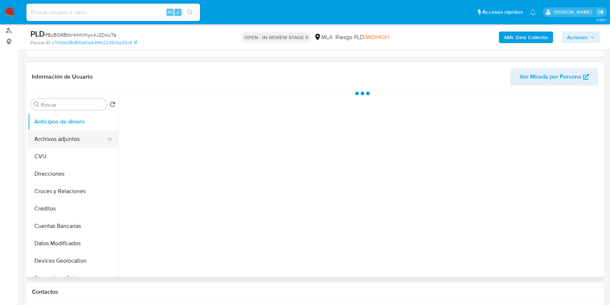
click at [58, 140] on button "Archivos adjuntos" at bounding box center [70, 138] width 85 height 17
select select "10"
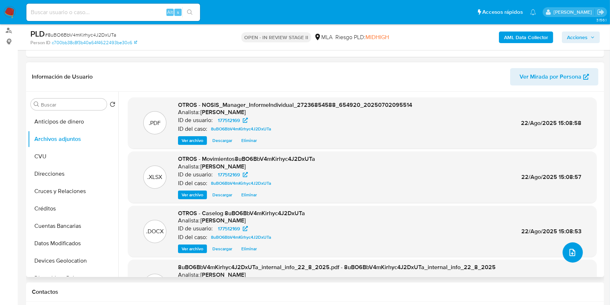
click at [568, 251] on icon "upload-file" at bounding box center [572, 252] width 9 height 9
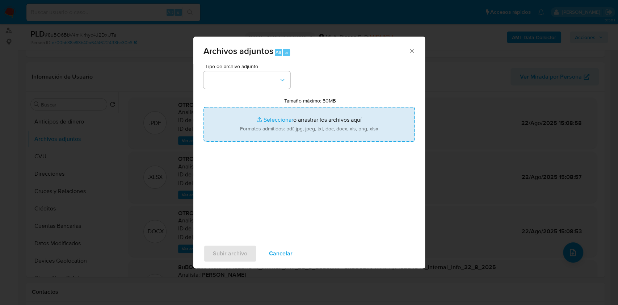
click at [379, 136] on input "Tamaño máximo: 50MB Seleccionar archivos" at bounding box center [308, 124] width 211 height 35
type input "C:\fakepath\Caselog 8uBO6BbV4mKirhyc4J2DxUTa - v2.docx"
click at [239, 73] on button "button" at bounding box center [246, 79] width 87 height 17
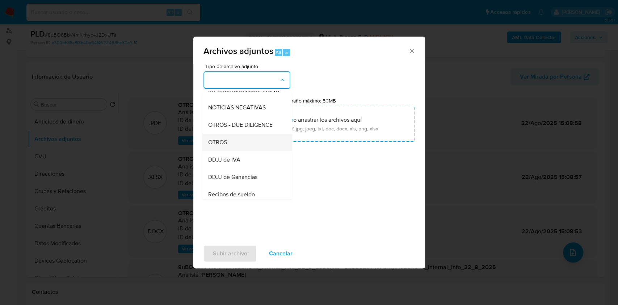
click at [230, 151] on div "OTROS" at bounding box center [245, 142] width 74 height 17
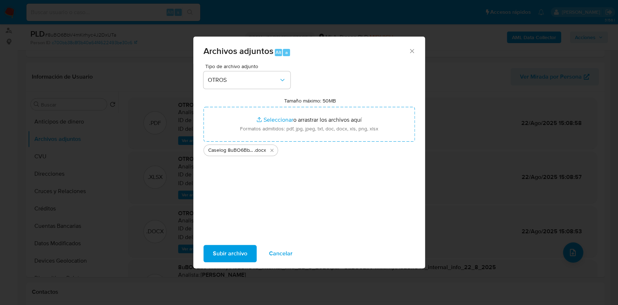
click at [228, 259] on span "Subir archivo" at bounding box center [230, 253] width 34 height 16
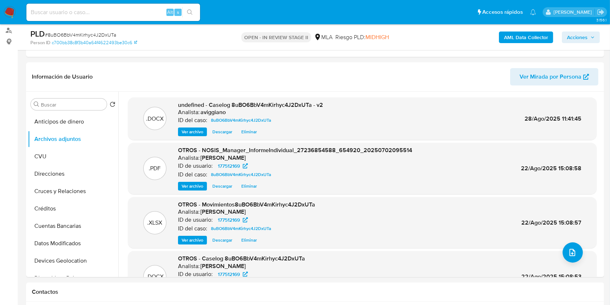
click at [586, 39] on span "Acciones" at bounding box center [577, 37] width 21 height 12
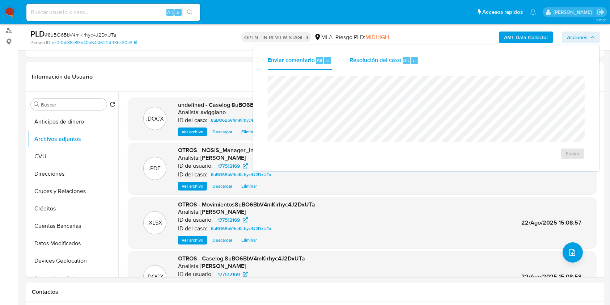
click at [402, 54] on div "Resolución del caso Alt r" at bounding box center [384, 60] width 69 height 19
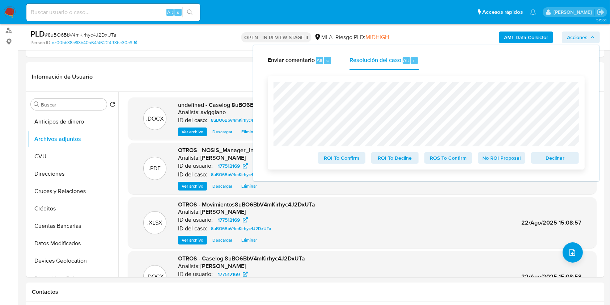
click at [451, 159] on span "ROS To Confirm" at bounding box center [449, 158] width 38 height 10
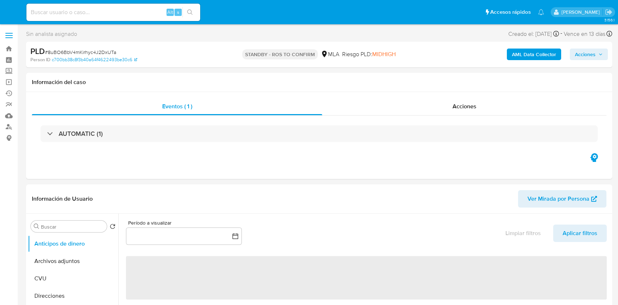
select select "10"
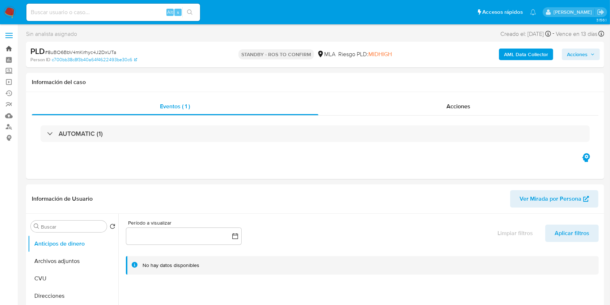
click at [10, 49] on link "Bandeja" at bounding box center [43, 48] width 86 height 11
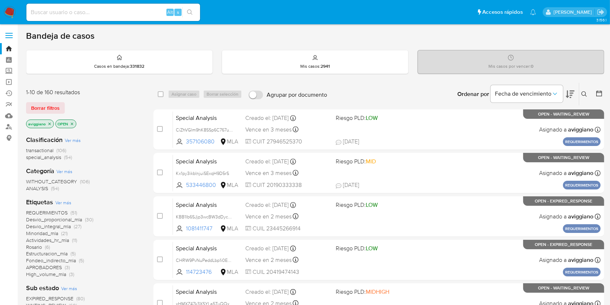
click at [44, 121] on p "aviggiano" at bounding box center [39, 124] width 27 height 8
click at [49, 125] on icon "close-filter" at bounding box center [49, 124] width 4 height 4
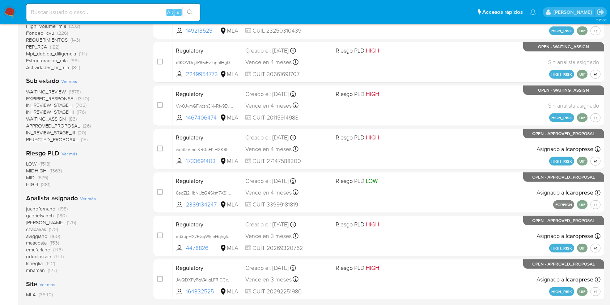
scroll to position [273, 0]
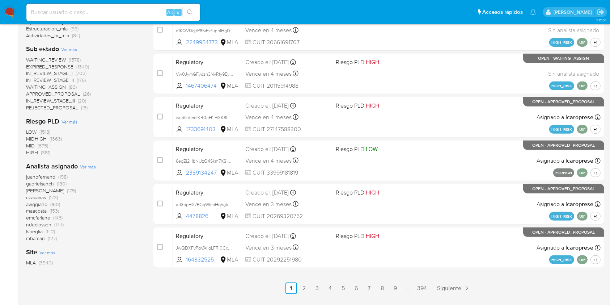
click at [108, 10] on input at bounding box center [113, 12] width 174 height 9
